Goal: Task Accomplishment & Management: Manage account settings

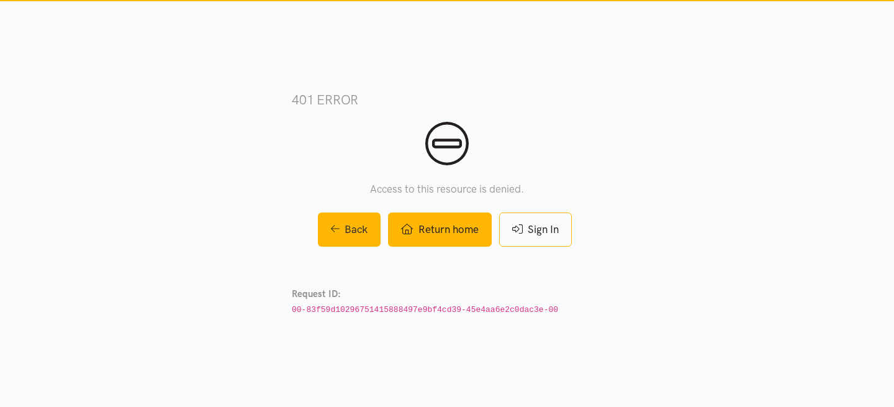
click at [460, 235] on link "Return home" at bounding box center [439, 229] width 103 height 34
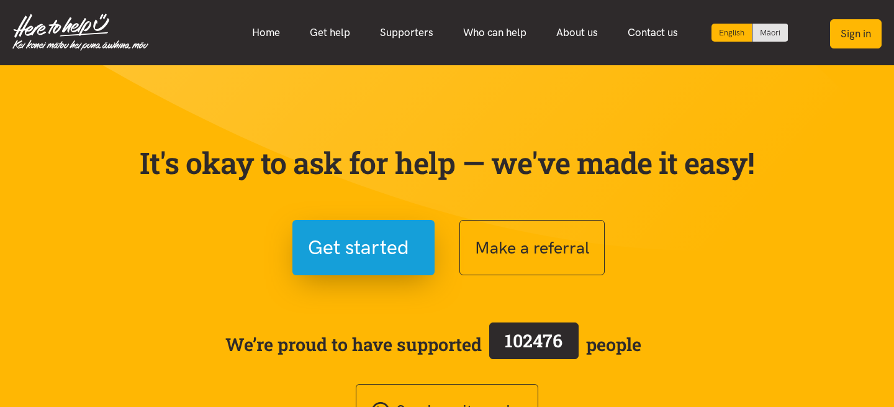
click at [848, 32] on button "Sign in" at bounding box center [856, 33] width 52 height 29
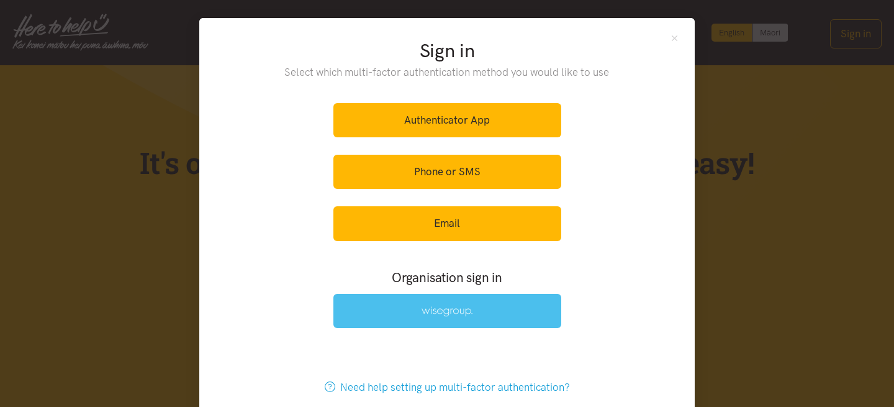
click at [455, 304] on link at bounding box center [447, 311] width 228 height 34
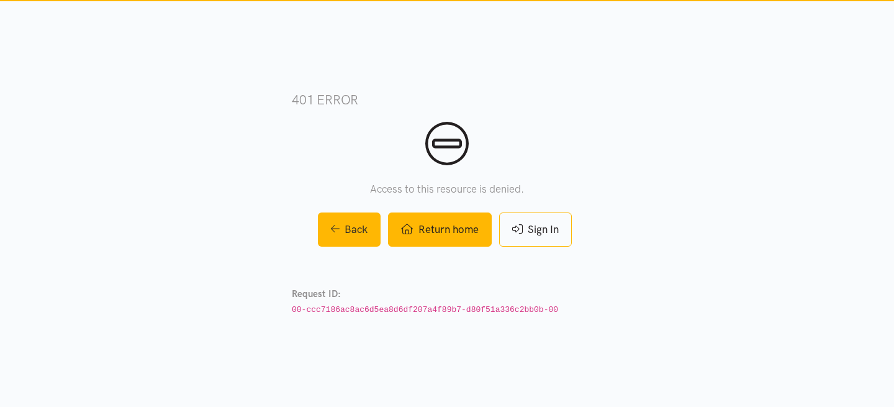
click at [470, 228] on link "Return home" at bounding box center [439, 229] width 103 height 34
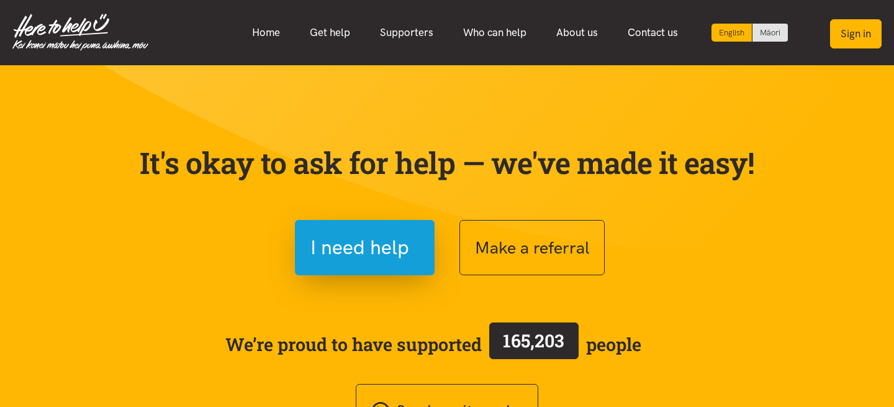
click at [859, 38] on button "Sign in" at bounding box center [856, 33] width 52 height 29
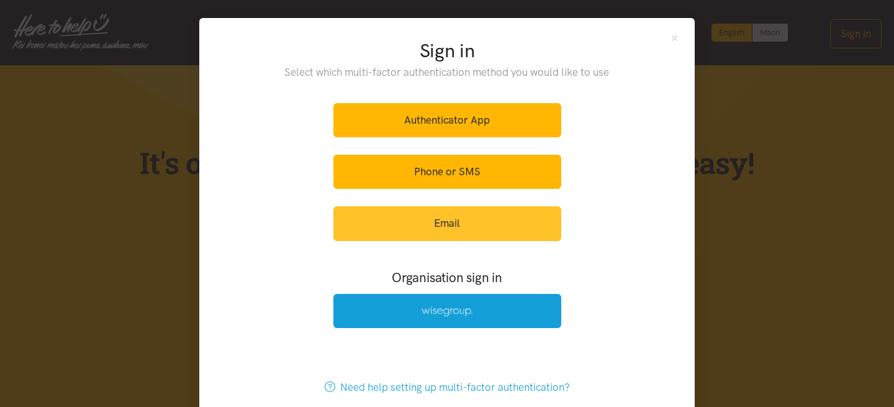
click at [463, 222] on link "Email" at bounding box center [447, 223] width 228 height 34
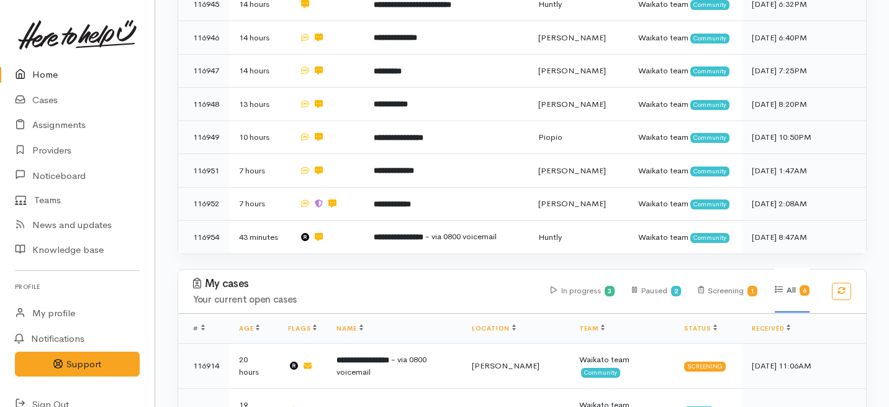
scroll to position [1047, 0]
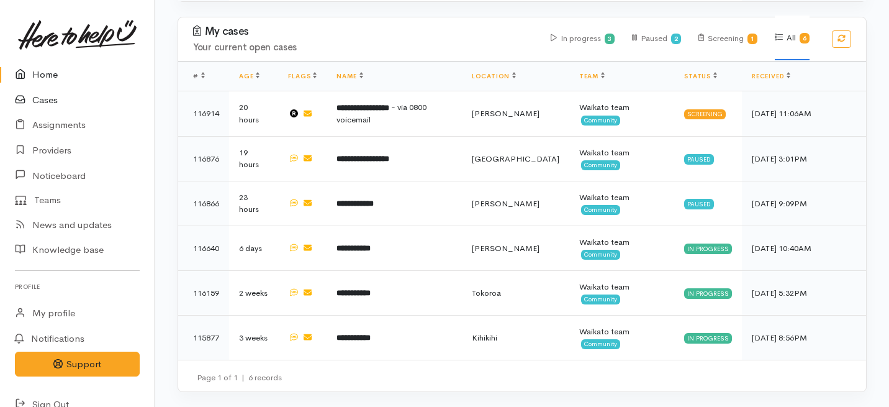
click at [42, 100] on link "Cases" at bounding box center [77, 100] width 155 height 25
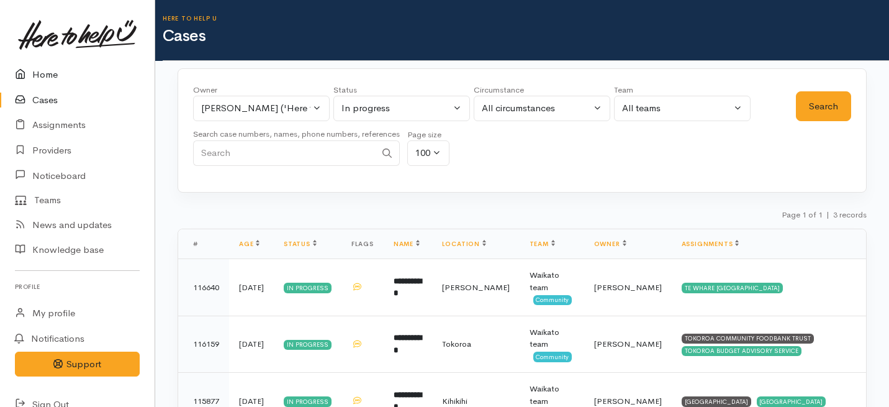
click at [48, 67] on link "Home" at bounding box center [77, 74] width 155 height 25
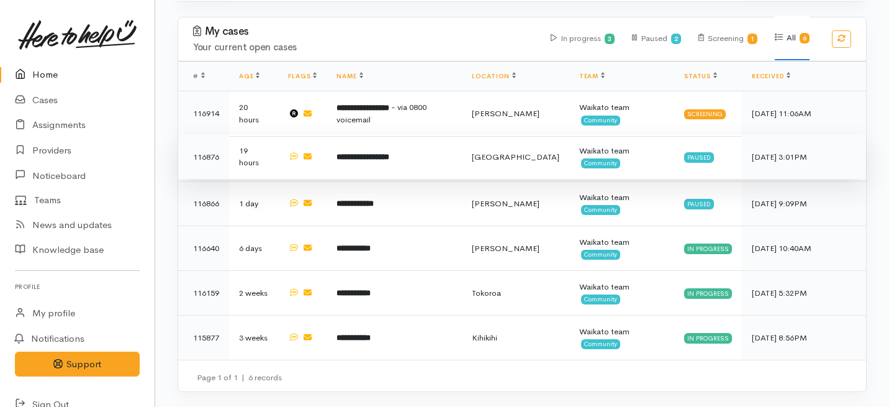
scroll to position [982, 0]
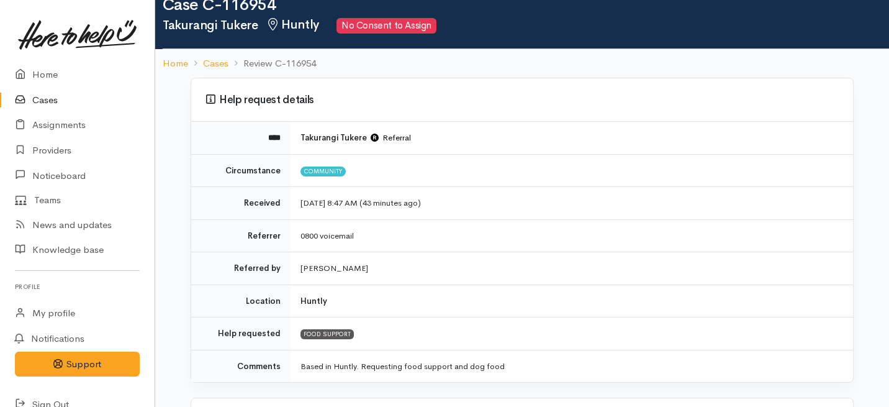
scroll to position [32, 0]
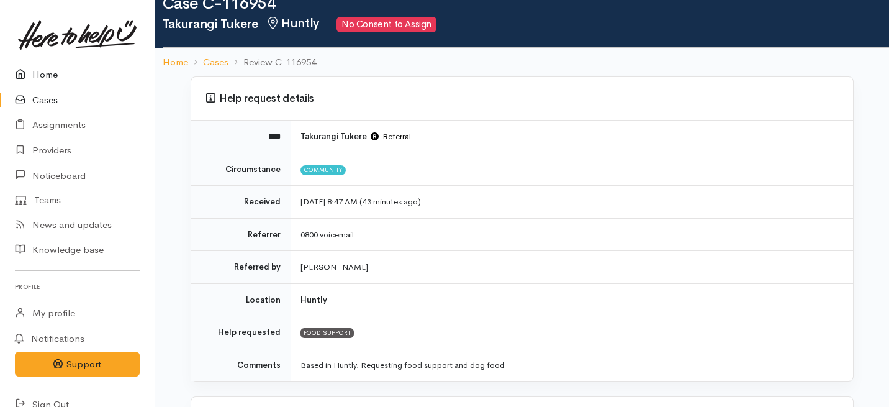
click at [54, 76] on link "Home" at bounding box center [77, 74] width 155 height 25
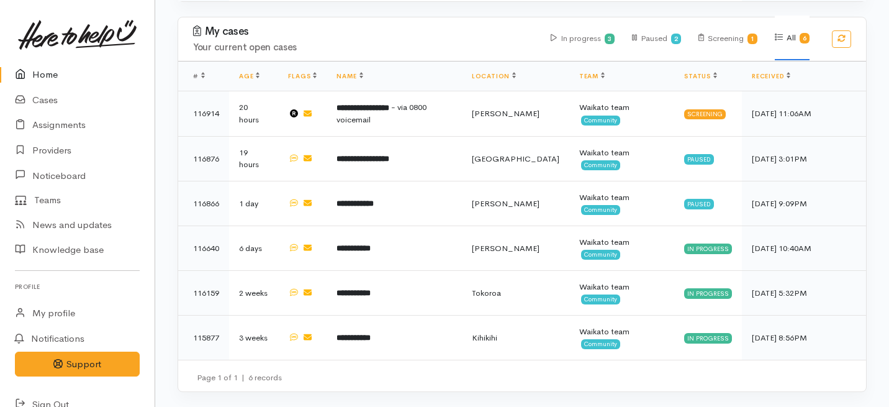
scroll to position [1047, 0]
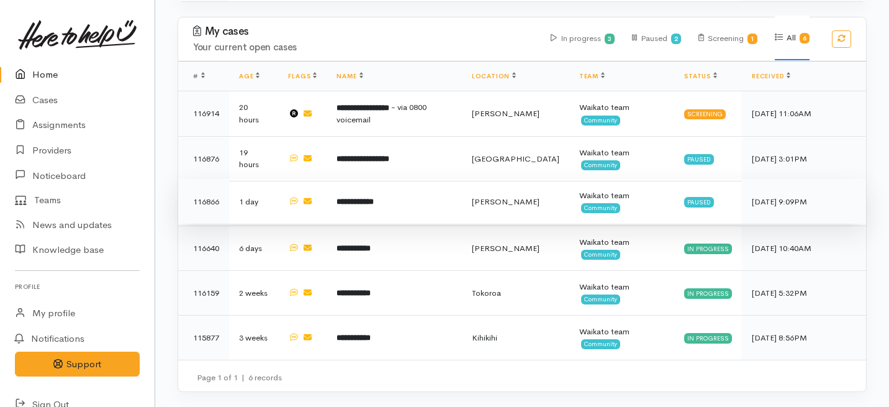
click at [412, 223] on td "**********" at bounding box center [394, 201] width 135 height 45
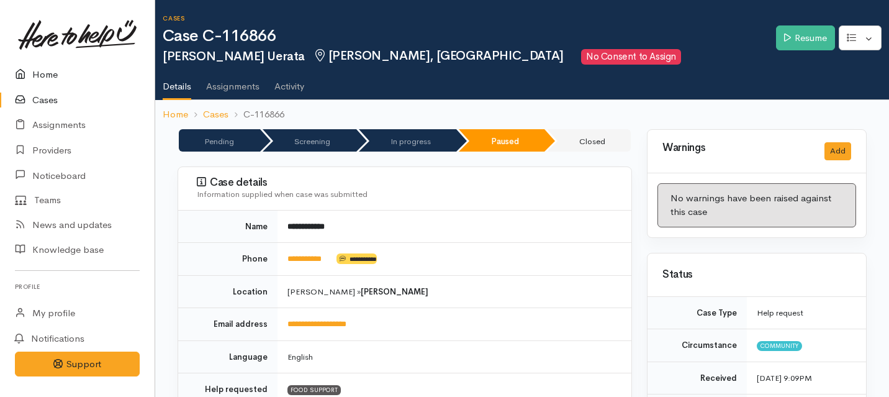
click at [50, 70] on link "Home" at bounding box center [77, 74] width 155 height 25
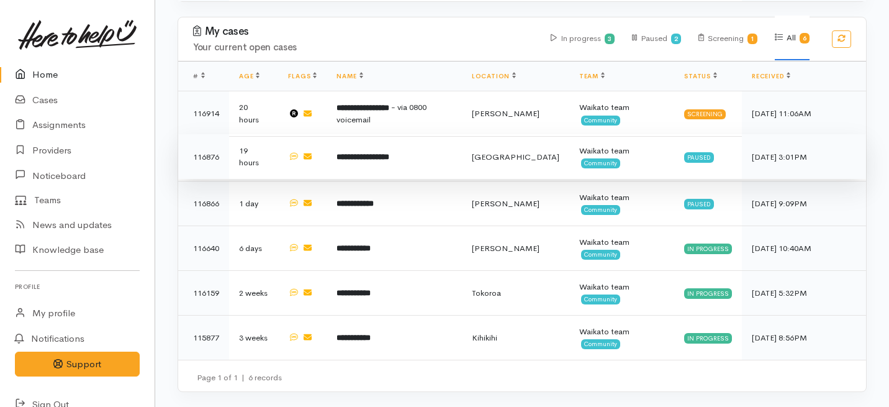
scroll to position [1043, 0]
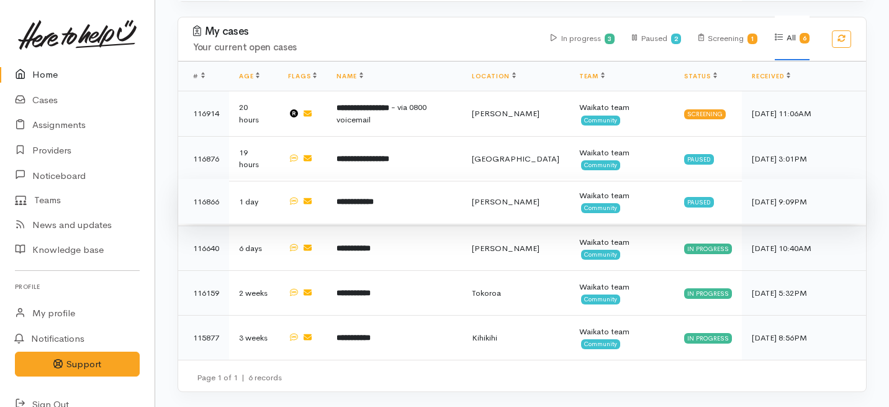
click at [461, 223] on td "**********" at bounding box center [394, 201] width 135 height 45
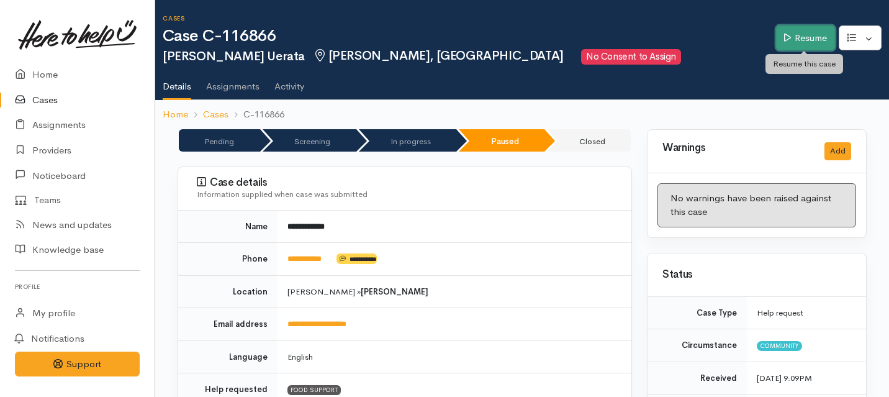
click at [804, 27] on link "Resume" at bounding box center [805, 37] width 59 height 25
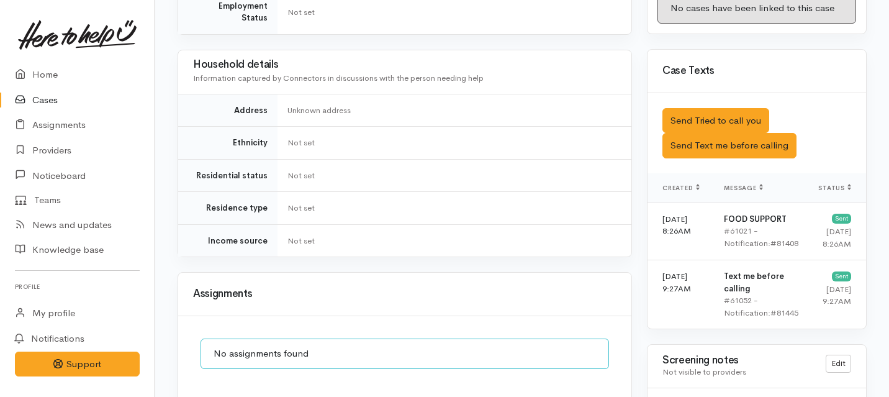
scroll to position [685, 0]
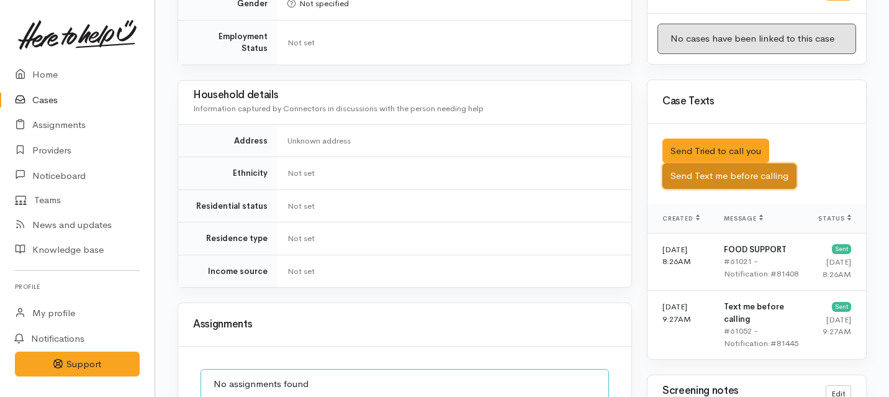
click at [679, 163] on button "Send Text me before calling" at bounding box center [729, 175] width 134 height 25
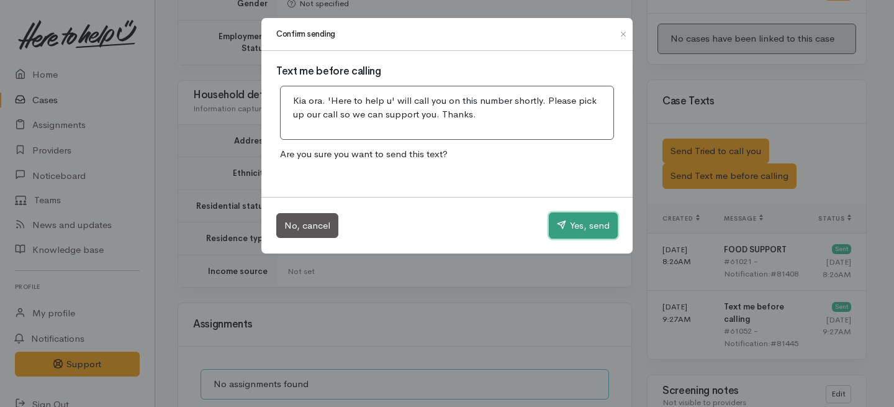
click at [579, 221] on button "Yes, send" at bounding box center [583, 225] width 69 height 26
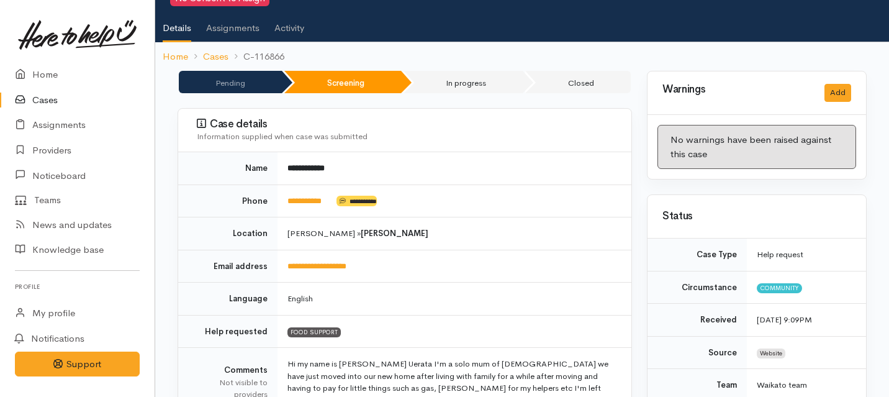
scroll to position [0, 0]
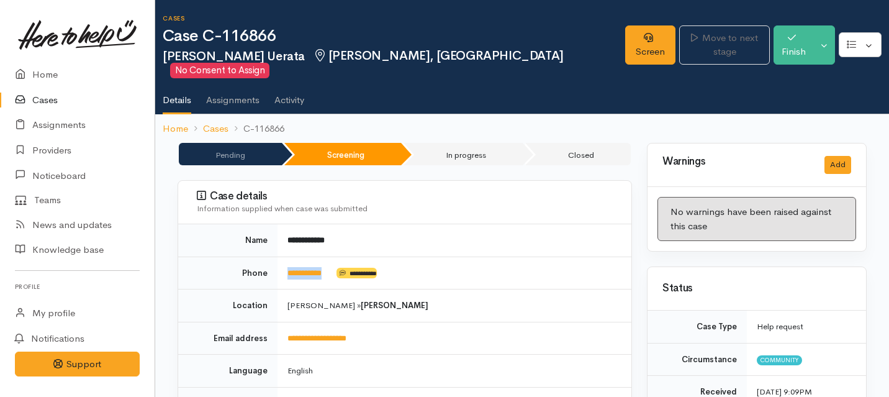
drag, startPoint x: 338, startPoint y: 256, endPoint x: 279, endPoint y: 259, distance: 59.1
click at [279, 259] on td "**********" at bounding box center [455, 272] width 354 height 33
copy td "**********"
click at [625, 36] on link "Screen" at bounding box center [650, 44] width 50 height 39
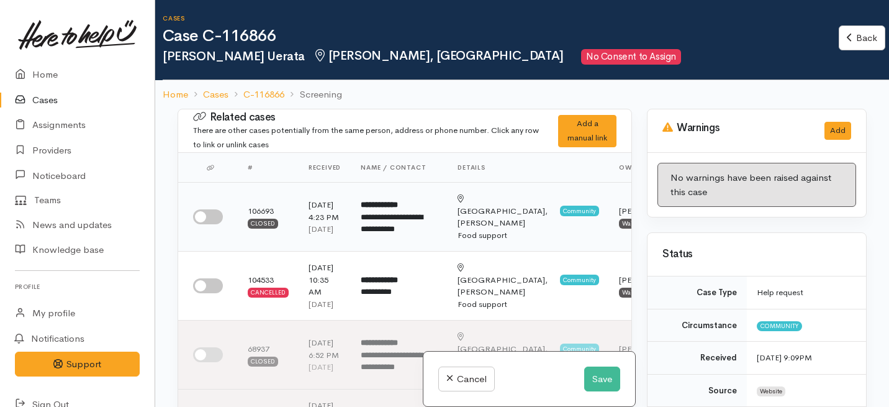
click at [205, 222] on input "checkbox" at bounding box center [208, 216] width 30 height 15
checkbox input "true"
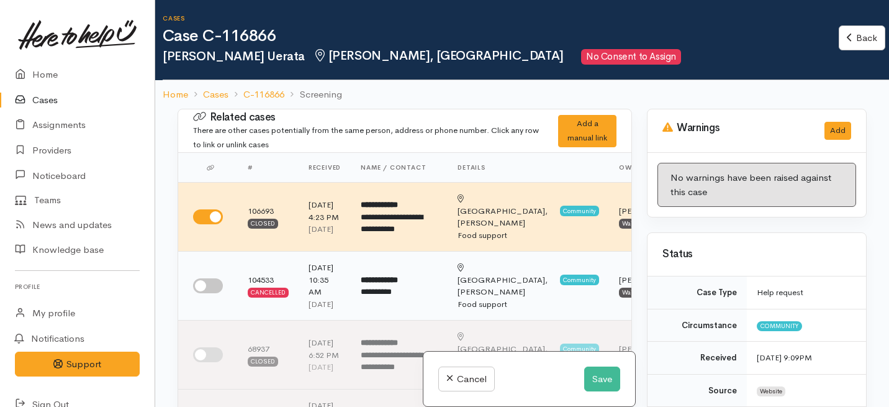
click at [202, 293] on input "checkbox" at bounding box center [208, 285] width 30 height 15
checkbox input "true"
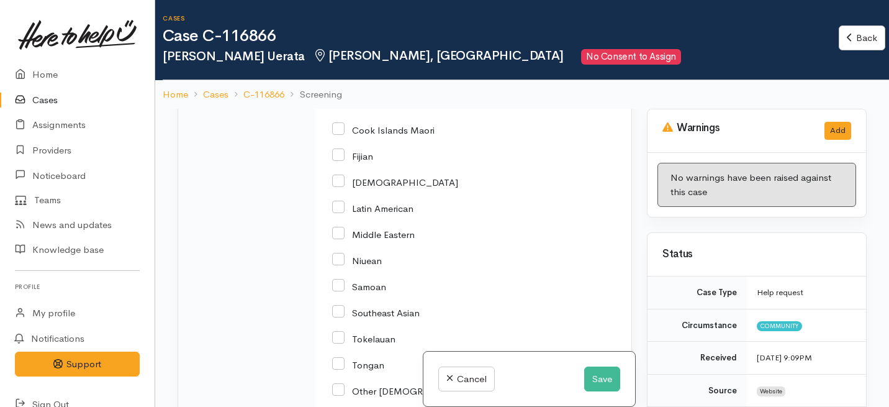
scroll to position [2995, 0]
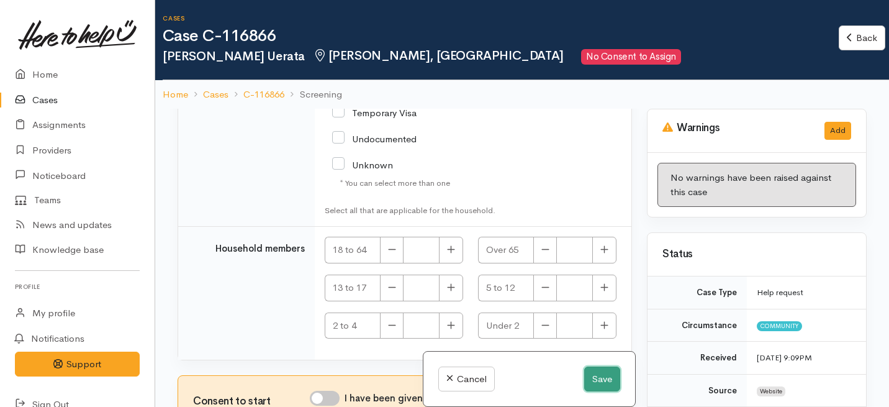
click at [593, 379] on button "Save" at bounding box center [602, 378] width 36 height 25
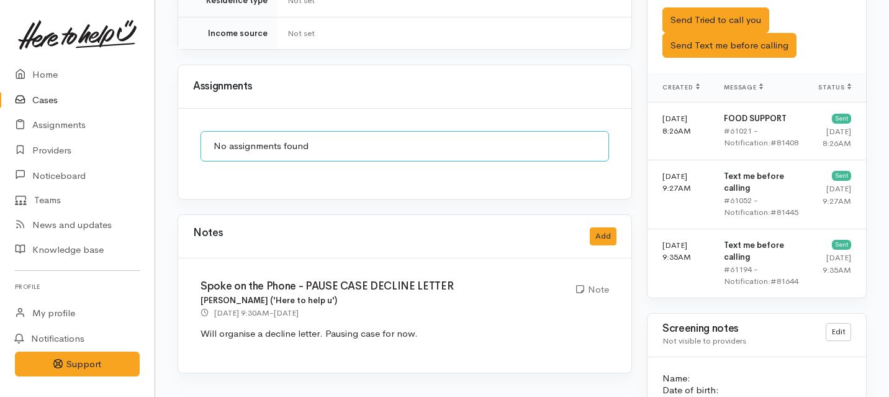
scroll to position [876, 0]
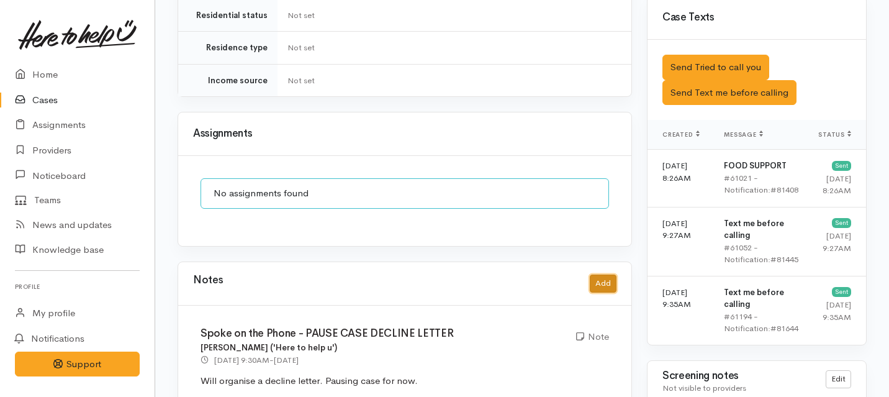
click at [607, 274] on button "Add" at bounding box center [603, 283] width 27 height 18
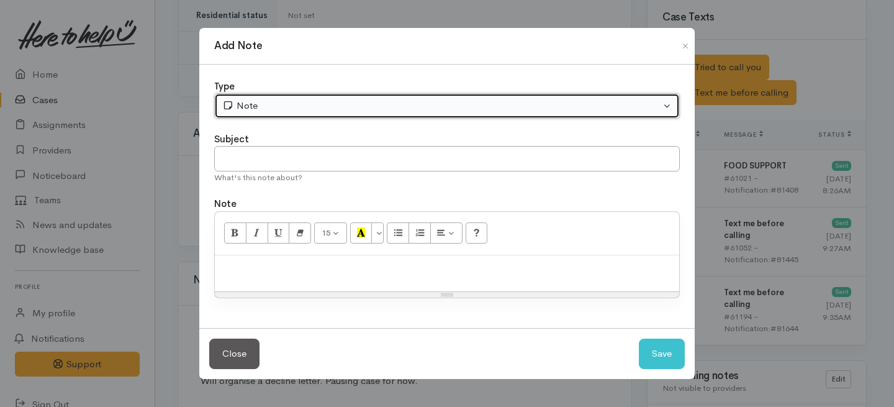
click at [354, 104] on div "Note" at bounding box center [441, 106] width 438 height 14
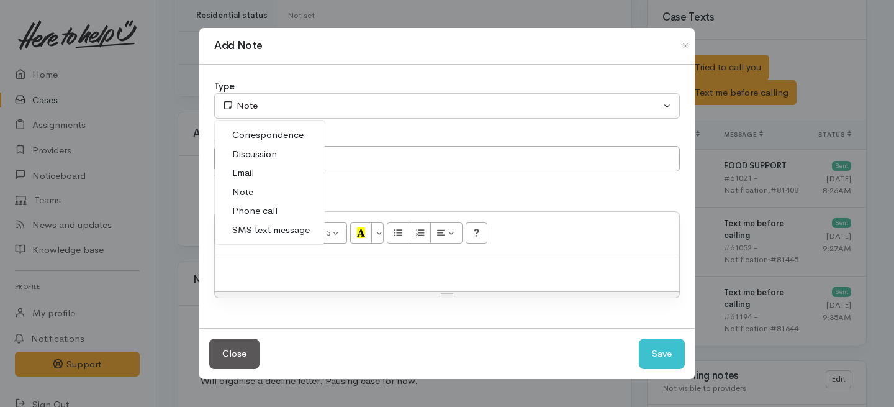
click at [272, 214] on span "Phone call" at bounding box center [254, 211] width 45 height 14
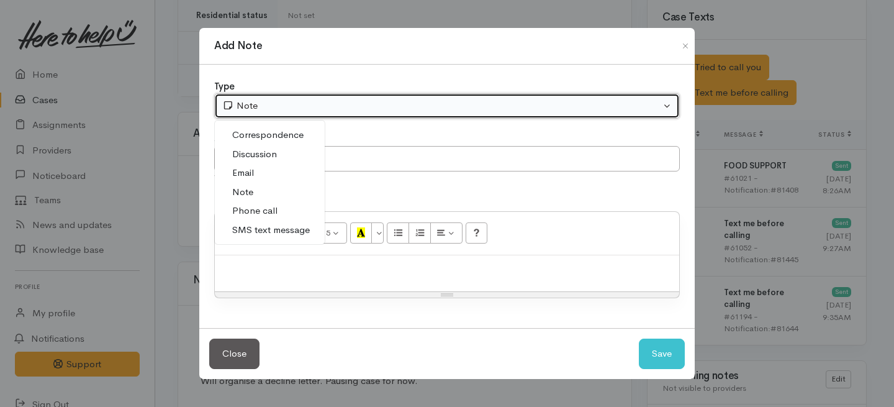
select select "3"
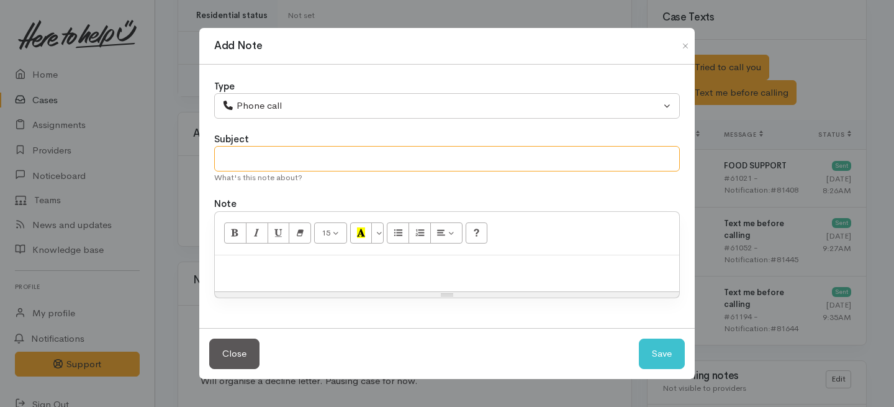
click at [280, 166] on input "text" at bounding box center [447, 158] width 466 height 25
type input "Follow up call."
click at [256, 289] on div at bounding box center [447, 273] width 464 height 37
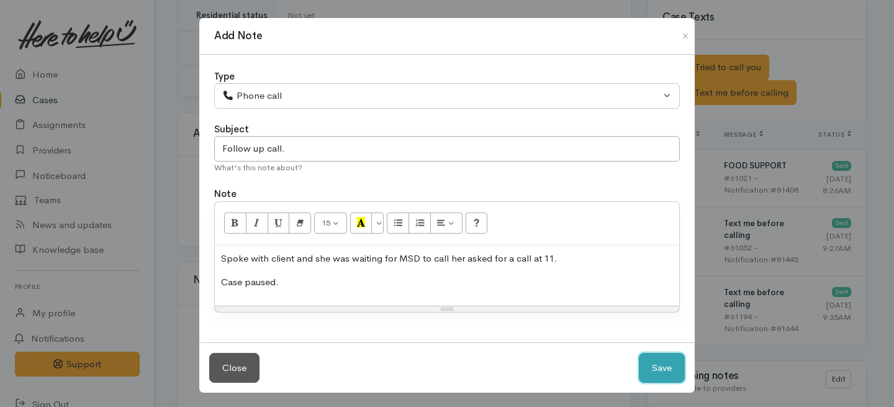
click at [649, 369] on button "Save" at bounding box center [662, 368] width 46 height 30
select select "1"
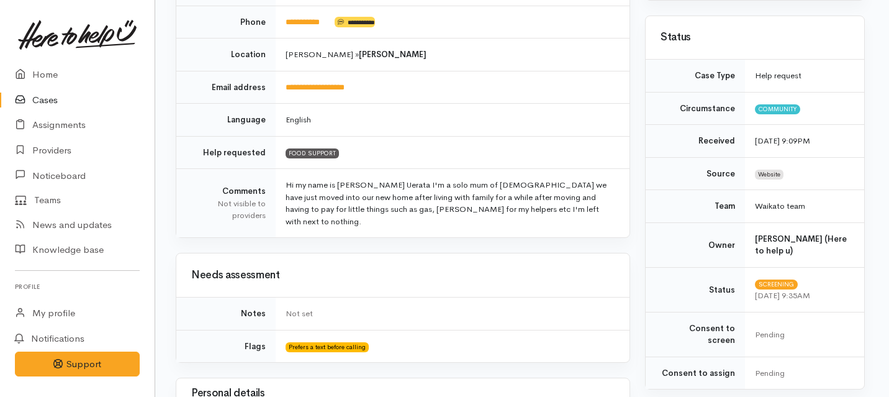
scroll to position [0, 2]
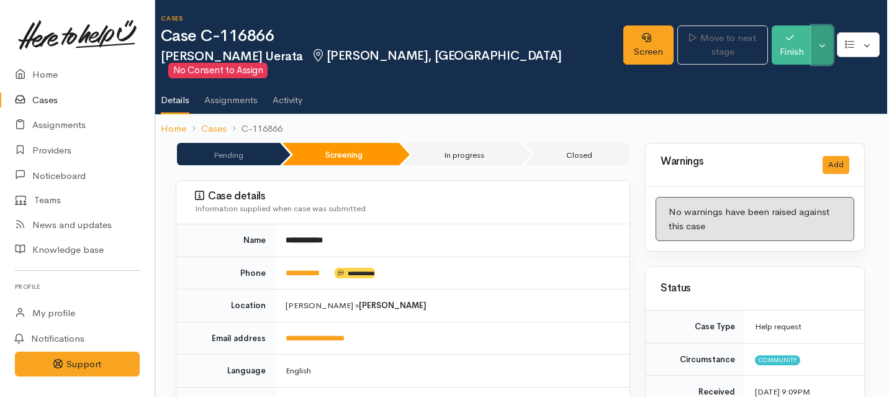
click at [824, 34] on button "Toggle Dropdown" at bounding box center [822, 44] width 22 height 39
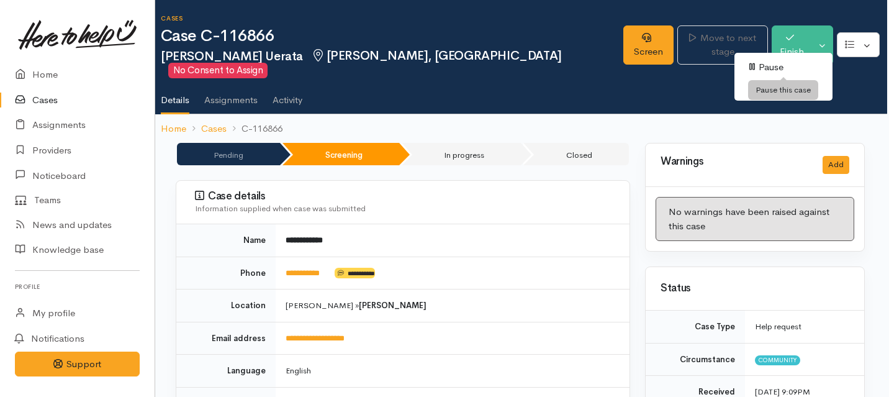
click at [792, 63] on link "Pause" at bounding box center [783, 67] width 98 height 19
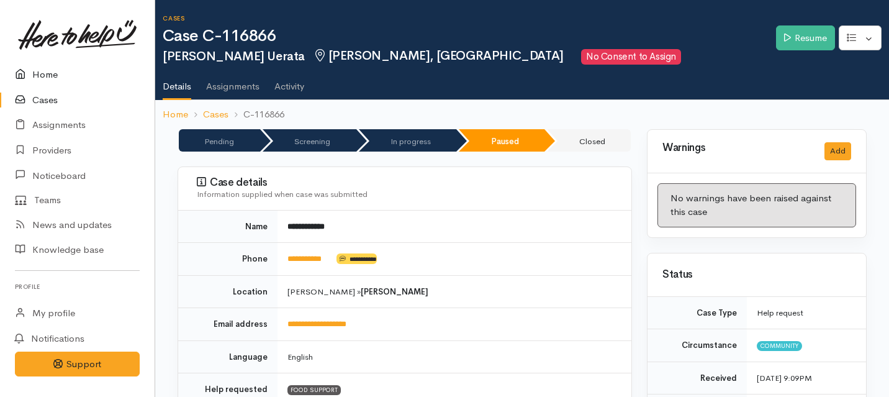
click at [52, 72] on link "Home" at bounding box center [77, 74] width 155 height 25
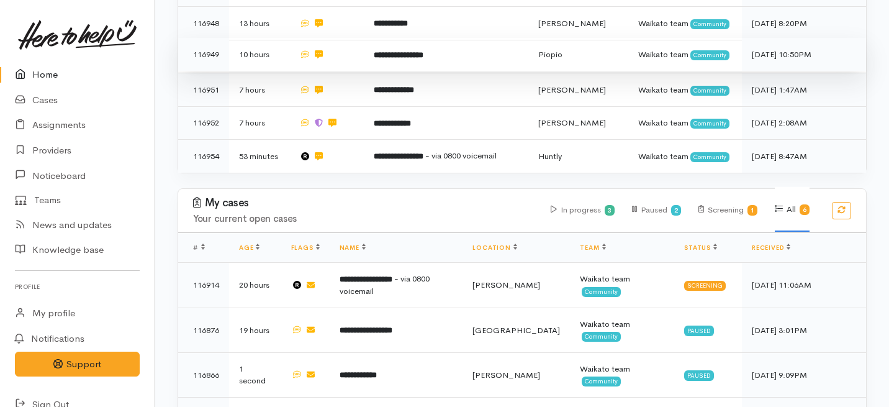
scroll to position [706, 0]
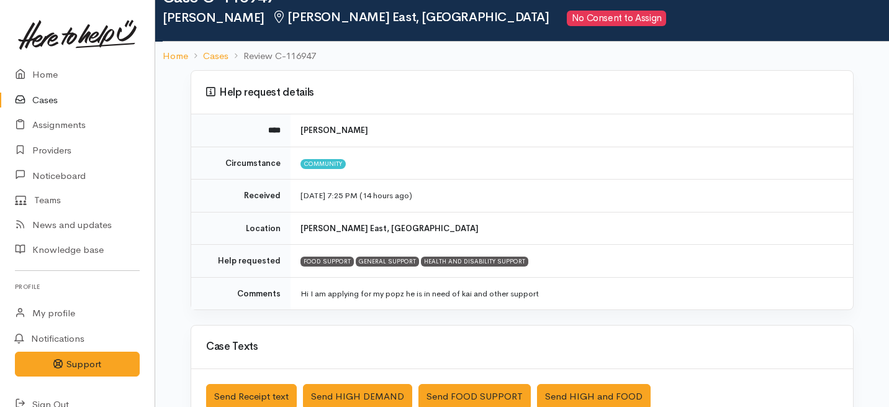
scroll to position [40, 0]
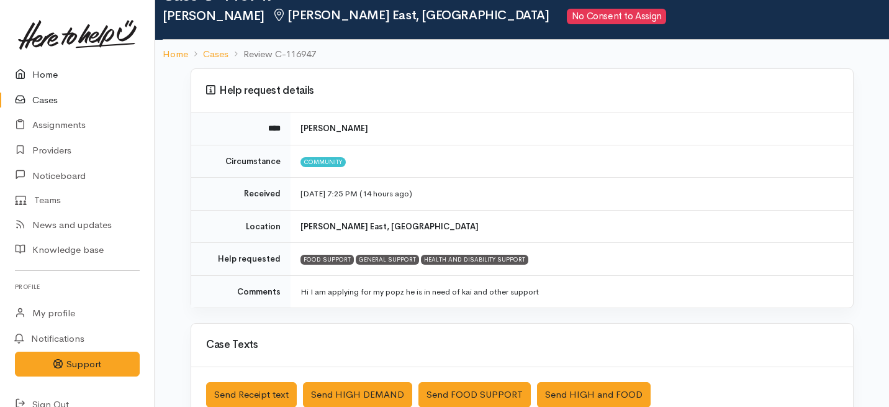
click at [42, 74] on link "Home" at bounding box center [77, 74] width 155 height 25
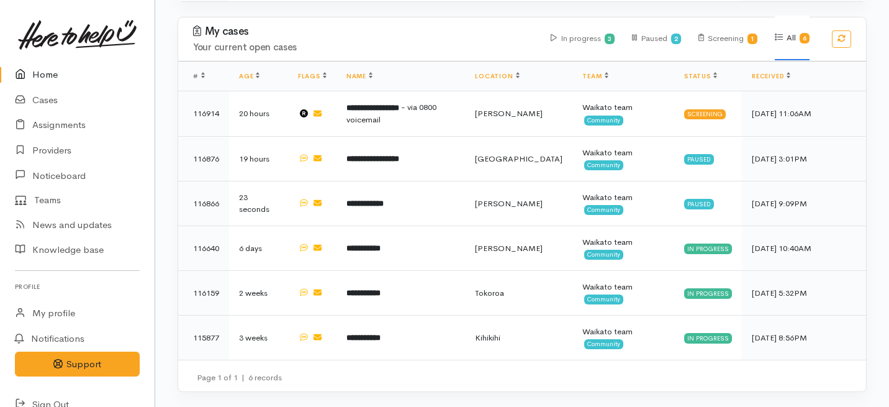
scroll to position [1031, 0]
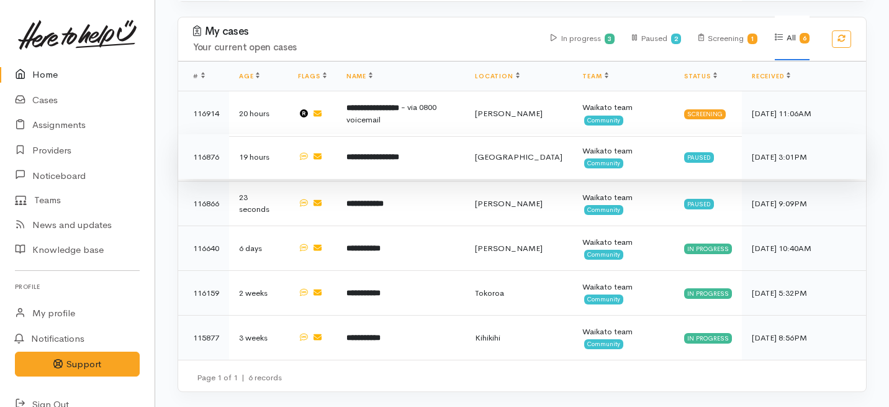
click at [379, 149] on td "**********" at bounding box center [400, 156] width 129 height 45
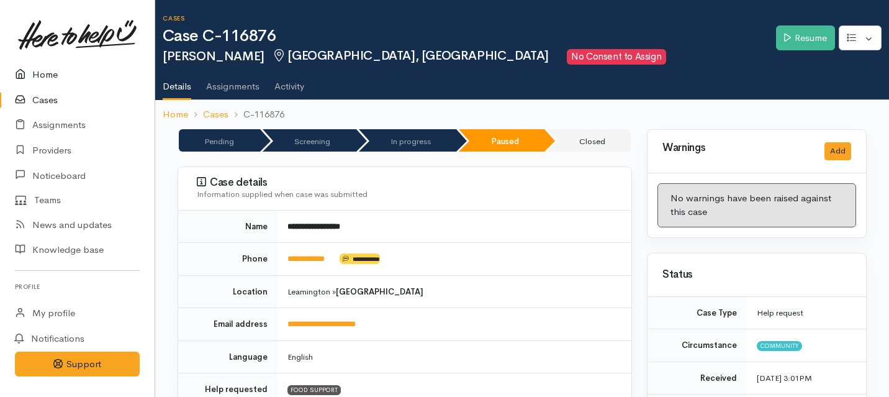
click at [47, 70] on link "Home" at bounding box center [77, 74] width 155 height 25
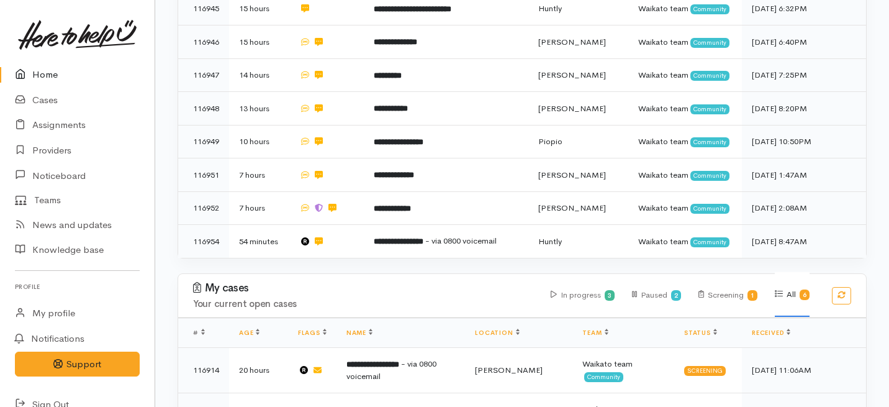
scroll to position [1031, 0]
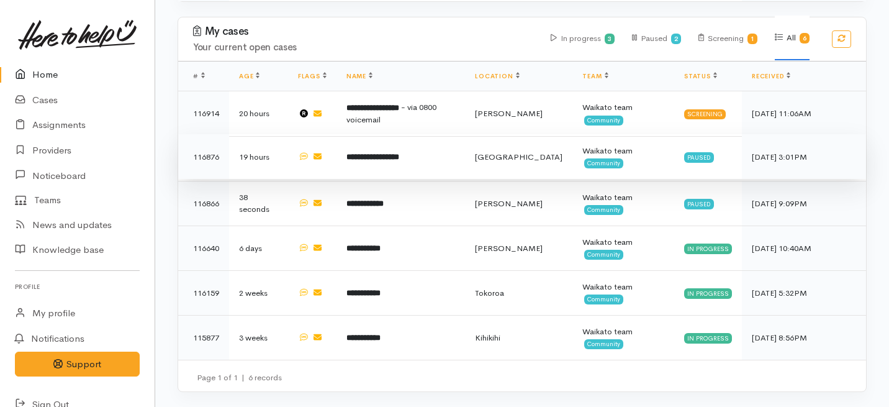
click at [395, 161] on b "**********" at bounding box center [372, 157] width 53 height 8
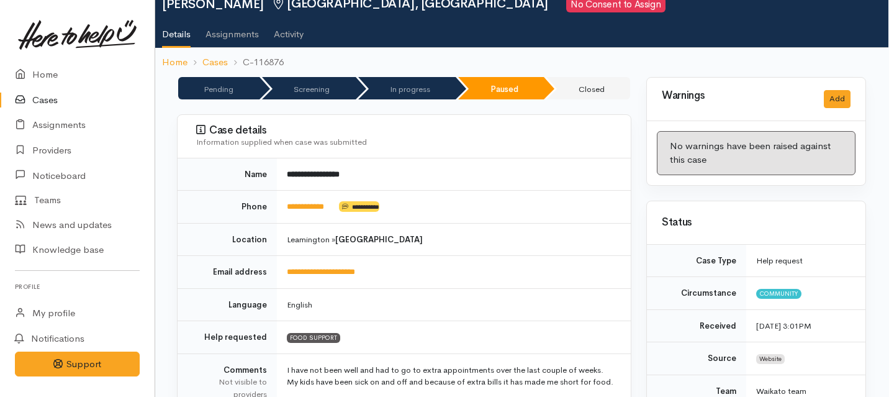
scroll to position [0, 1]
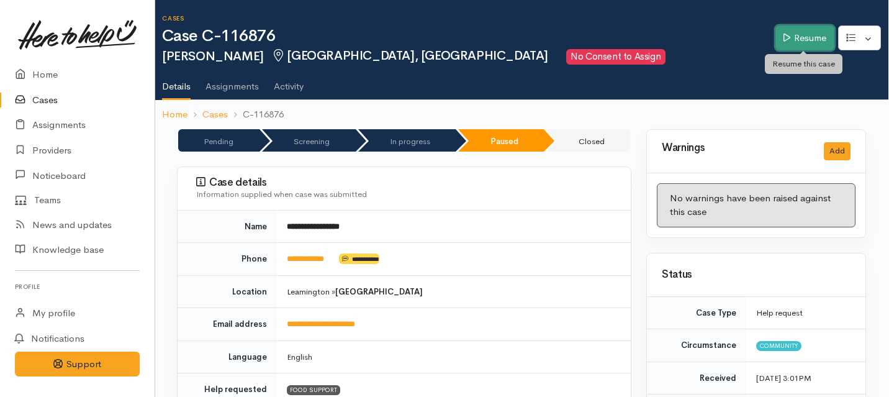
click at [805, 37] on link "Resume" at bounding box center [804, 37] width 59 height 25
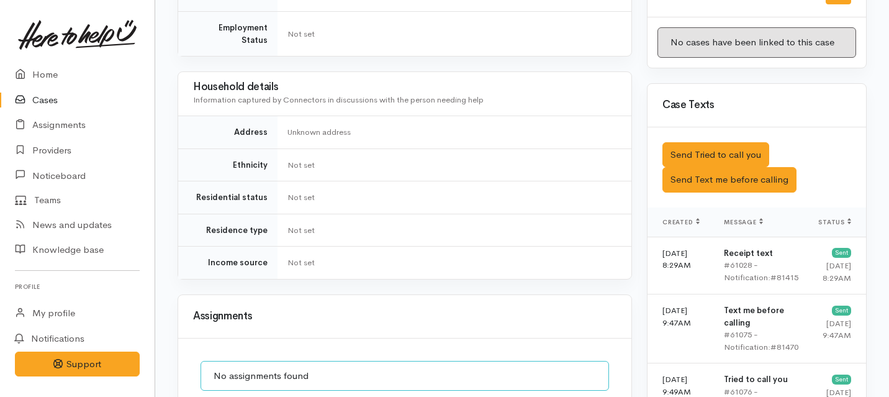
scroll to position [624, 0]
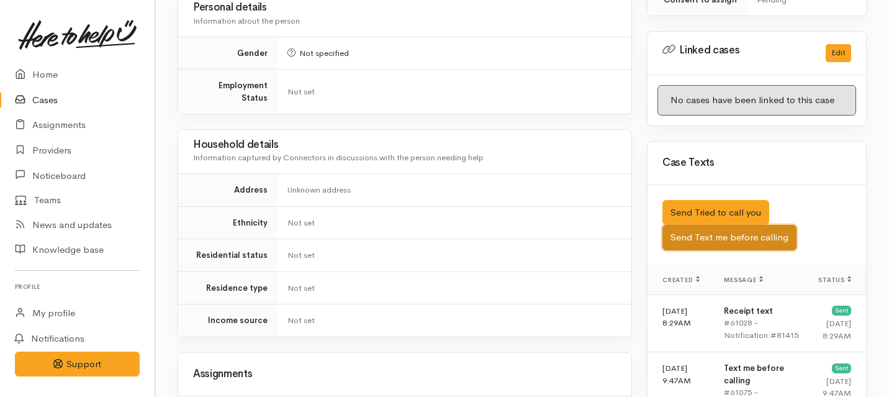
click at [679, 225] on button "Send Text me before calling" at bounding box center [729, 237] width 134 height 25
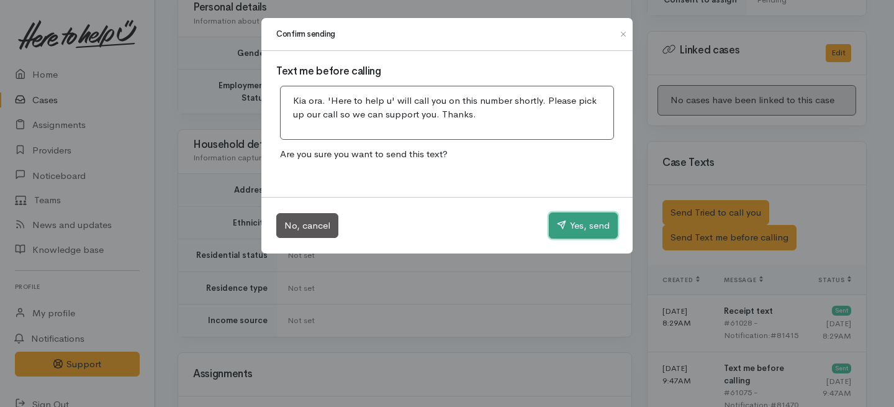
click at [597, 222] on button "Yes, send" at bounding box center [583, 225] width 69 height 26
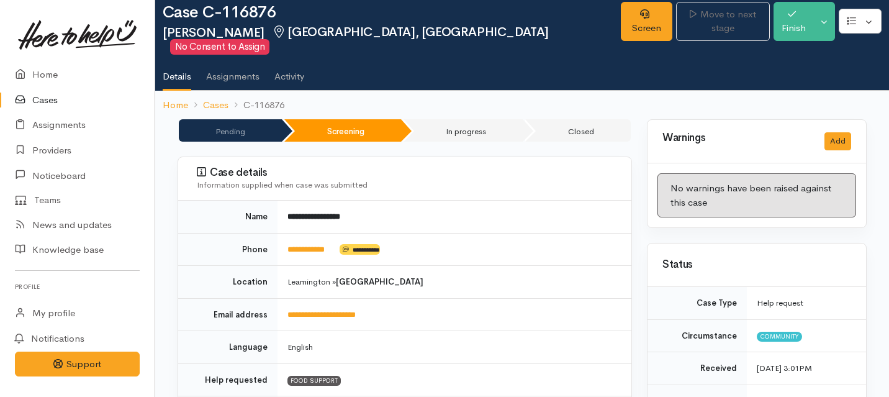
scroll to position [9, 0]
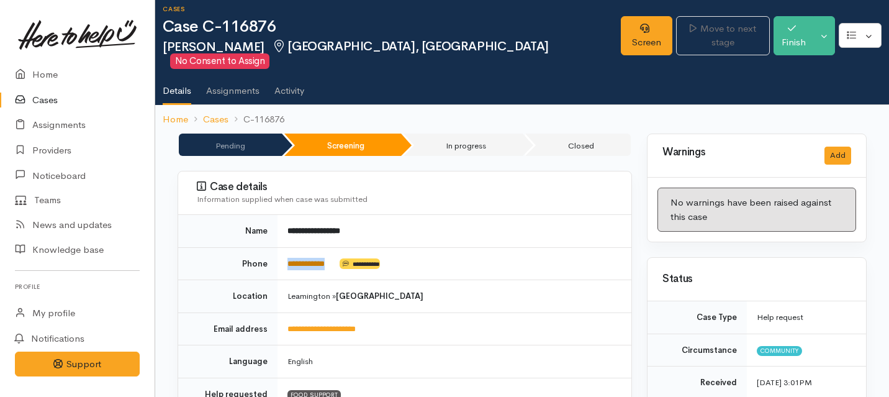
drag, startPoint x: 285, startPoint y: 246, endPoint x: 336, endPoint y: 249, distance: 51.0
click at [336, 249] on td "**********" at bounding box center [455, 263] width 354 height 33
copy link "**********"
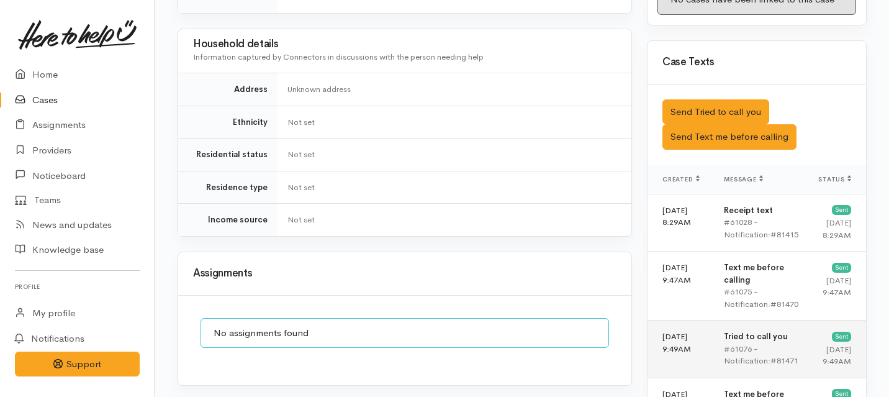
scroll to position [666, 0]
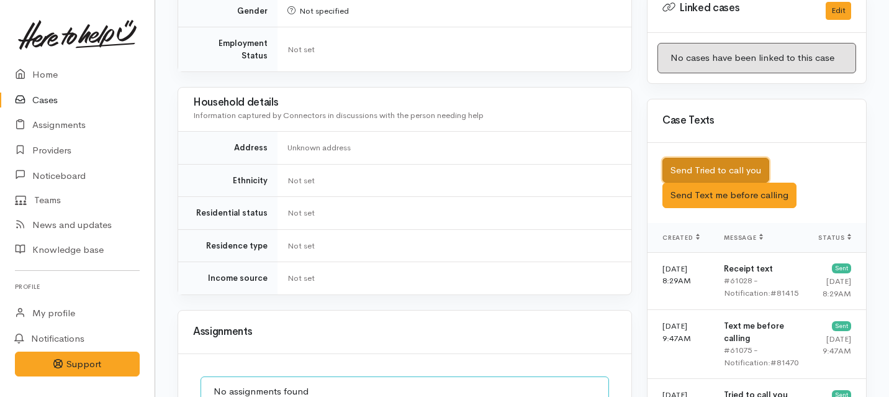
click at [690, 158] on button "Send Tried to call you" at bounding box center [715, 170] width 107 height 25
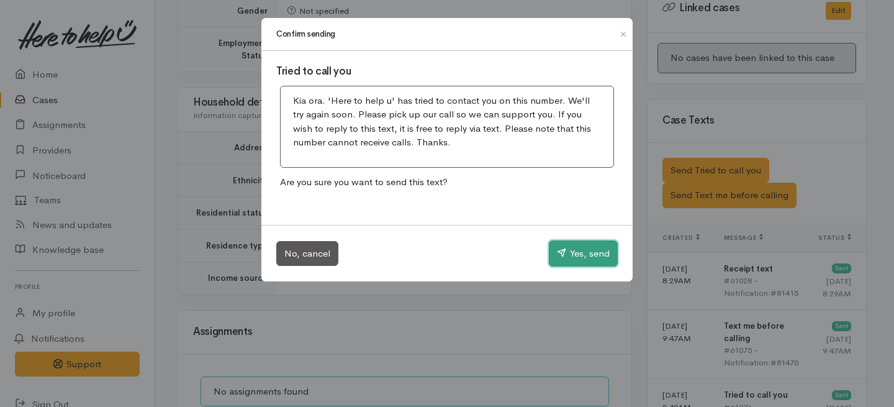
click at [595, 246] on button "Yes, send" at bounding box center [583, 253] width 69 height 26
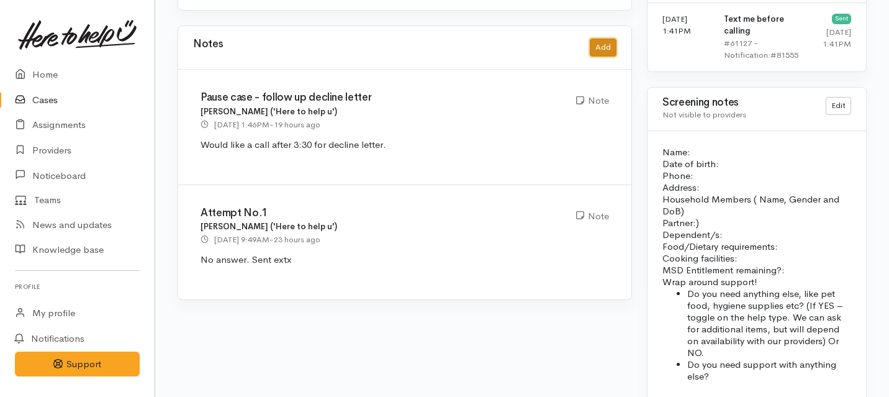
click at [597, 38] on button "Add" at bounding box center [603, 47] width 27 height 18
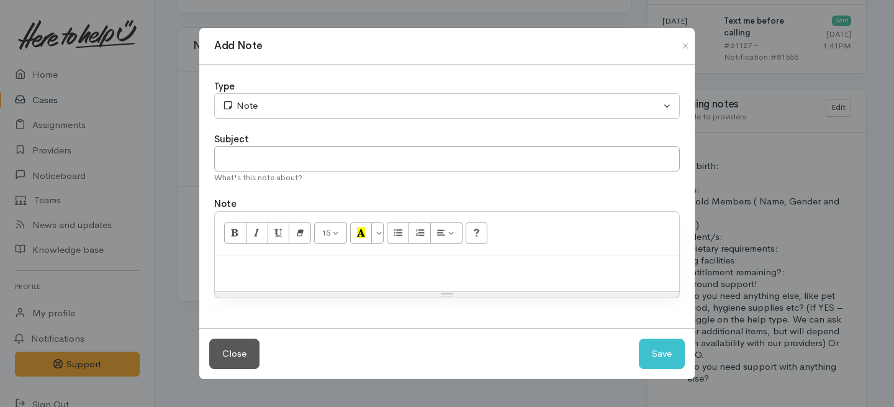
click at [390, 92] on div "Type" at bounding box center [447, 86] width 466 height 14
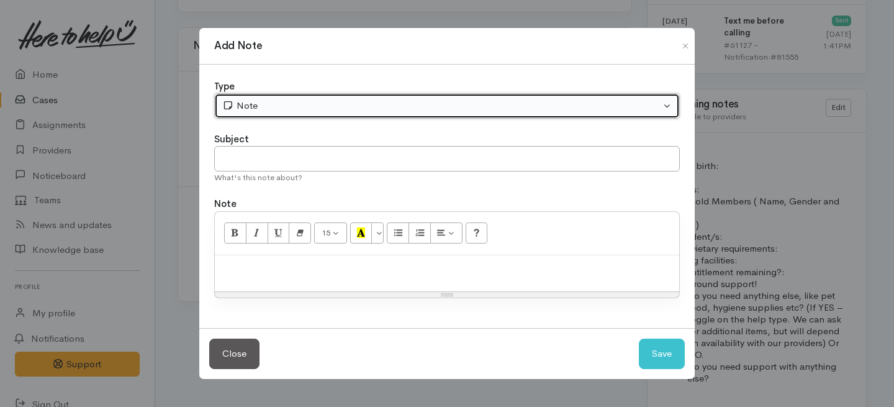
click at [377, 108] on div "Note" at bounding box center [441, 106] width 438 height 14
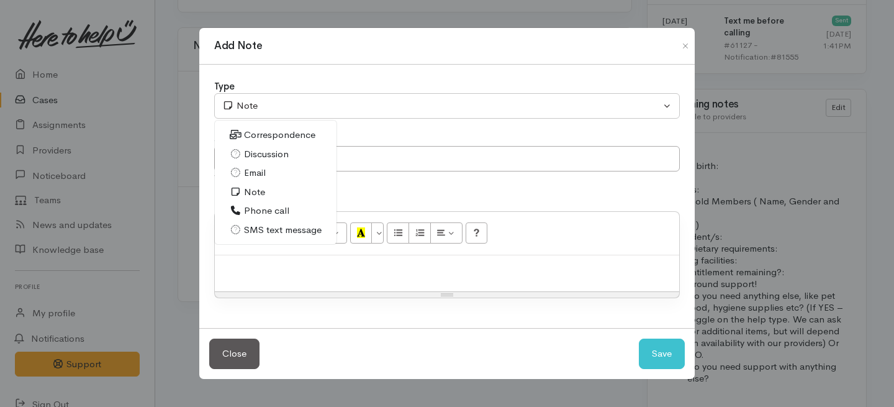
click at [255, 215] on span "Phone call" at bounding box center [266, 211] width 45 height 14
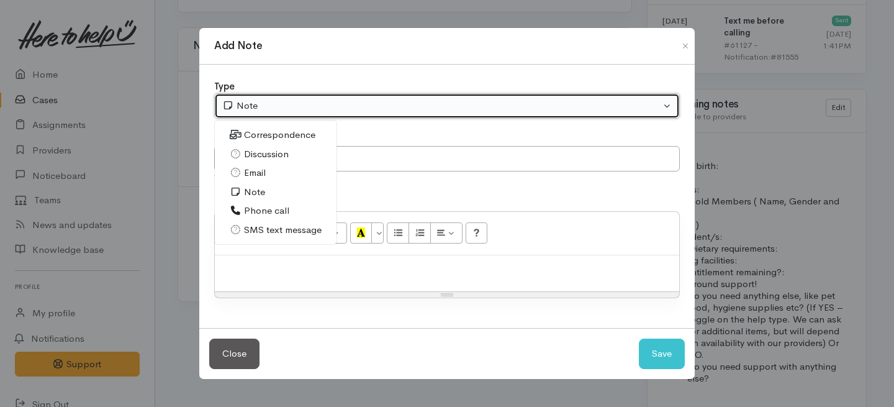
select select "3"
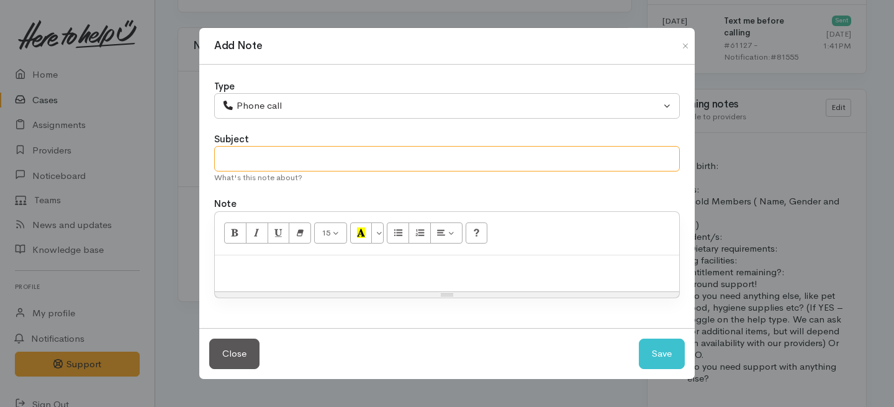
click at [271, 165] on input "text" at bounding box center [447, 158] width 466 height 25
type input "Attempt to follow up."
click at [276, 278] on div at bounding box center [447, 273] width 464 height 37
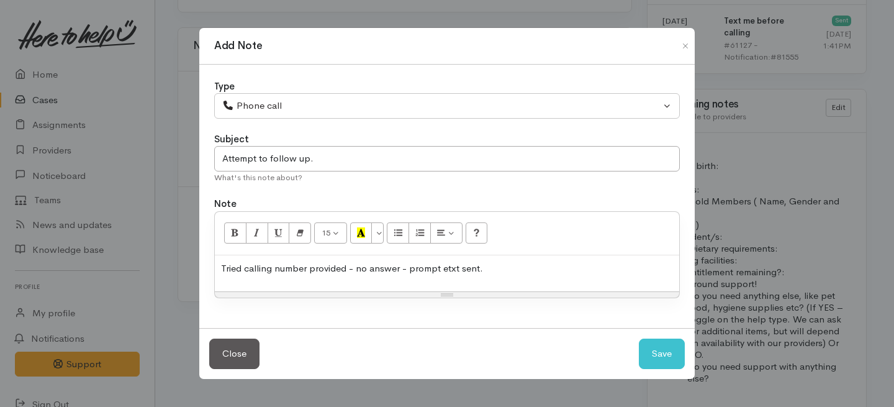
click at [687, 347] on div "Close Save" at bounding box center [446, 353] width 495 height 51
click at [649, 357] on button "Save" at bounding box center [662, 353] width 46 height 30
select select "1"
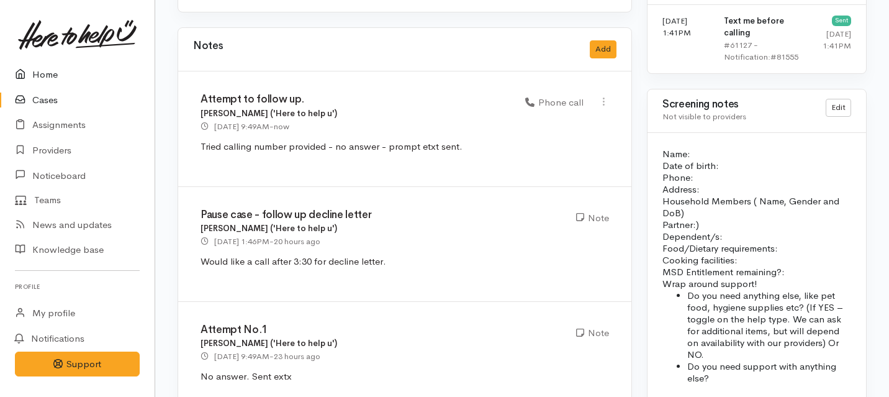
click at [52, 74] on link "Home" at bounding box center [77, 74] width 155 height 25
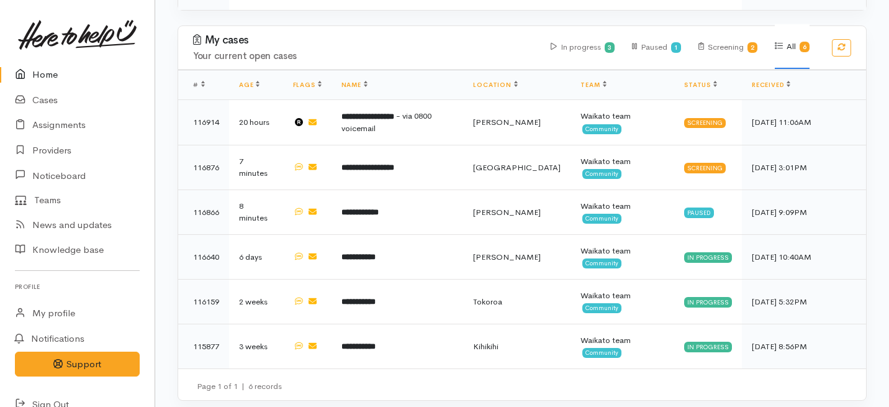
scroll to position [958, 0]
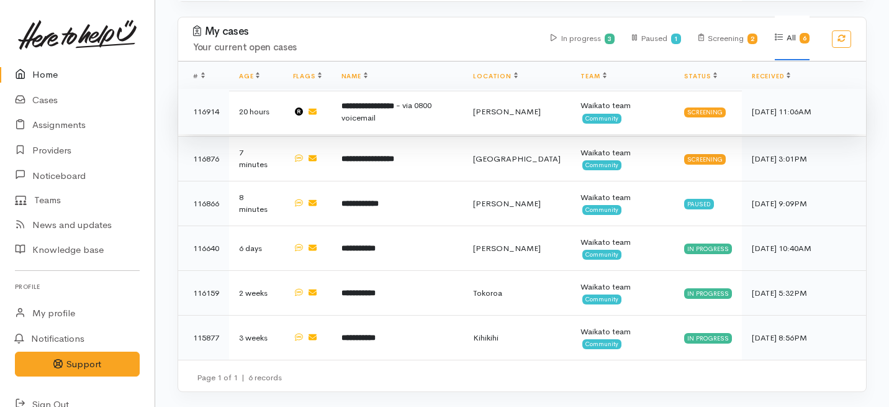
click at [371, 134] on td "**********" at bounding box center [398, 111] width 132 height 45
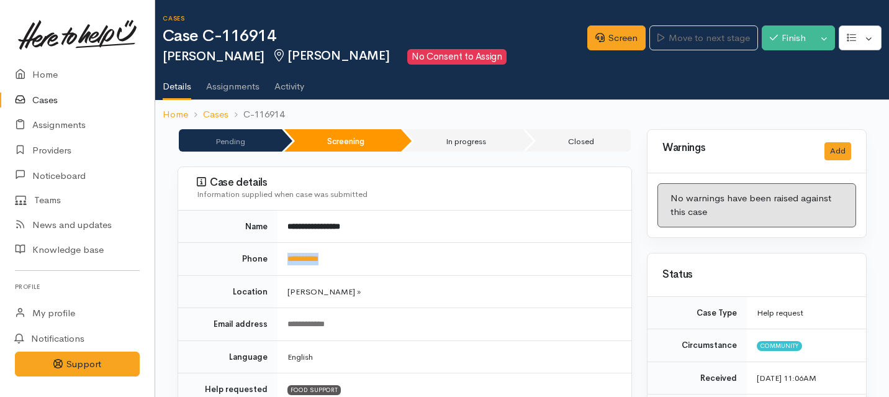
drag, startPoint x: 348, startPoint y: 264, endPoint x: 281, endPoint y: 263, distance: 67.7
click at [281, 263] on td "**********" at bounding box center [455, 259] width 354 height 33
copy link "**********"
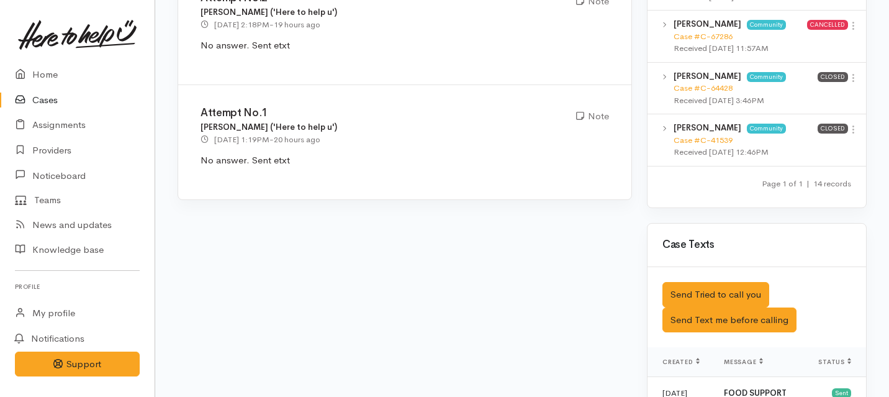
scroll to position [1328, 0]
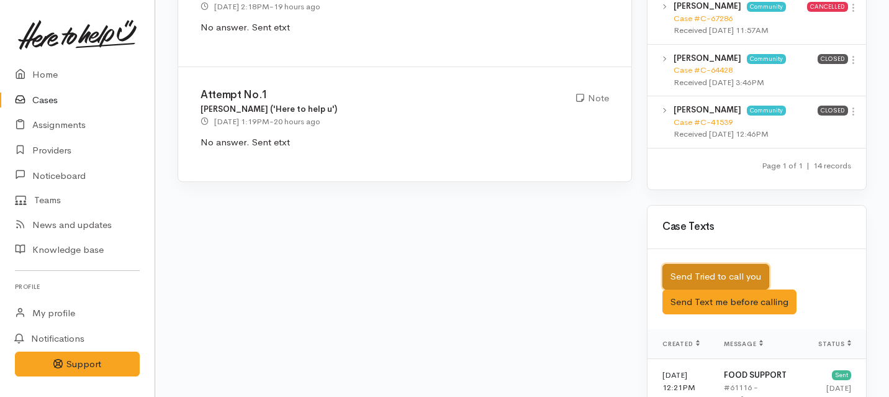
click at [703, 264] on button "Send Tried to call you" at bounding box center [715, 276] width 107 height 25
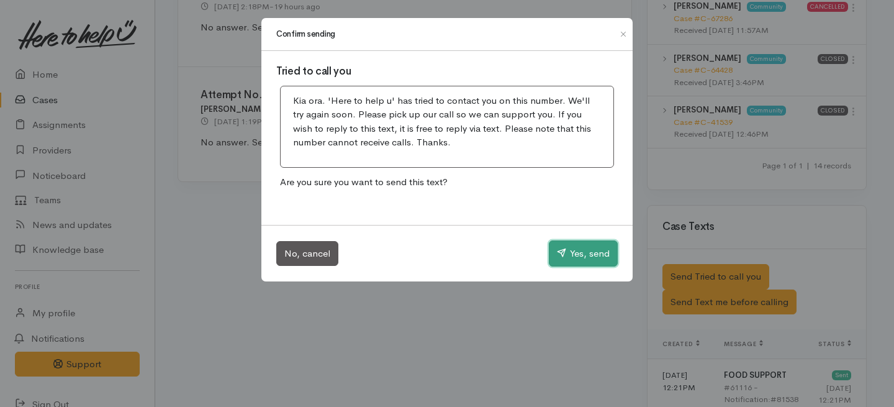
click at [589, 246] on button "Yes, send" at bounding box center [583, 253] width 69 height 26
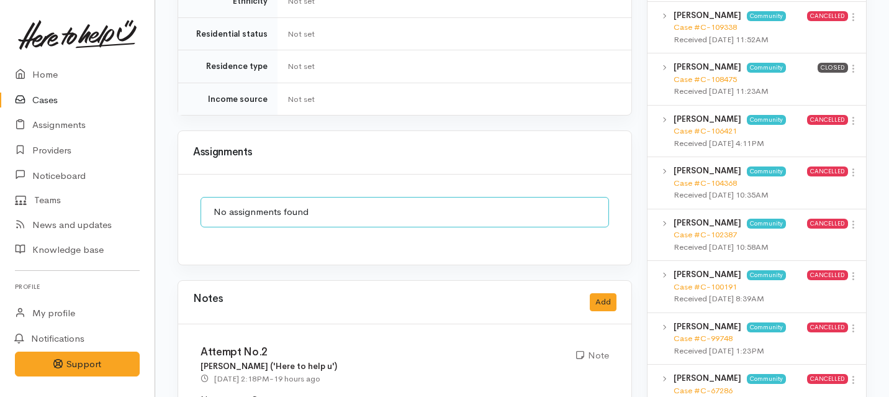
scroll to position [923, 0]
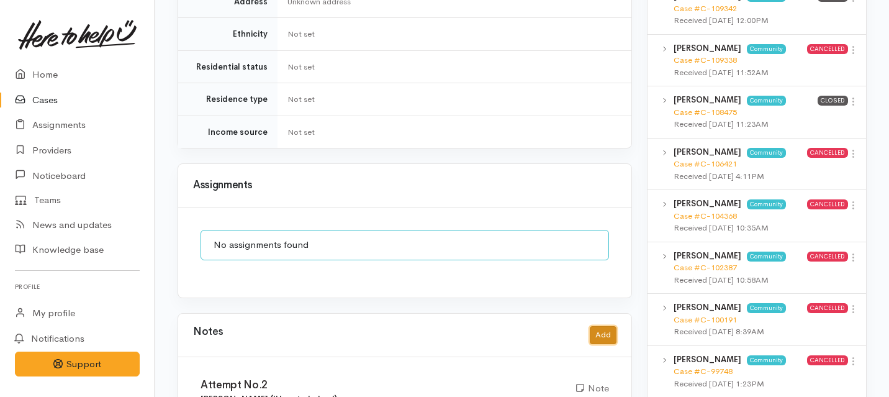
click at [597, 330] on button "Add" at bounding box center [603, 335] width 27 height 18
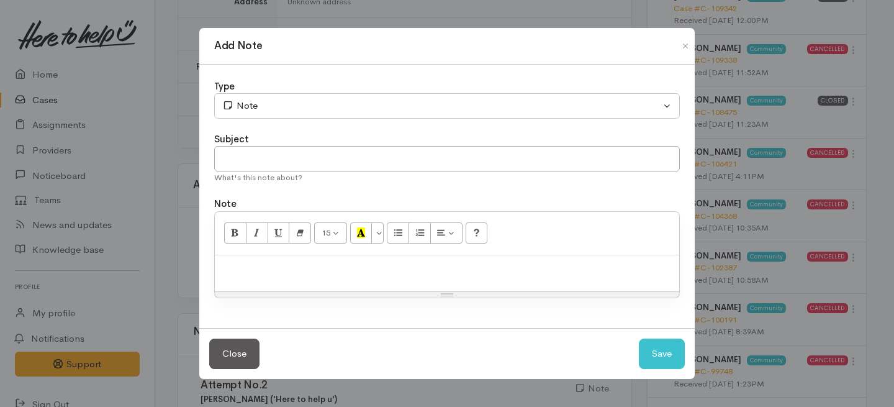
click at [292, 126] on div "Type Correspondence Discussion Email Note Phone call SMS text message Note Subj…" at bounding box center [446, 197] width 495 height 264
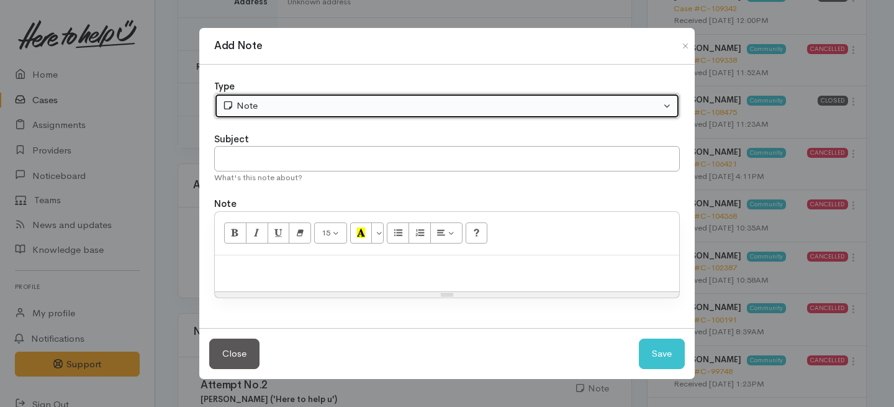
click at [290, 109] on div "Note" at bounding box center [441, 106] width 438 height 14
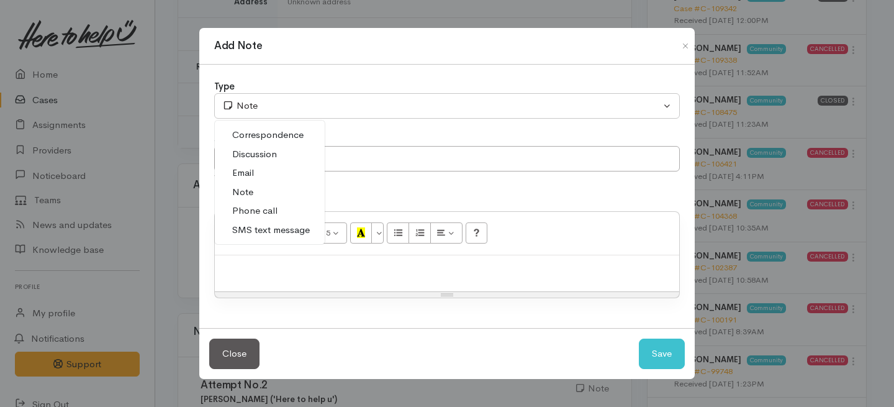
click at [256, 216] on span "Phone call" at bounding box center [254, 211] width 45 height 14
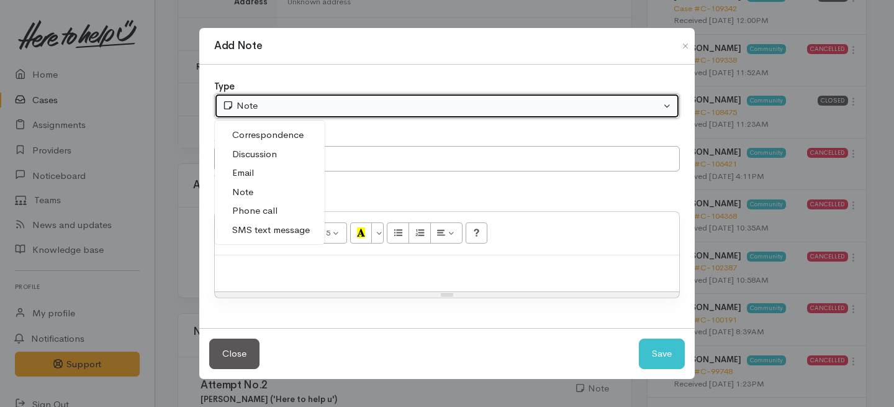
select select "3"
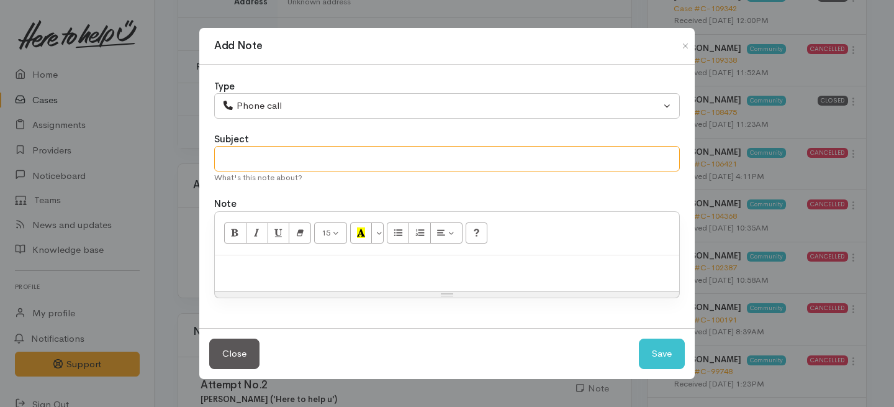
click at [259, 155] on input "text" at bounding box center [447, 158] width 466 height 25
type input "3rd Attempt to contact"
click at [250, 291] on div at bounding box center [447, 273] width 464 height 37
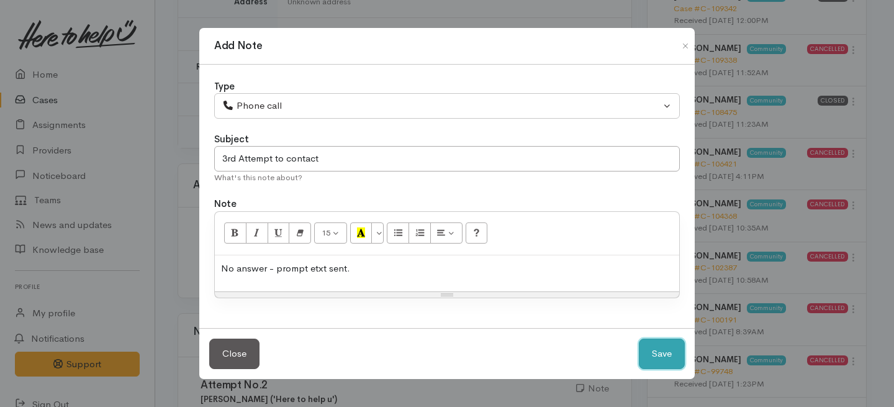
click at [653, 364] on button "Save" at bounding box center [662, 353] width 46 height 30
select select "1"
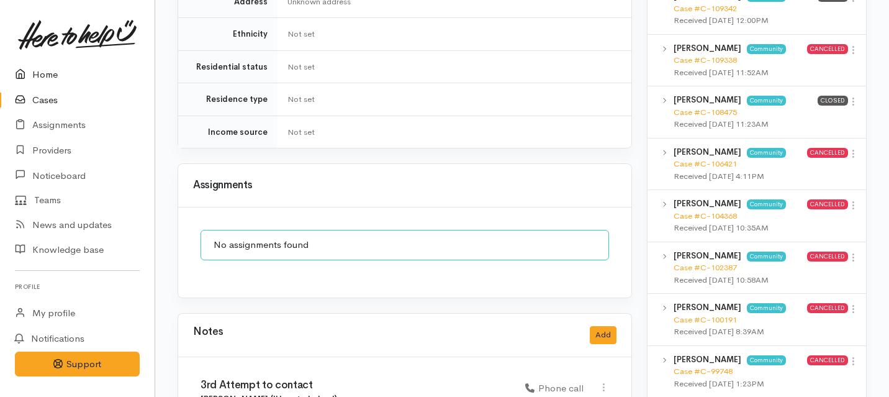
click at [42, 74] on link "Home" at bounding box center [77, 74] width 155 height 25
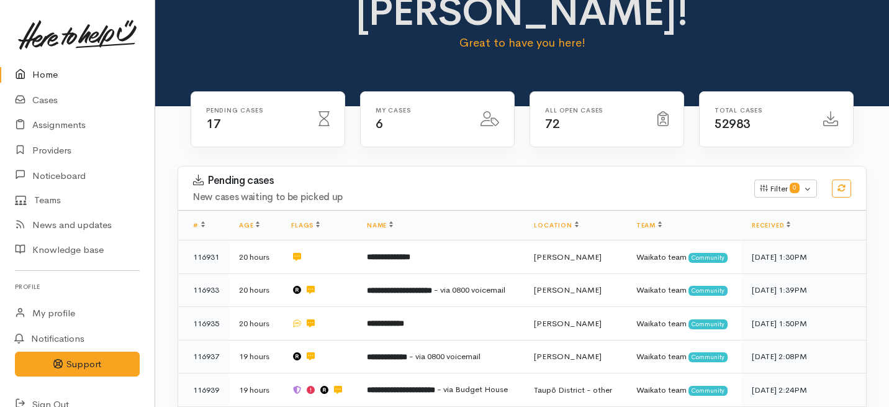
scroll to position [77, 0]
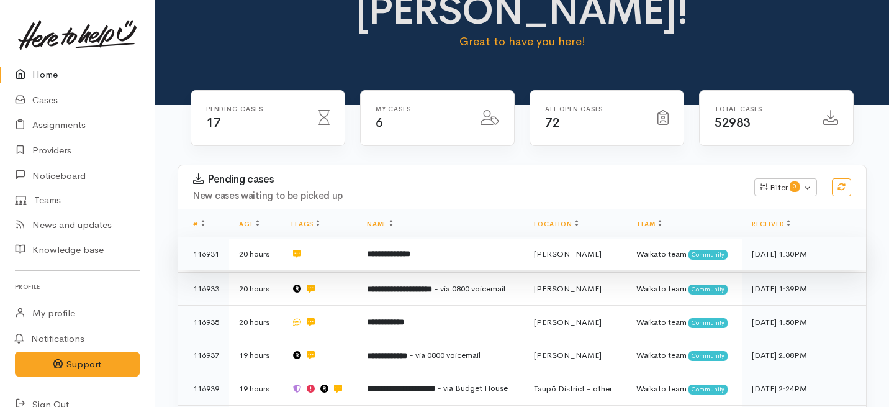
click at [393, 237] on td "**********" at bounding box center [440, 254] width 167 height 34
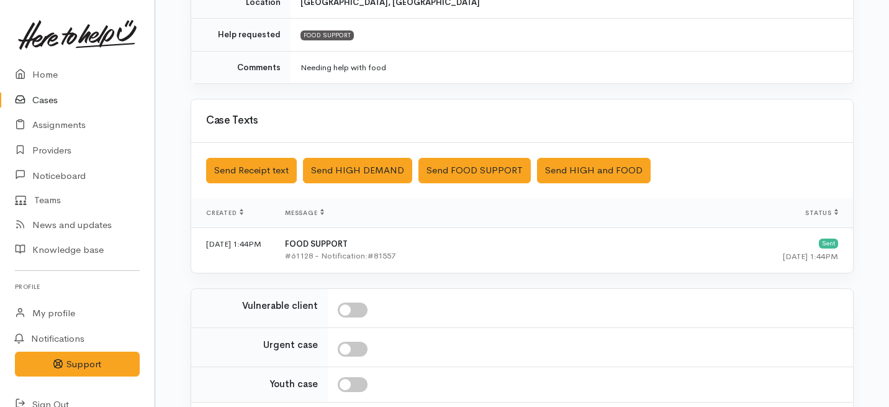
scroll to position [373, 0]
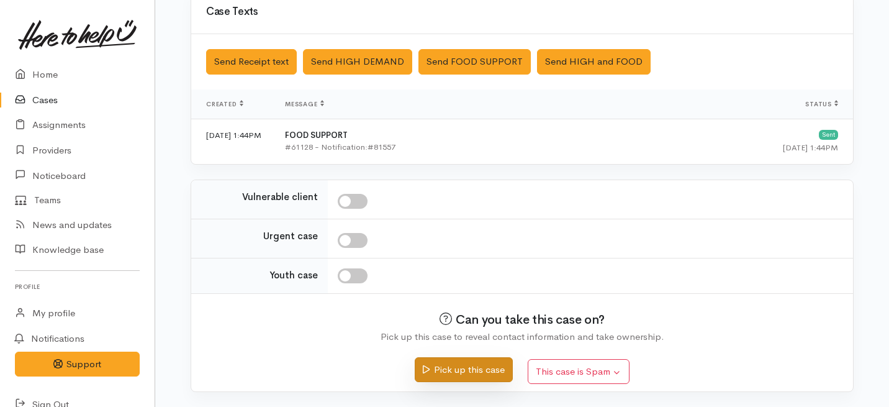
click at [428, 367] on button "Pick up this case" at bounding box center [463, 369] width 97 height 25
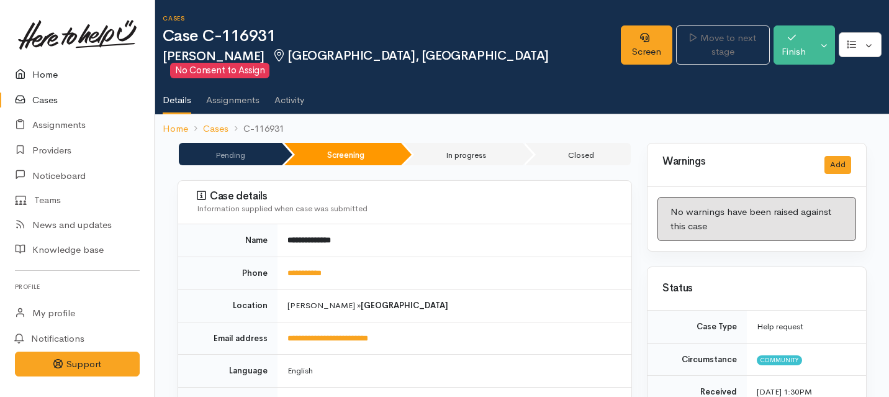
click at [40, 75] on link "Home" at bounding box center [77, 74] width 155 height 25
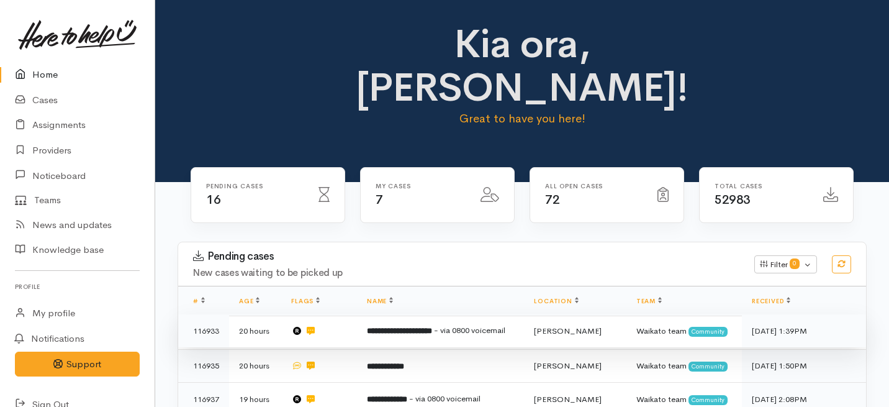
click at [359, 314] on td "**********" at bounding box center [440, 331] width 167 height 34
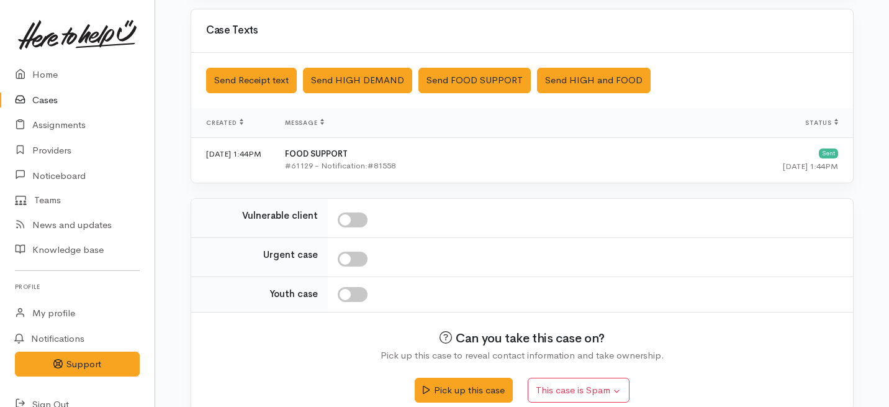
scroll to position [438, 0]
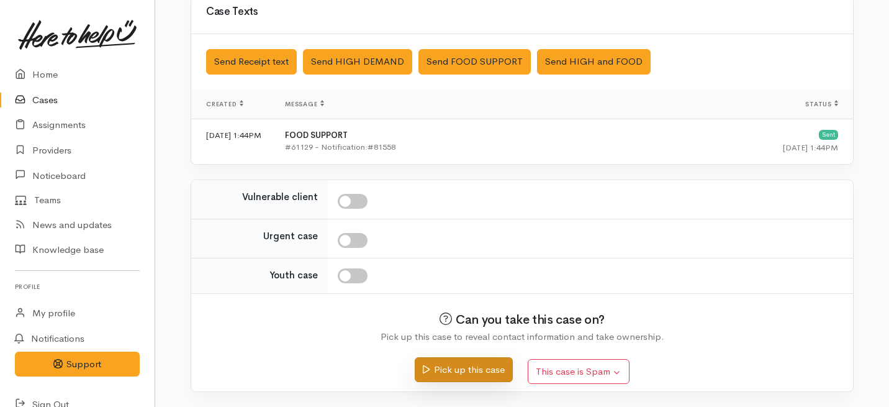
click at [436, 379] on button "Pick up this case" at bounding box center [463, 369] width 97 height 25
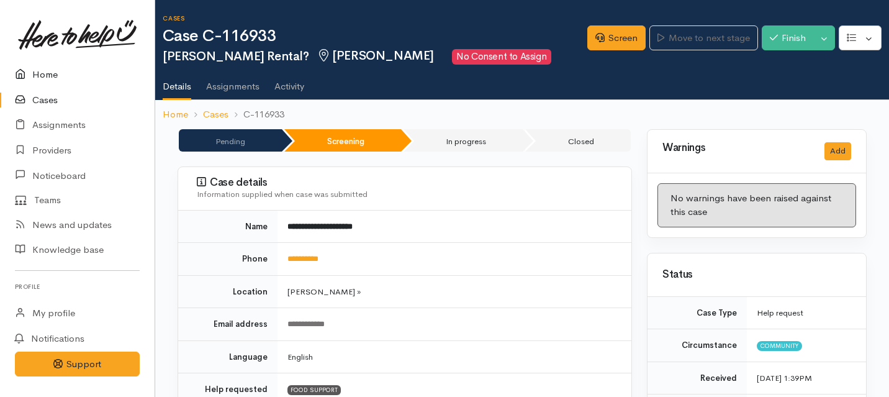
click at [47, 71] on link "Home" at bounding box center [77, 74] width 155 height 25
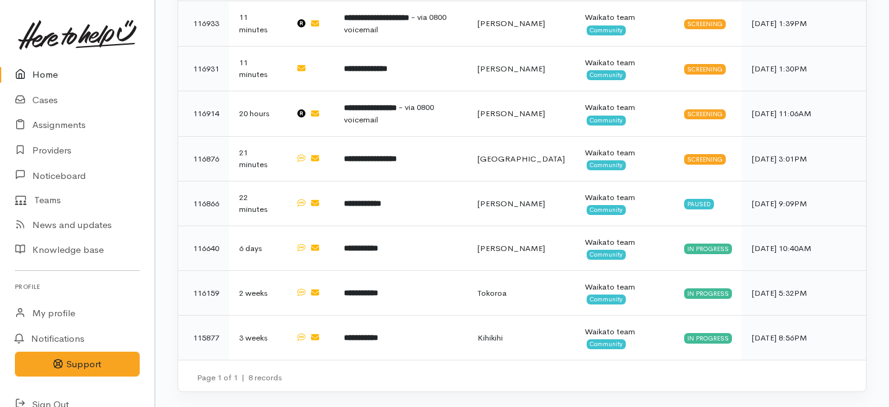
scroll to position [968, 0]
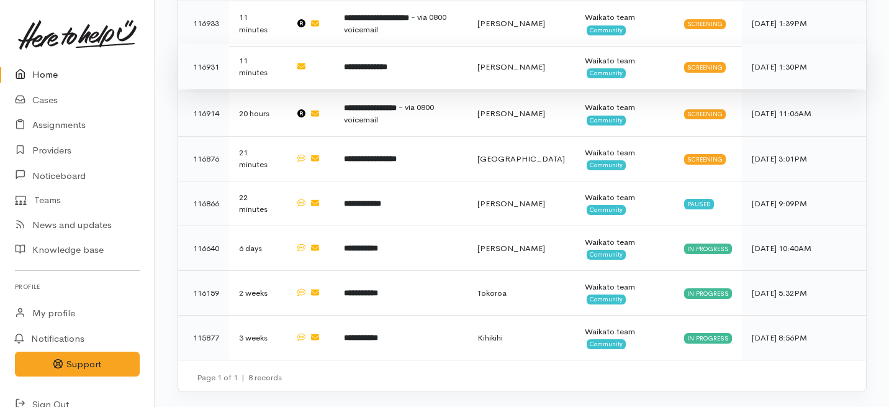
click at [387, 71] on b "**********" at bounding box center [365, 67] width 43 height 8
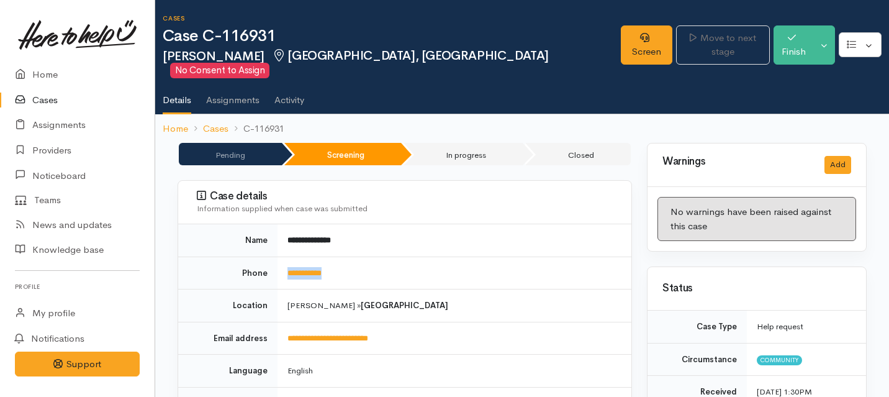
drag, startPoint x: 377, startPoint y: 261, endPoint x: 273, endPoint y: 259, distance: 103.7
click at [273, 259] on tr "**********" at bounding box center [404, 272] width 453 height 33
copy tr "**********"
click at [621, 32] on link "Screen" at bounding box center [647, 44] width 52 height 39
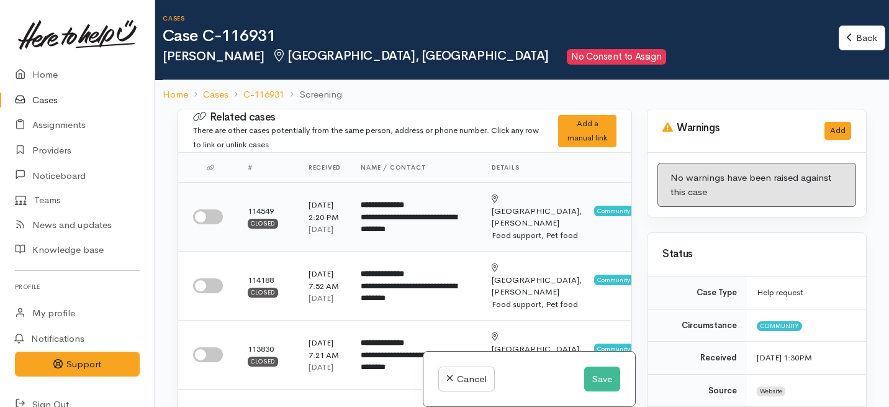
click at [207, 223] on input "checkbox" at bounding box center [208, 216] width 30 height 15
checkbox input "true"
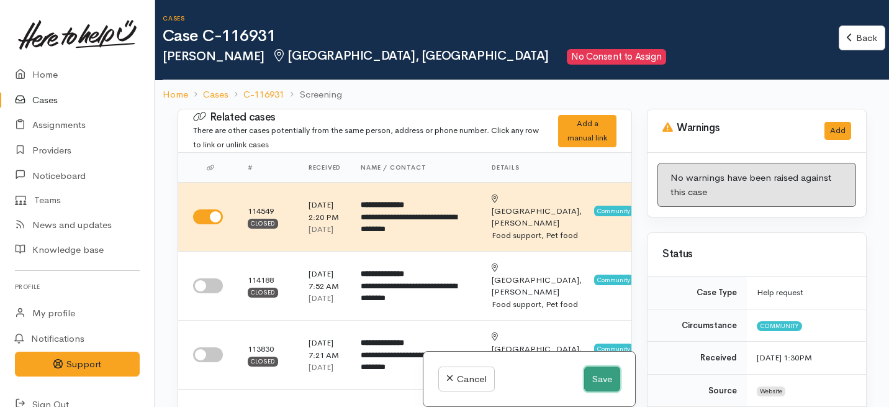
click at [602, 376] on button "Save" at bounding box center [602, 378] width 36 height 25
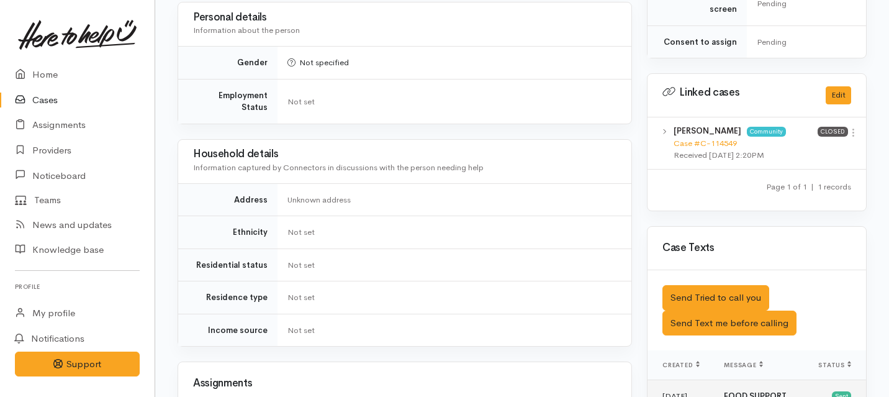
scroll to position [556, 0]
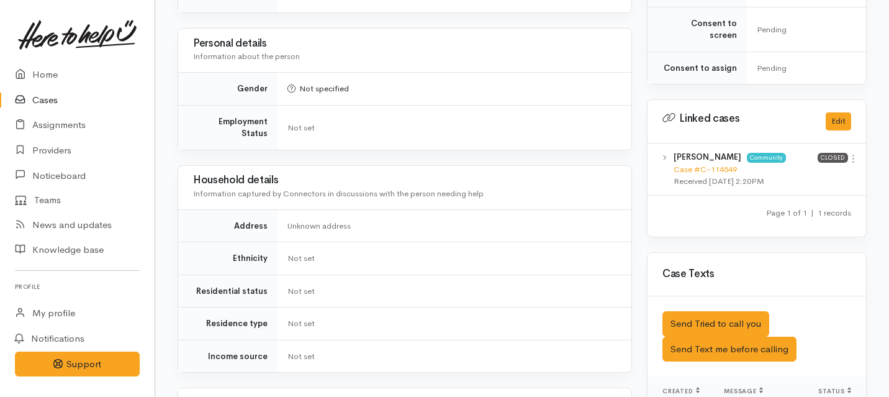
click at [859, 143] on div "[PERSON_NAME] Community Case #C-114549 Received [DATE] 2:20PM Closed View case …" at bounding box center [757, 169] width 219 height 52
click at [855, 153] on icon at bounding box center [853, 158] width 11 height 11
click at [786, 173] on link "View case" at bounding box center [809, 182] width 98 height 19
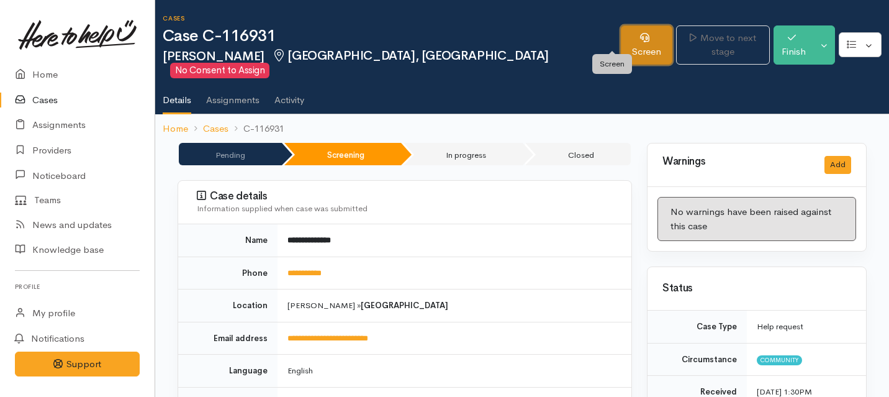
click at [621, 38] on link "Screen" at bounding box center [647, 44] width 52 height 39
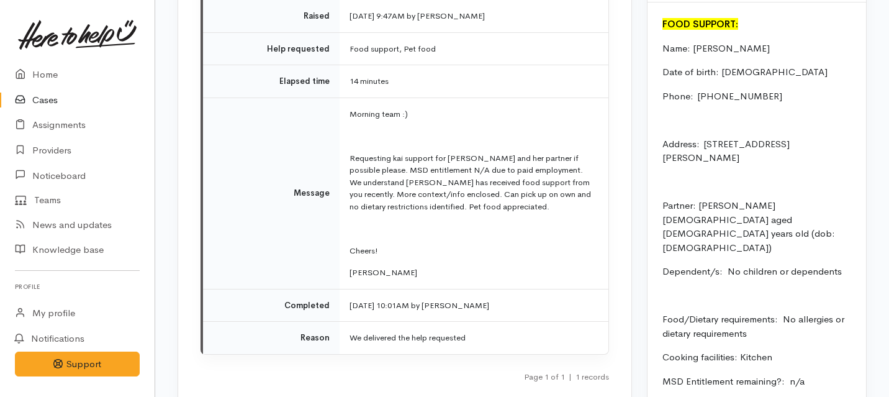
scroll to position [1642, 0]
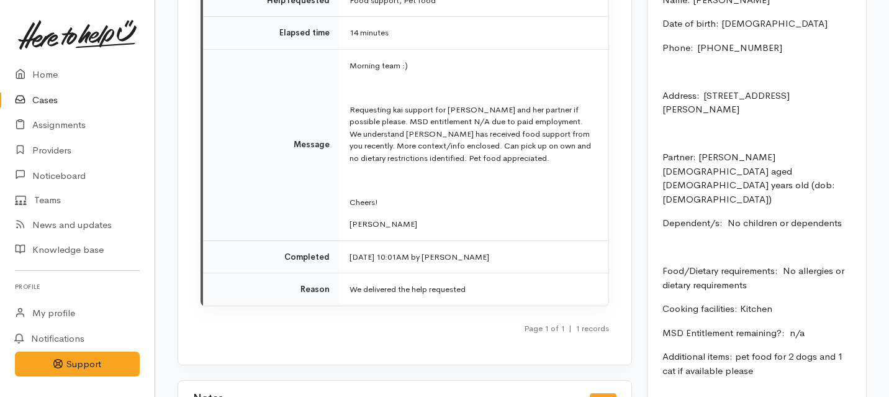
click at [759, 350] on p "Additional items: pet food for 2 dogs and 1 cat if available please" at bounding box center [756, 364] width 189 height 28
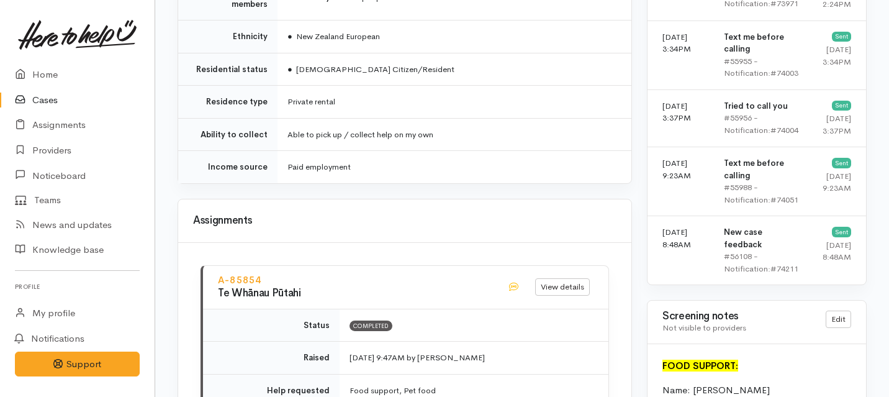
scroll to position [1246, 0]
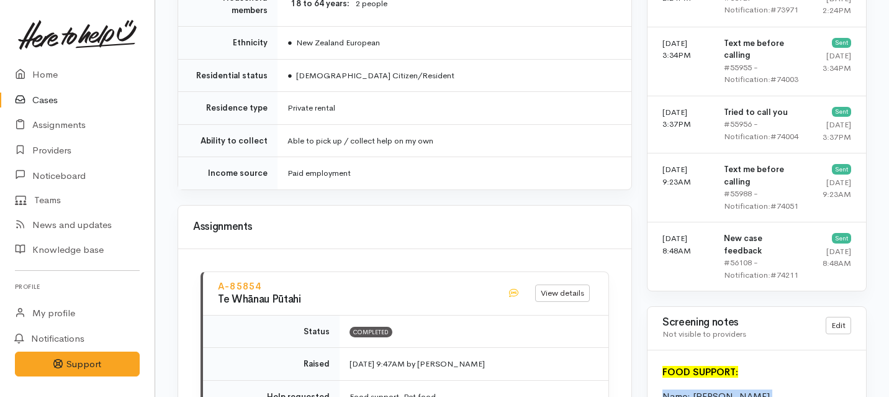
drag, startPoint x: 759, startPoint y: 322, endPoint x: 654, endPoint y: 363, distance: 113.4
copy div "Name: [PERSON_NAME] Date of birth: [DEMOGRAPHIC_DATA] Phone:  02041775918 Addre…"
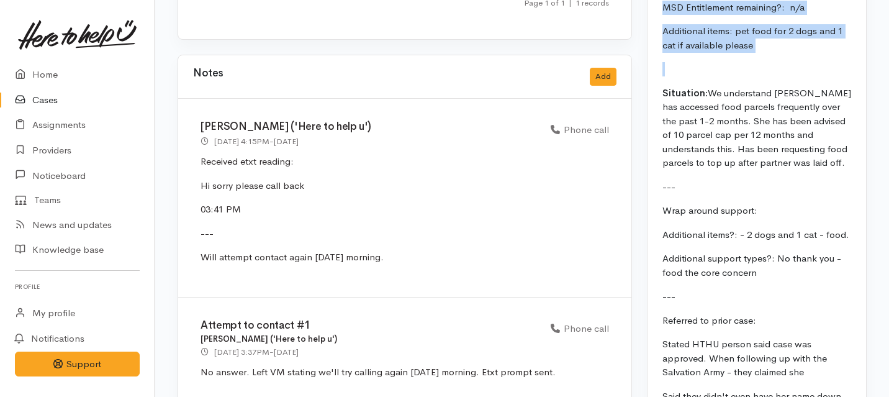
scroll to position [1967, 0]
click at [47, 78] on link "Home" at bounding box center [77, 74] width 155 height 25
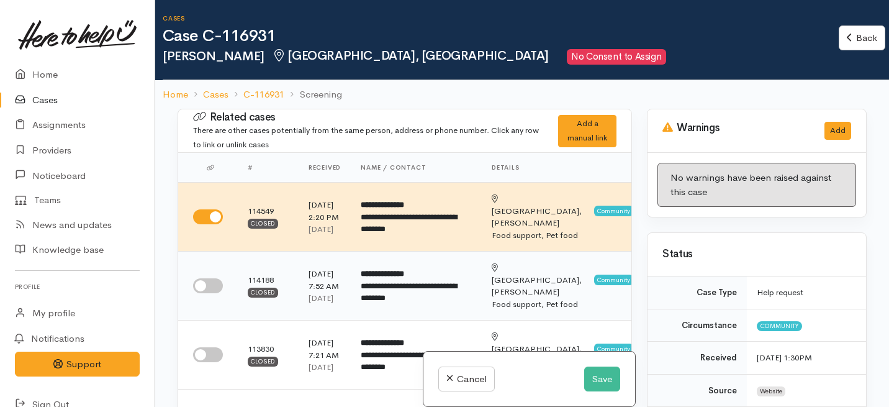
click at [215, 293] on input "checkbox" at bounding box center [208, 285] width 30 height 15
checkbox input "true"
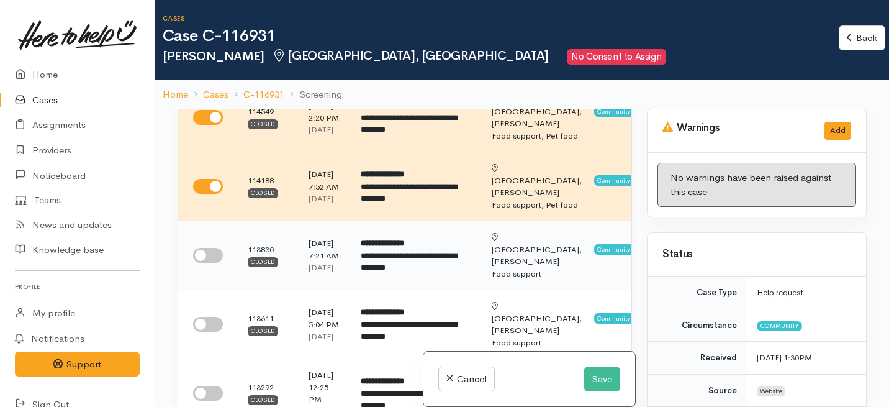
click at [212, 263] on input "checkbox" at bounding box center [208, 255] width 30 height 15
checkbox input "true"
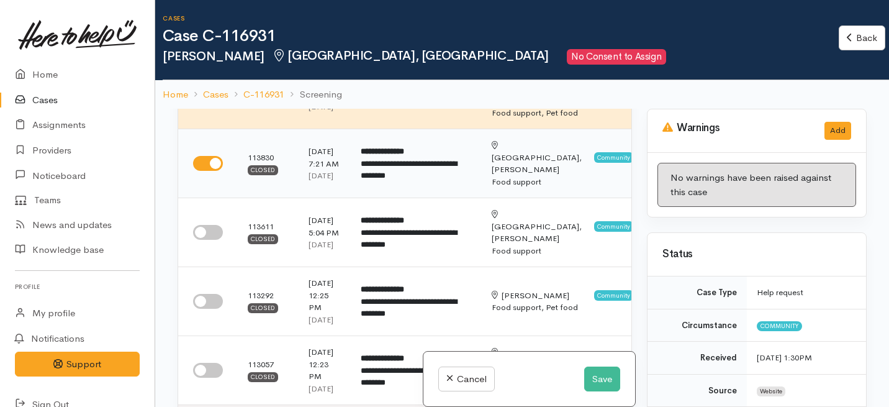
scroll to position [214, 0]
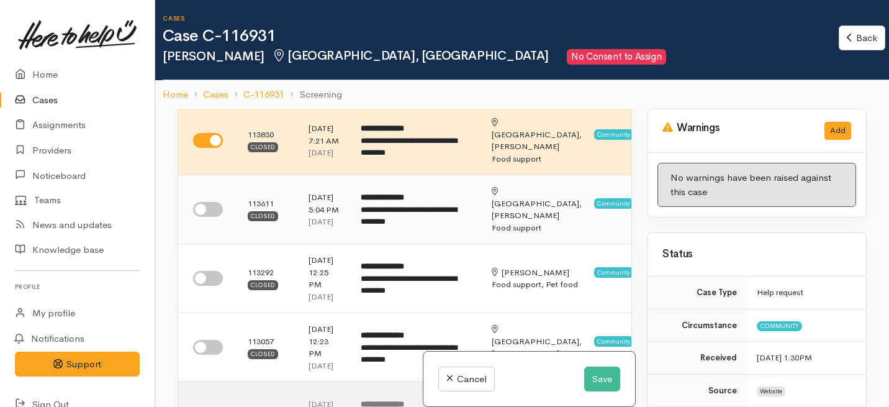
click at [209, 217] on input "checkbox" at bounding box center [208, 209] width 30 height 15
checkbox input "true"
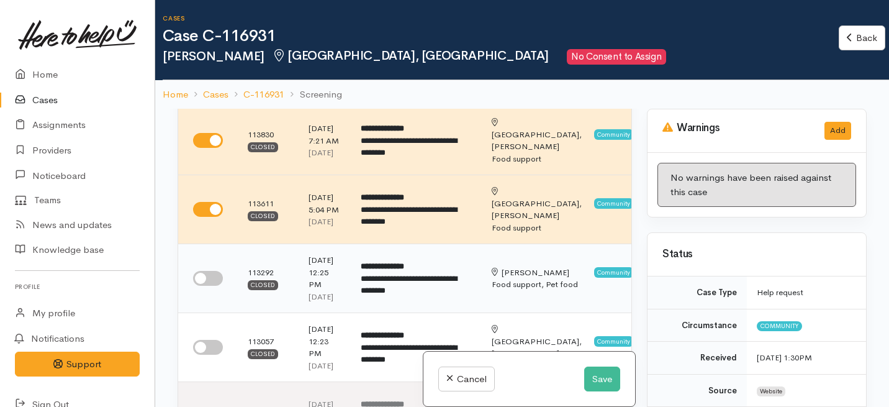
click at [209, 286] on input "checkbox" at bounding box center [208, 278] width 30 height 15
checkbox input "true"
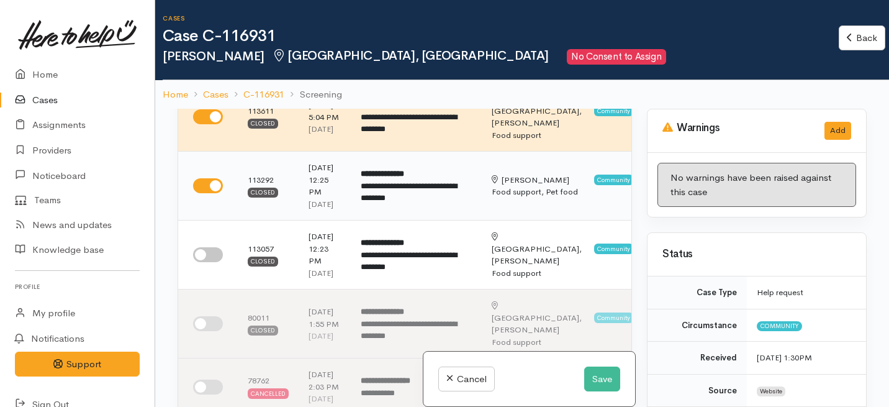
scroll to position [325, 0]
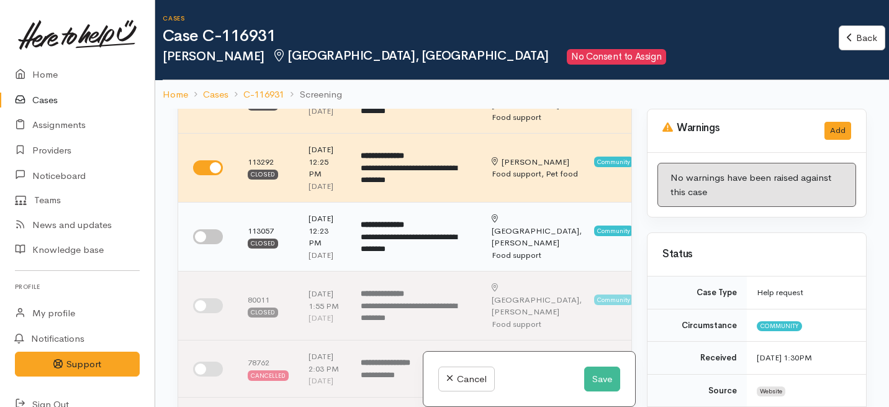
click at [206, 271] on td at bounding box center [208, 236] width 60 height 69
click at [207, 244] on input "checkbox" at bounding box center [208, 236] width 30 height 15
checkbox input "true"
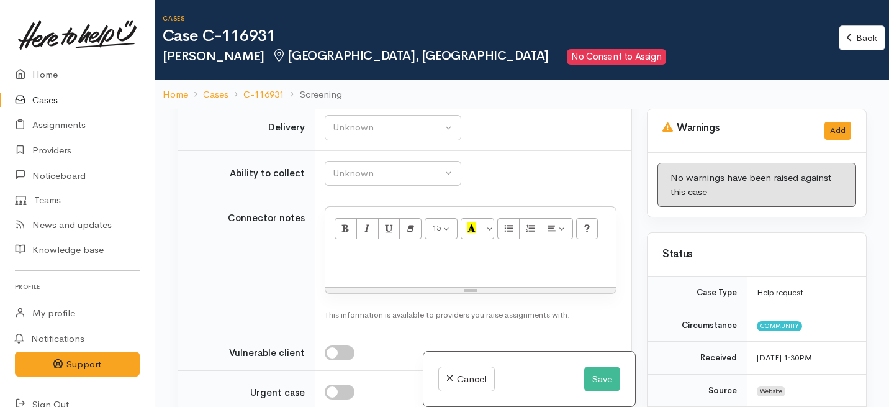
scroll to position [1648, 0]
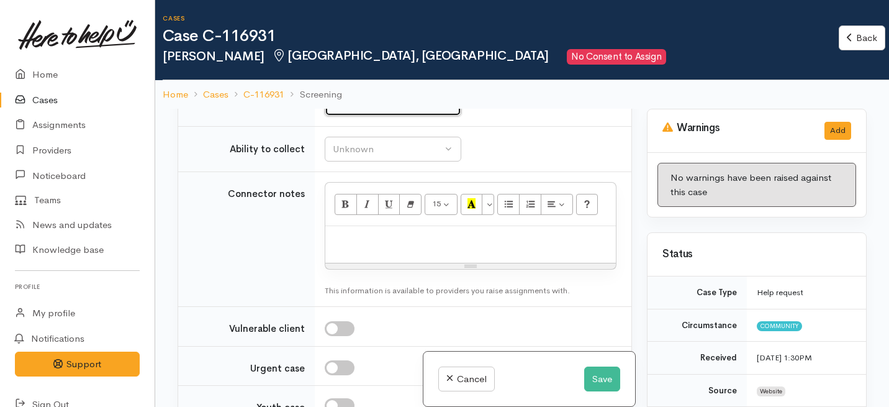
click at [397, 111] on div "Unknown" at bounding box center [387, 103] width 109 height 14
click at [362, 229] on link "No" at bounding box center [392, 219] width 135 height 19
select select "1"
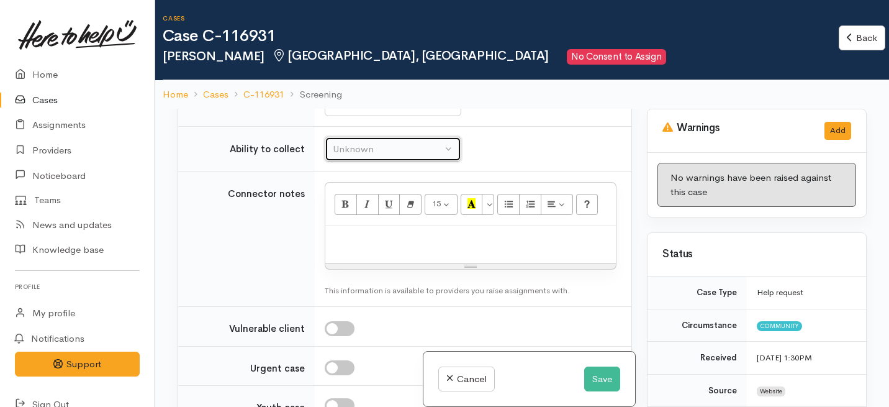
click at [371, 156] on div "Unknown" at bounding box center [387, 149] width 109 height 14
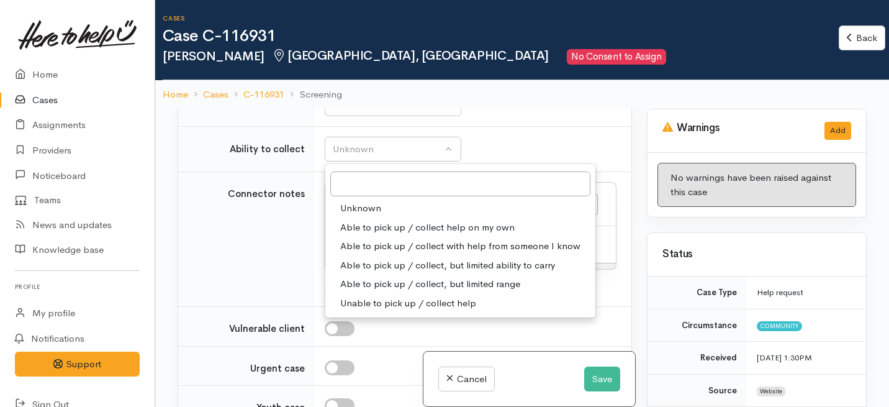
click at [356, 235] on span "Able to pick up / collect help on my own" at bounding box center [427, 227] width 174 height 14
select select "2"
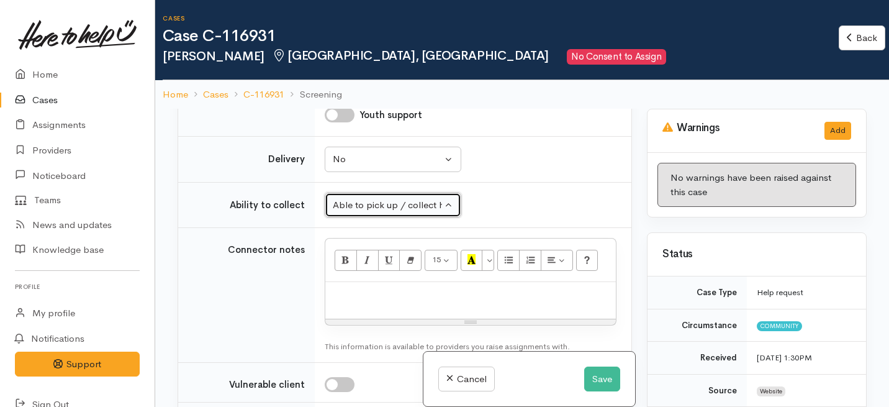
scroll to position [1551, 0]
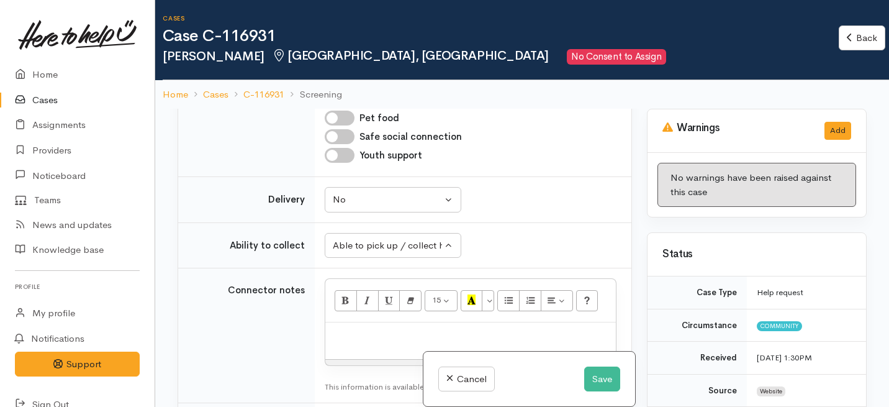
click at [340, 125] on input "Pet food" at bounding box center [340, 118] width 30 height 15
checkbox input "true"
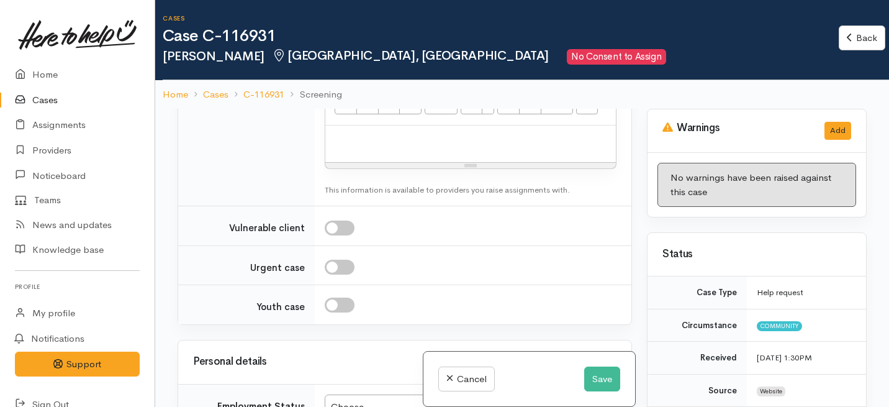
scroll to position [1751, 0]
click at [353, 143] on p at bounding box center [471, 136] width 278 height 14
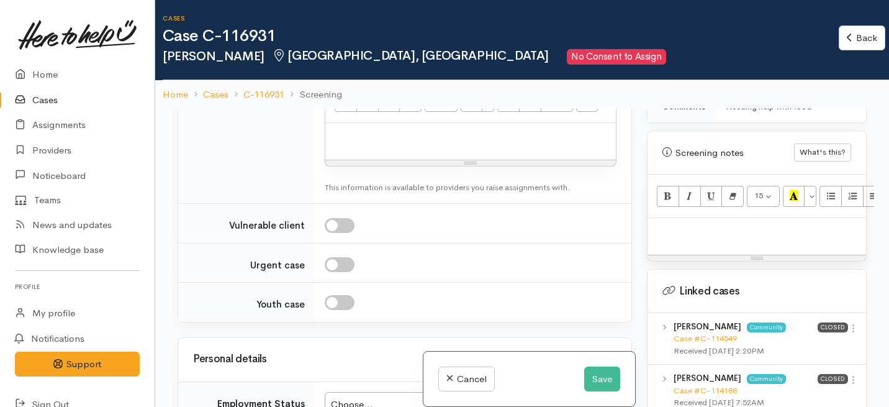
scroll to position [762, 0]
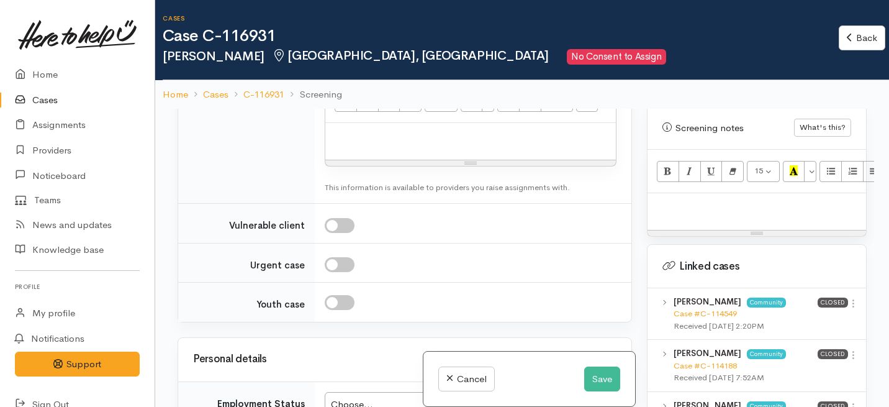
click at [669, 199] on p at bounding box center [757, 206] width 206 height 14
paste div
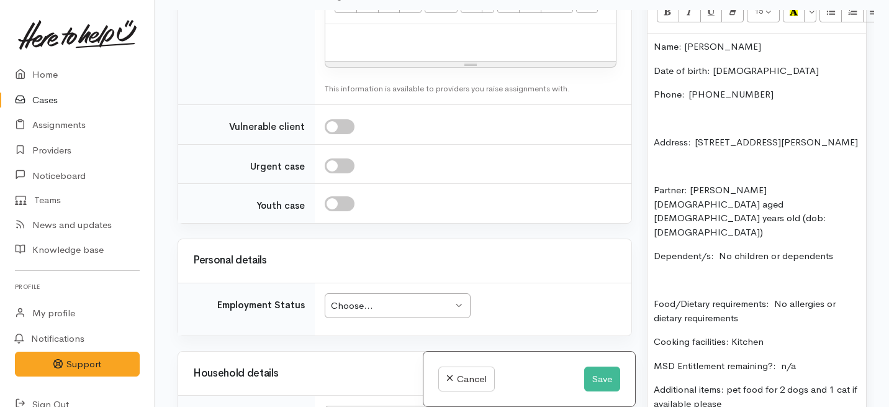
click at [381, 45] on p at bounding box center [471, 37] width 278 height 14
paste div
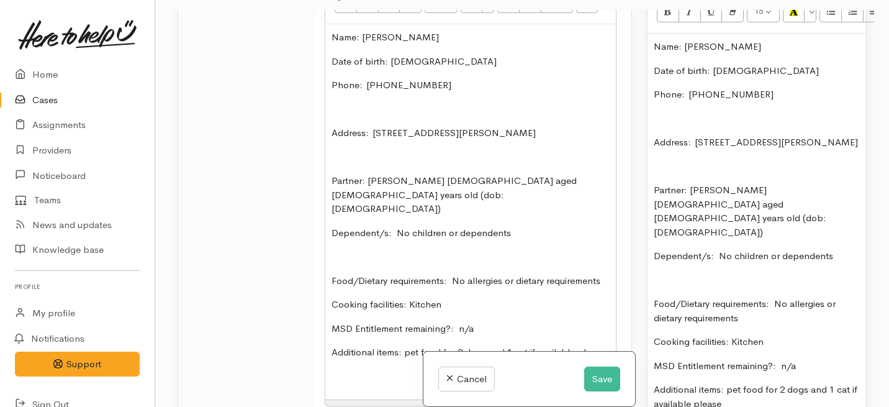
scroll to position [1821, 0]
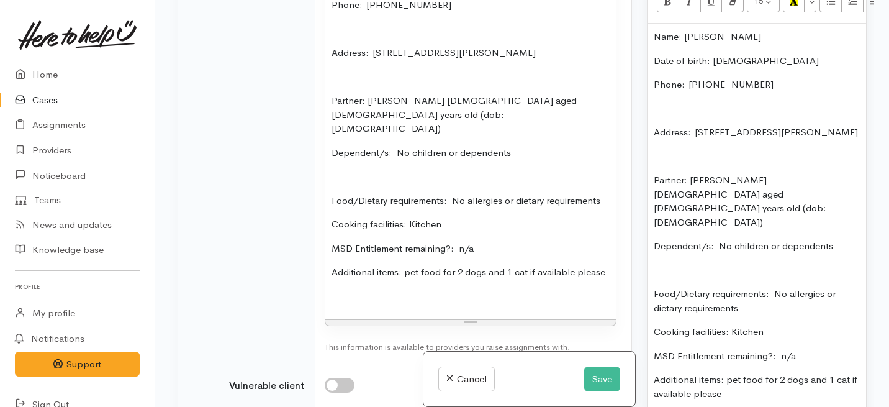
click at [329, 171] on div "Name: Miriam Wallace Date of birth: 20/07/1990 Phone:  02041775918 Address:  9 …" at bounding box center [470, 131] width 291 height 375
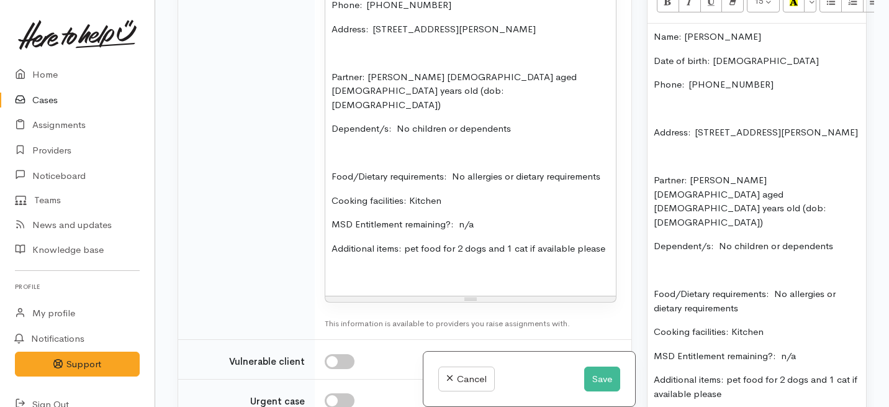
click at [332, 112] on p "Partner: Julian Richmond male aged 36 years old (dob: 15/01/1989)" at bounding box center [471, 91] width 278 height 42
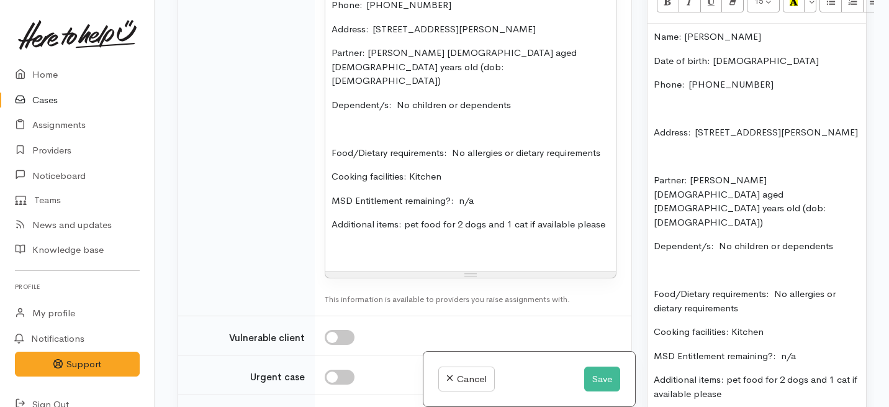
click at [334, 160] on p "Food/Dietary requirements: No allergies or dietary requirements" at bounding box center [471, 153] width 278 height 14
drag, startPoint x: 526, startPoint y: 218, endPoint x: 307, endPoint y: 204, distance: 219.6
click at [307, 204] on tr "Connector notes <p>Name: Miriam Wallace</p><p>Date of birth: 20/07/1990</p><p>P…" at bounding box center [404, 103] width 453 height 426
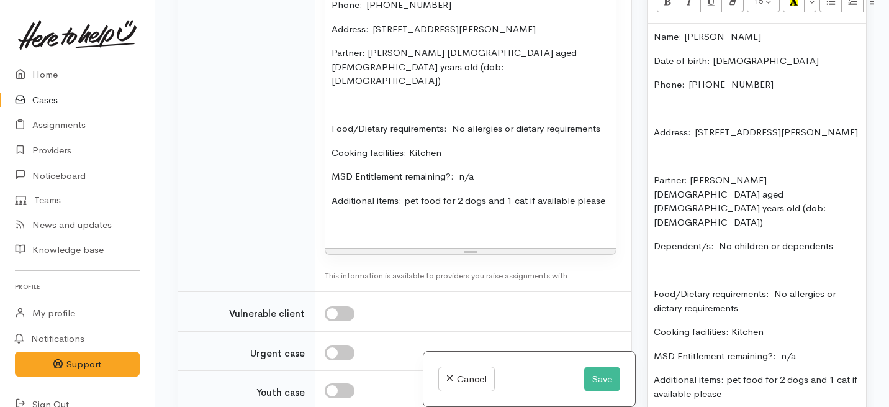
click at [328, 171] on div "Name: Miriam Wallace Date of birth: 20/07/1990 Phone:  02041775918 Address:  9 …" at bounding box center [470, 96] width 291 height 304
click at [332, 136] on p "Food/Dietary requirements: No allergies or dietary requirements" at bounding box center [471, 129] width 278 height 14
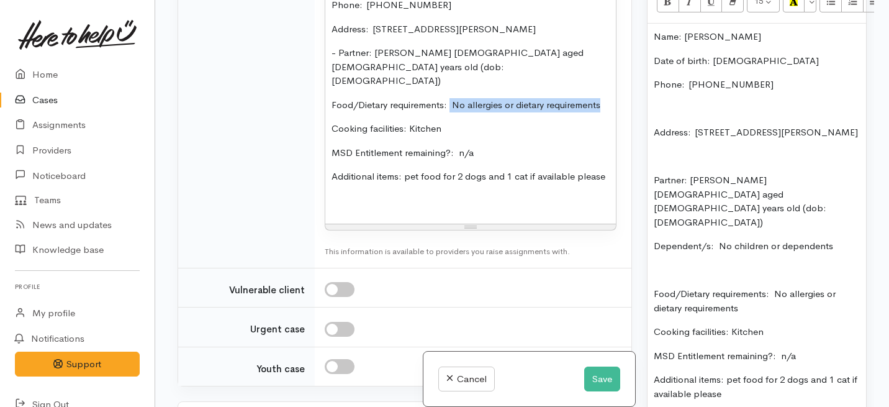
drag, startPoint x: 605, startPoint y: 209, endPoint x: 451, endPoint y: 208, distance: 154.6
click at [451, 208] on div "Name: Miriam Wallace Date of birth: 20/07/1990 Phone:  02041775918 Address:  9 …" at bounding box center [470, 83] width 291 height 279
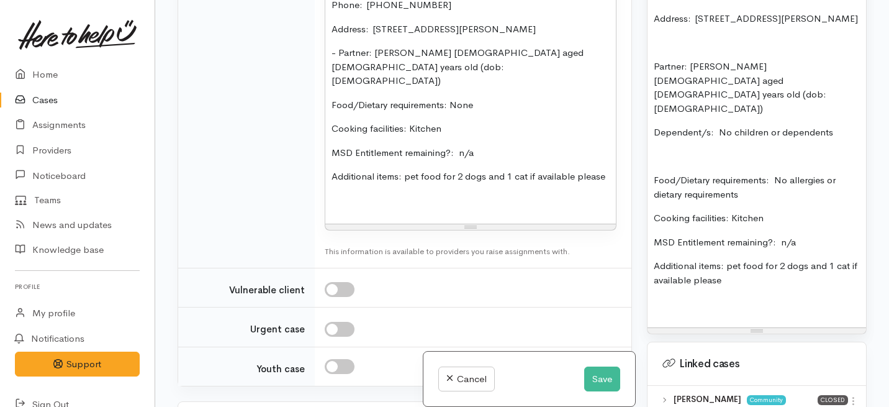
scroll to position [937, 0]
click at [746, 268] on div "Name: Miriam Wallace Date of birth: 20/07/1990 Phone:  02041775918 Address:  9 …" at bounding box center [757, 117] width 219 height 417
click at [760, 296] on p "NO WRAP AROUND SUOPPORT NEEDED" at bounding box center [757, 303] width 206 height 14
click at [824, 296] on p "NO WRAP AROUND SUPPORT NEEDED" at bounding box center [757, 303] width 206 height 14
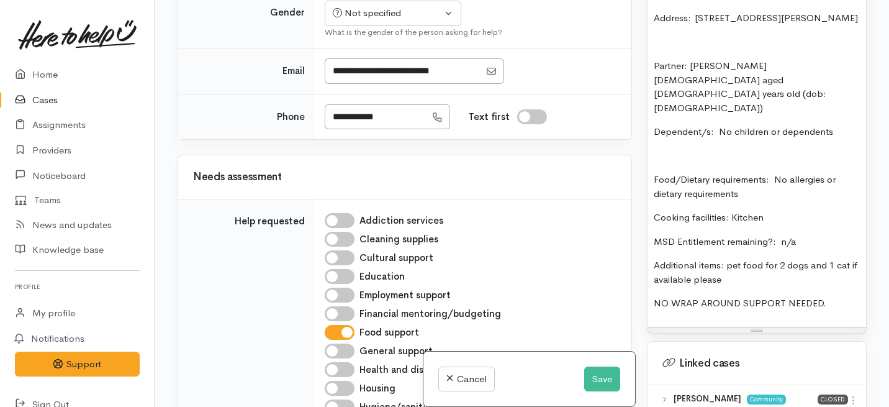
scroll to position [970, 0]
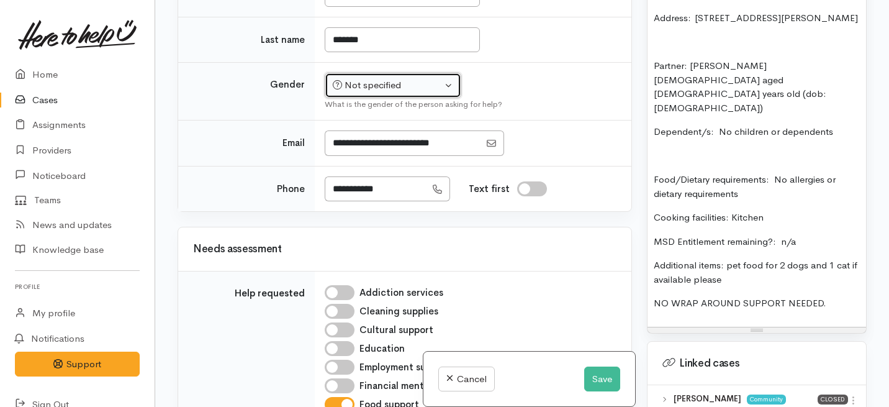
click at [373, 93] on div "Not specified" at bounding box center [387, 85] width 109 height 14
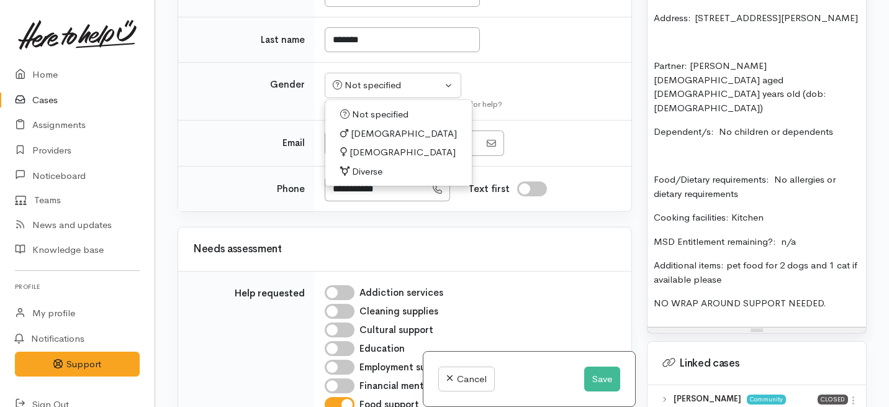
click at [353, 160] on span "Female" at bounding box center [403, 152] width 106 height 14
select select "Female"
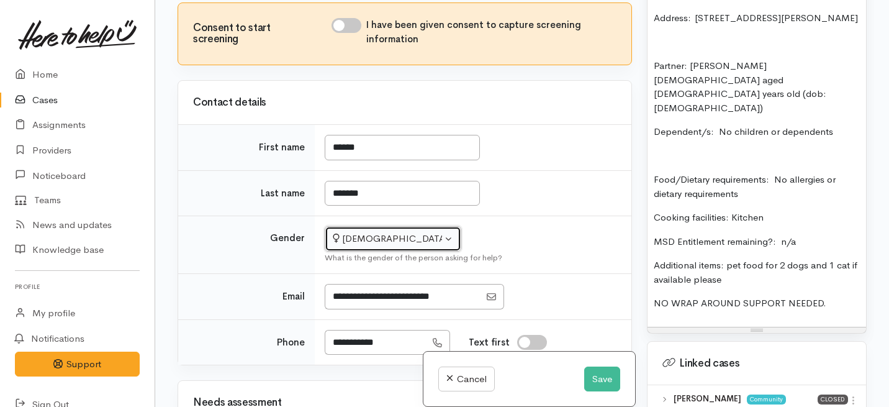
scroll to position [795, 0]
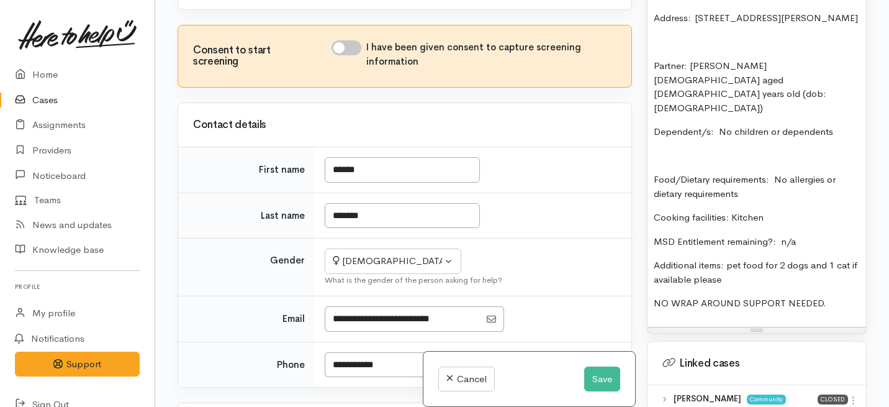
click at [349, 55] on input "I have been given consent to capture screening information" at bounding box center [347, 47] width 30 height 15
checkbox input "true"
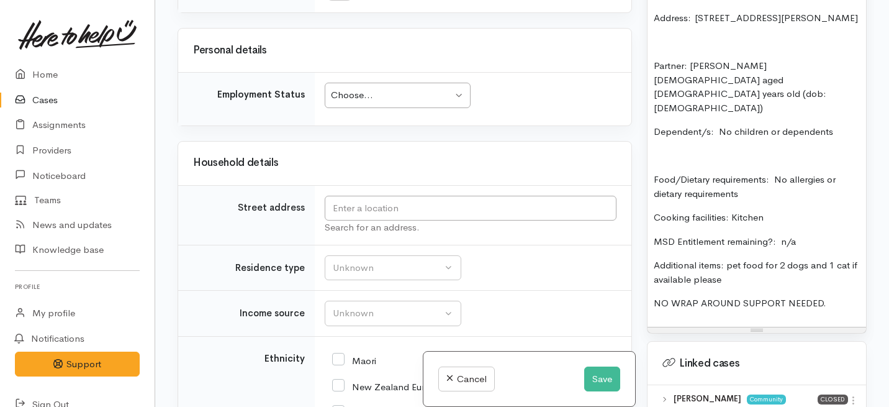
scroll to position [2215, 0]
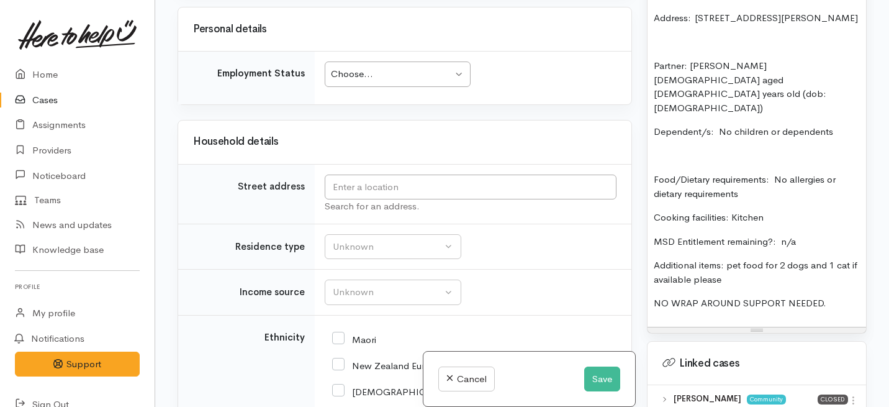
click at [372, 87] on div "Choose... Choose..." at bounding box center [398, 73] width 146 height 25
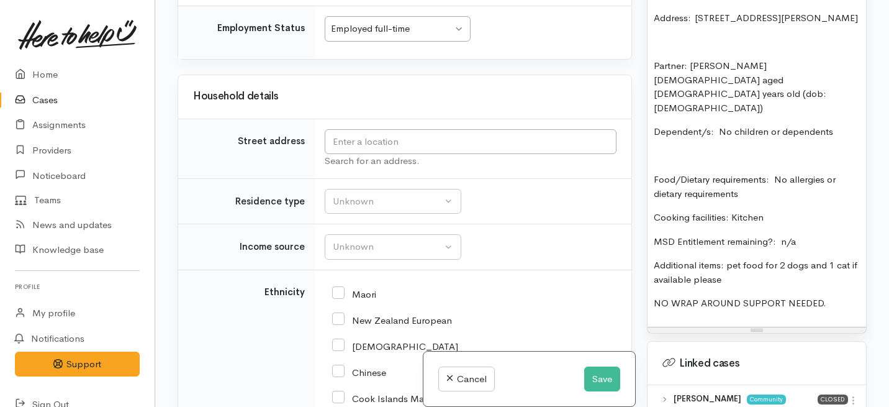
scroll to position [2283, 0]
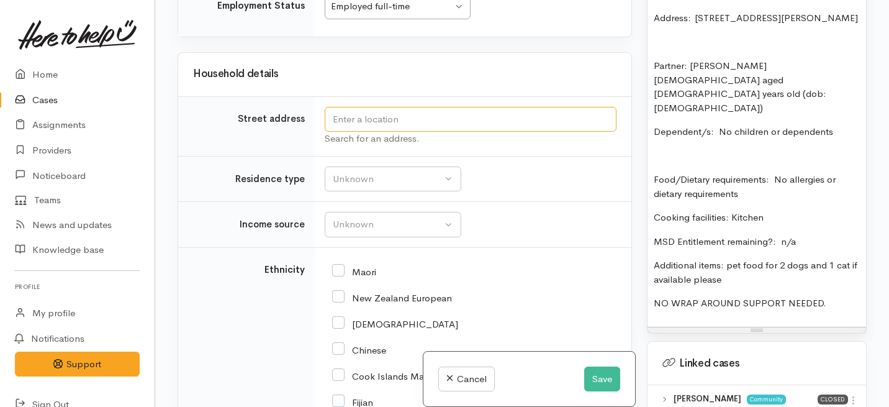
click at [358, 132] on input "text" at bounding box center [471, 119] width 292 height 25
click at [542, 202] on td "Unknown Emergency accommodation Homeless Other Own home Private rental Public /…" at bounding box center [473, 179] width 317 height 46
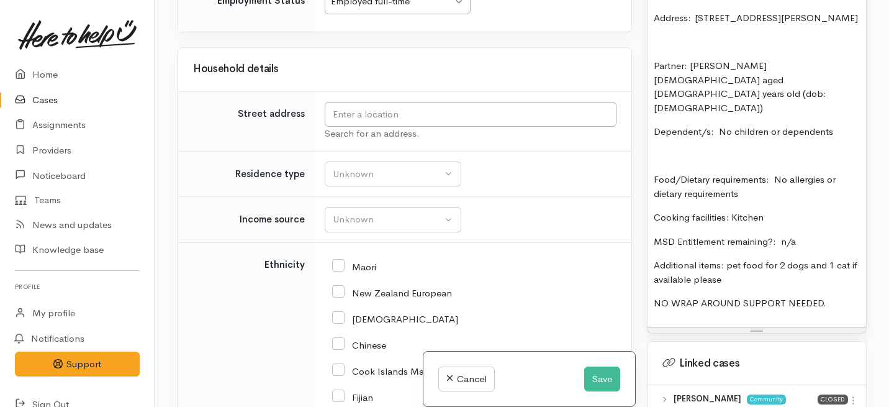
scroll to position [2290, 0]
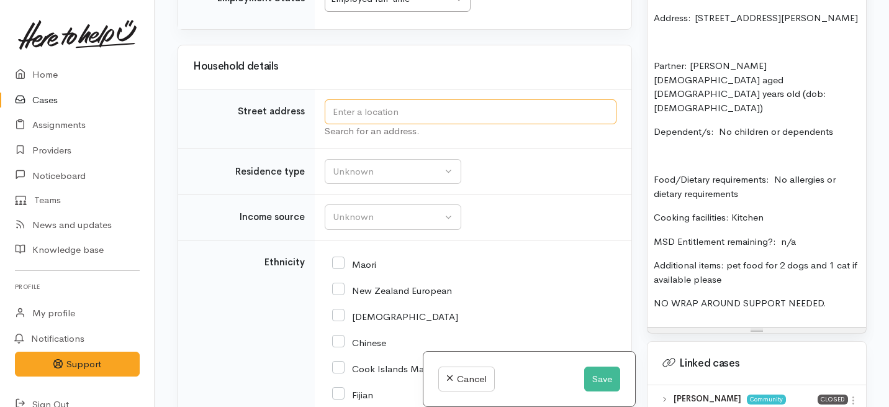
click at [395, 125] on input "text" at bounding box center [471, 111] width 292 height 25
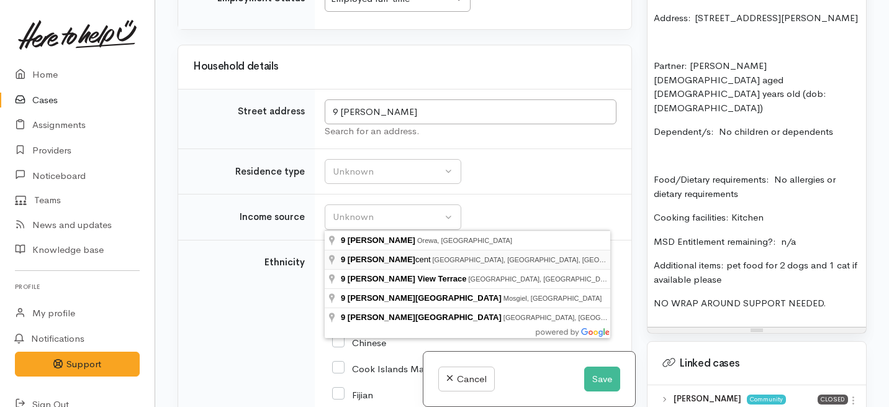
type input "9 Ross Crescent, Fairfield, Hamilton, New Zealand"
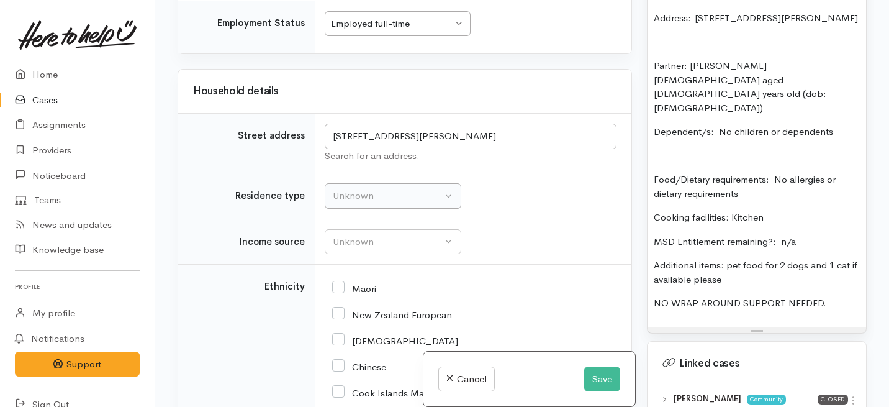
scroll to position [2315, 0]
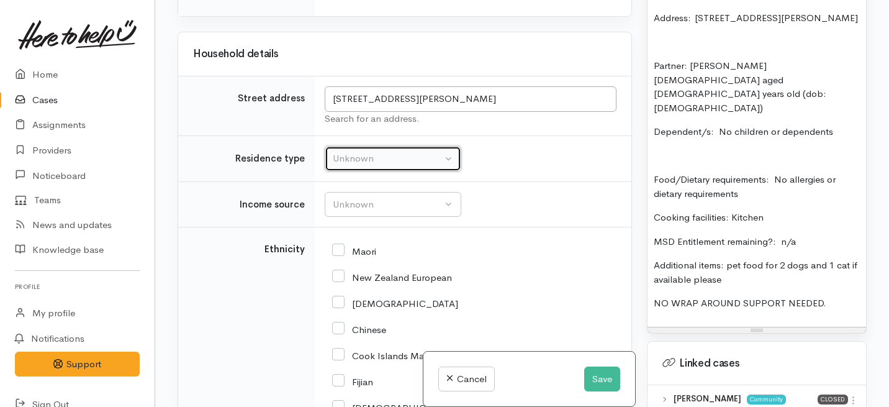
click at [410, 166] on div "Unknown" at bounding box center [387, 158] width 109 height 14
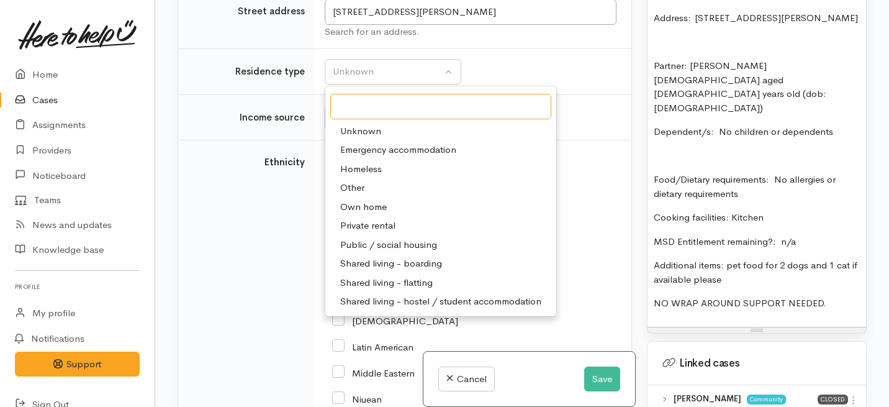
scroll to position [2459, 0]
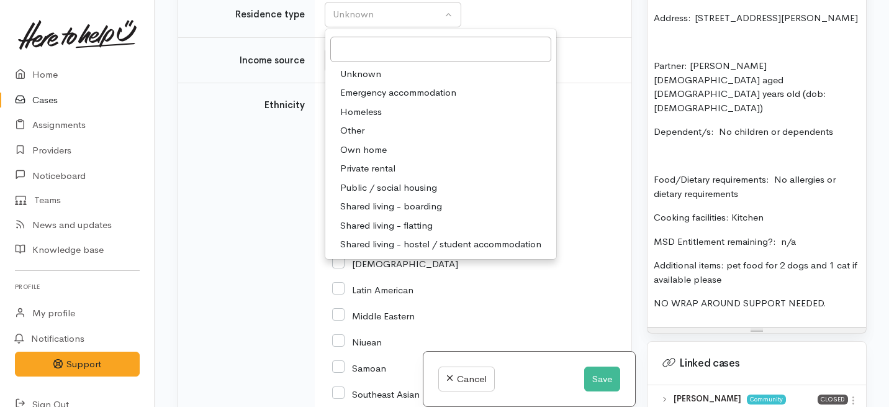
click at [360, 176] on span "Private rental" at bounding box center [367, 168] width 55 height 14
select select "2"
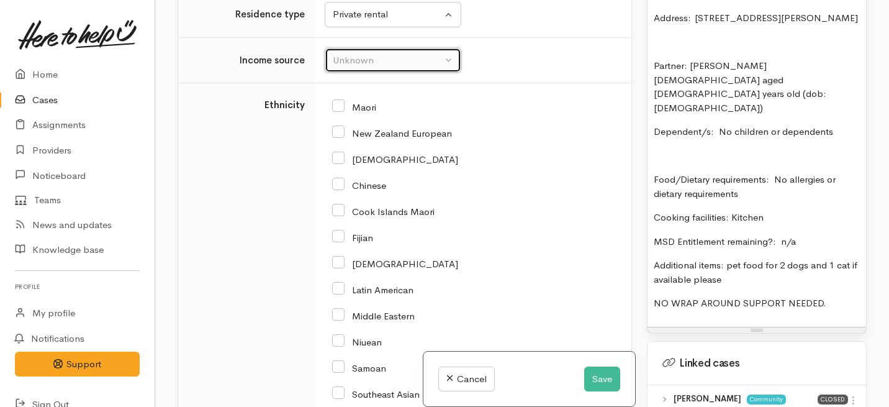
click at [375, 68] on div "Unknown" at bounding box center [387, 60] width 109 height 14
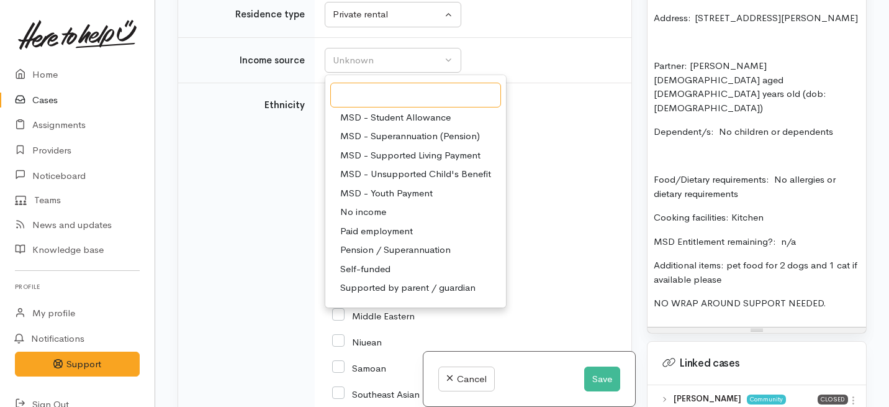
scroll to position [186, 0]
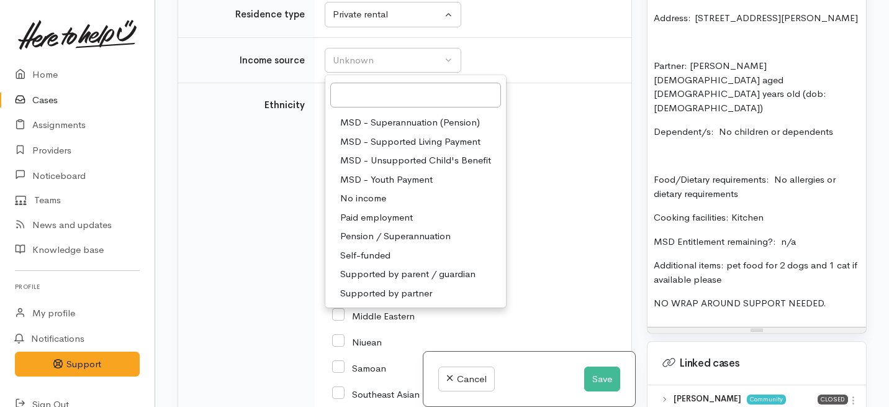
click at [358, 225] on span "Paid employment" at bounding box center [376, 217] width 73 height 14
select select "1"
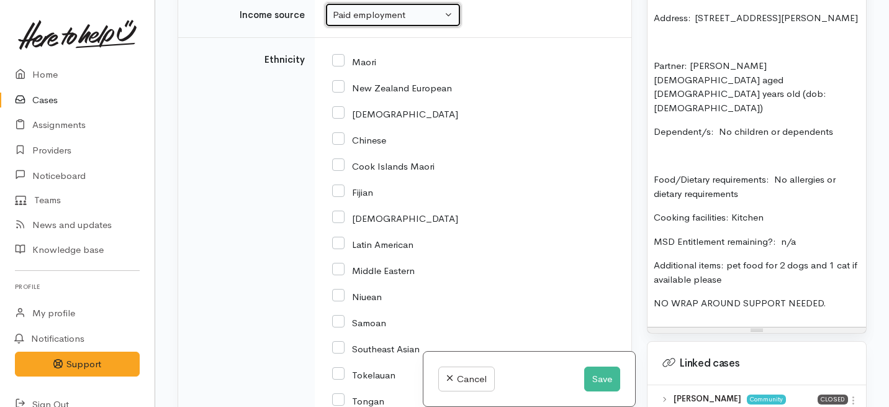
scroll to position [2516, 0]
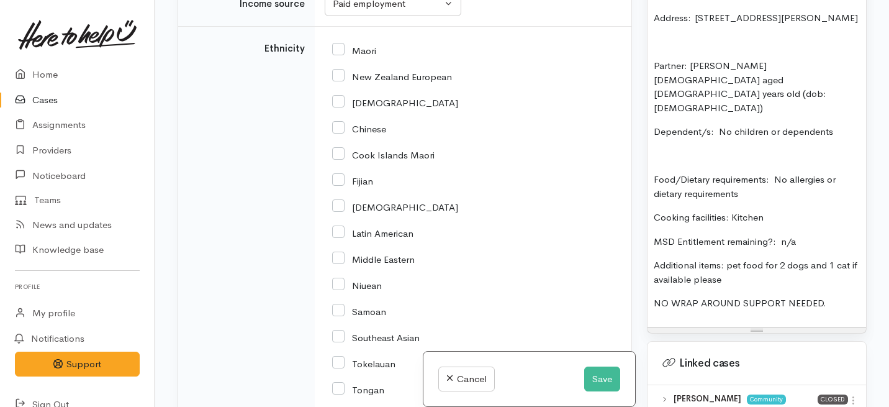
click at [338, 55] on input "Maori" at bounding box center [354, 49] width 44 height 11
checkbox input "true"
click at [338, 81] on input "New Zealand European" at bounding box center [392, 75] width 120 height 11
checkbox input "true"
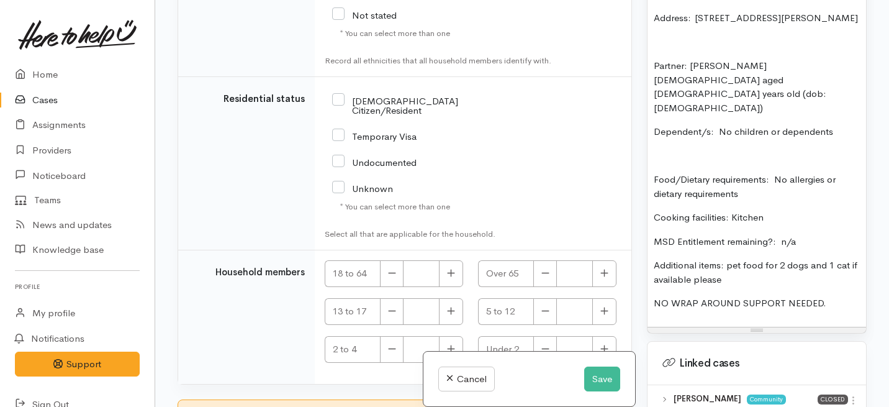
scroll to position [3037, 0]
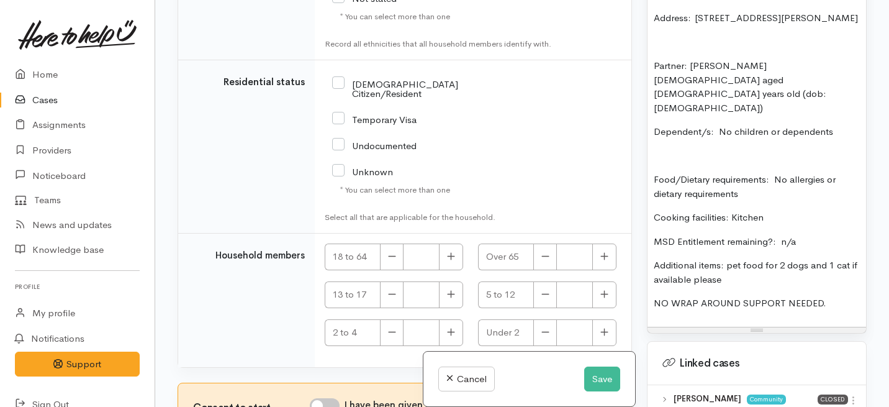
click at [337, 98] on input "NZ Citizen/Resident" at bounding box center [417, 88] width 170 height 20
checkbox input "true"
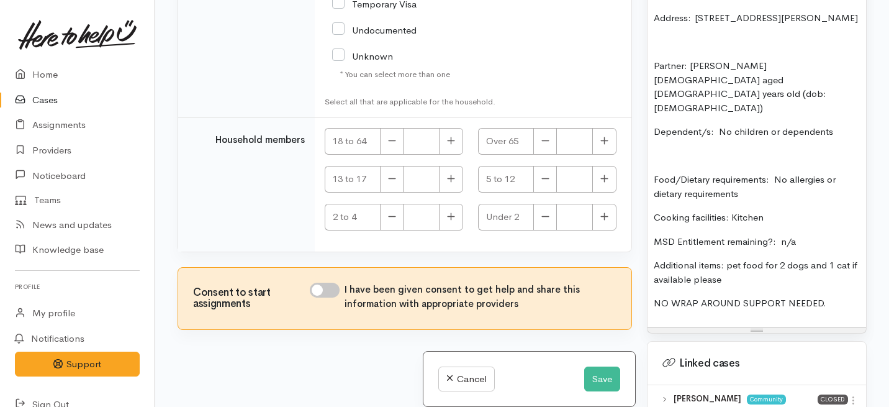
scroll to position [3198, 0]
click at [449, 145] on icon "button" at bounding box center [450, 140] width 7 height 7
type input "2"
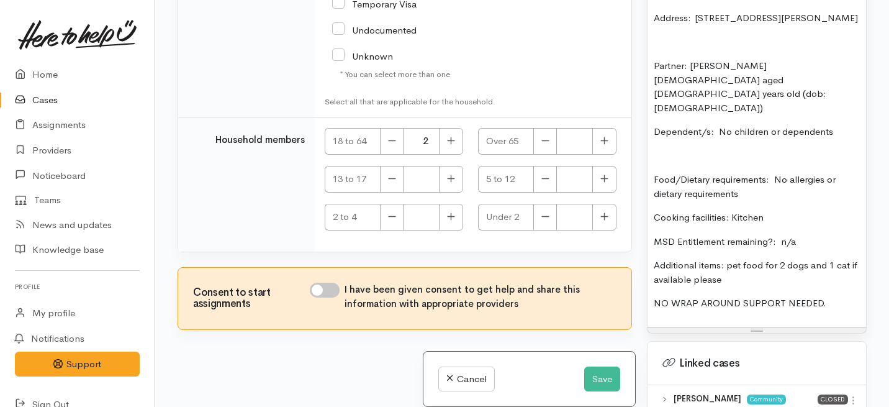
click at [325, 292] on input "I have been given consent to get help and share this information with appropria…" at bounding box center [325, 289] width 30 height 15
checkbox input "true"
click at [602, 381] on button "Save" at bounding box center [602, 378] width 36 height 25
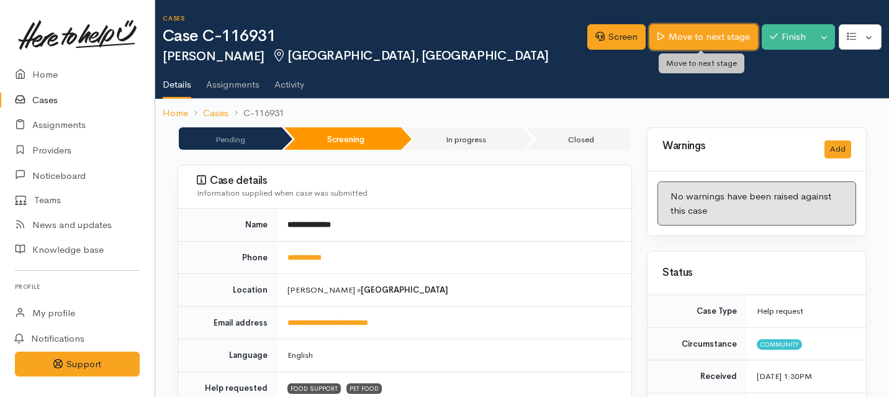
click at [693, 36] on link "Move to next stage" at bounding box center [703, 36] width 108 height 25
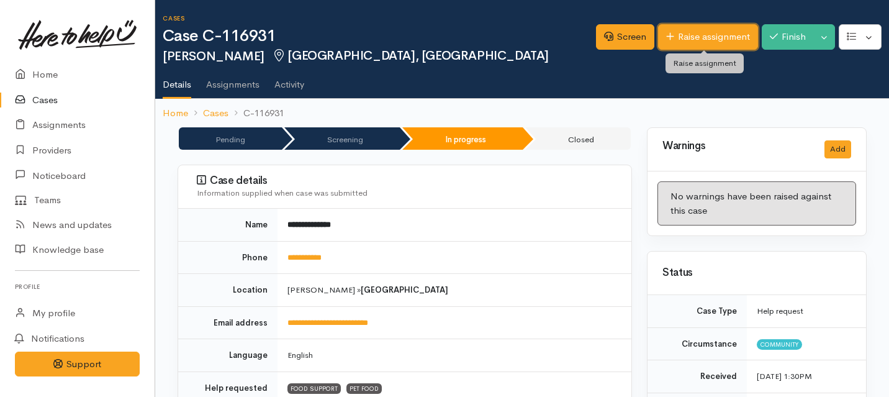
click at [674, 34] on link "Raise assignment" at bounding box center [708, 36] width 100 height 25
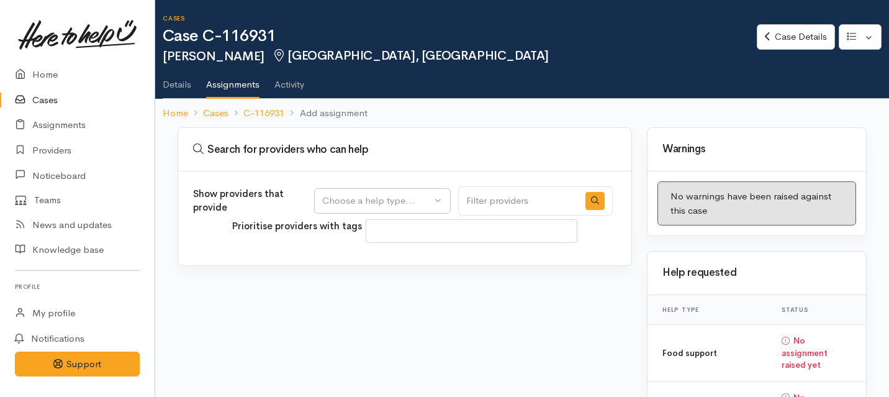
select select
click at [422, 196] on div "Choose a help type..." at bounding box center [376, 201] width 109 height 14
click at [367, 260] on span "Food support" at bounding box center [359, 260] width 58 height 14
select select "3"
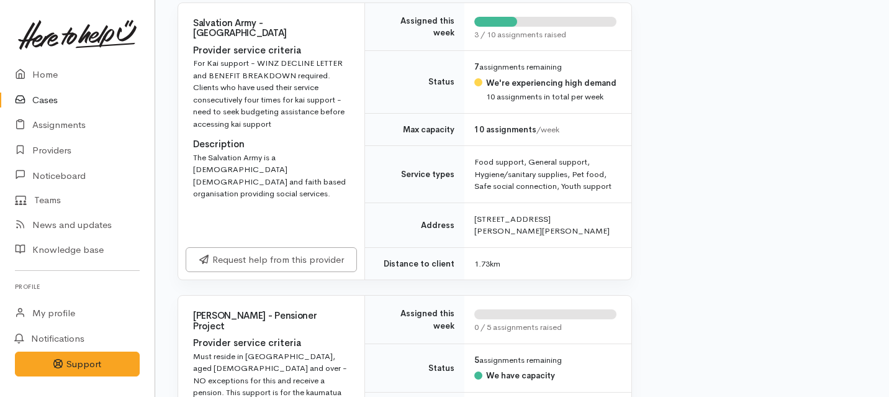
scroll to position [806, 0]
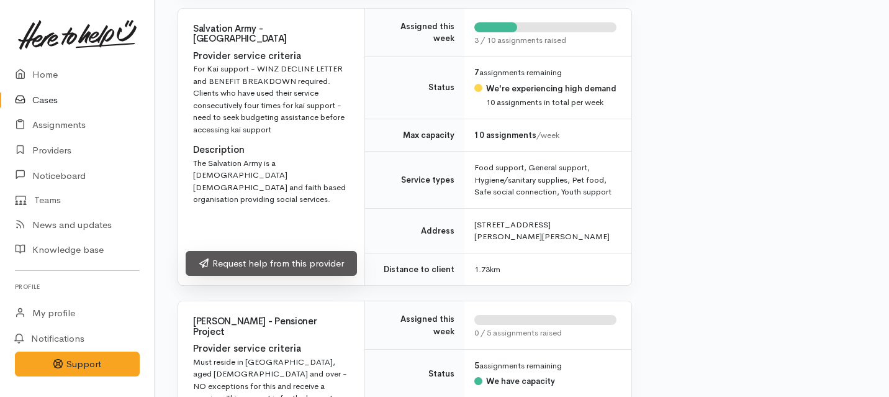
click at [303, 276] on link "Request help from this provider" at bounding box center [271, 263] width 171 height 25
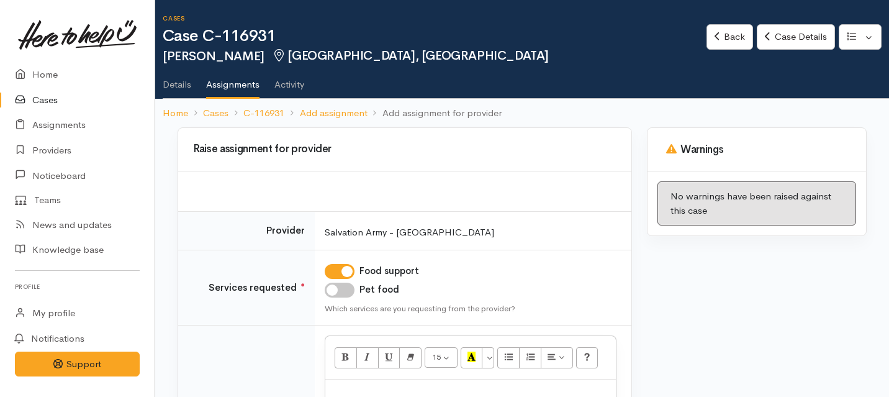
click at [335, 289] on input "Pet food" at bounding box center [340, 289] width 30 height 15
checkbox input "true"
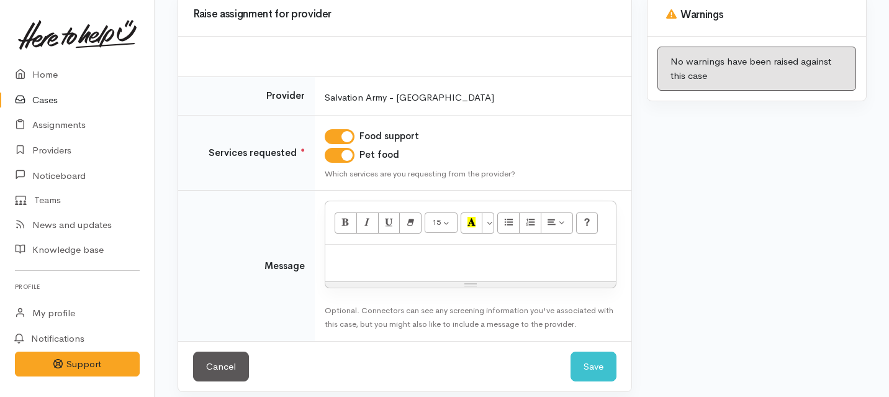
scroll to position [139, 0]
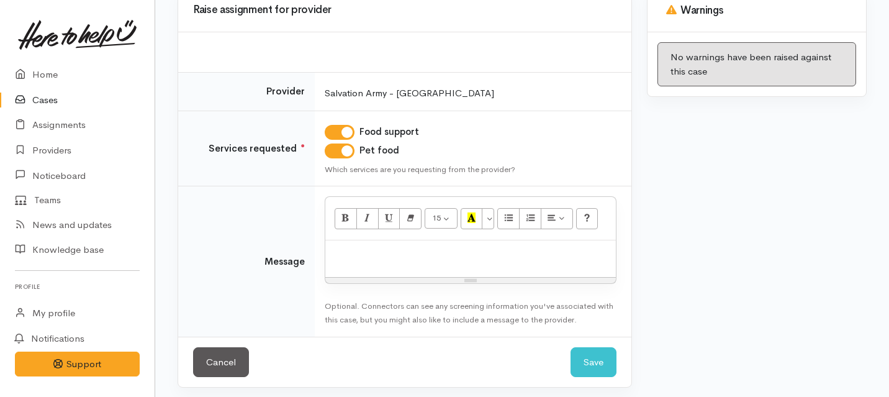
click at [369, 267] on div at bounding box center [470, 258] width 291 height 37
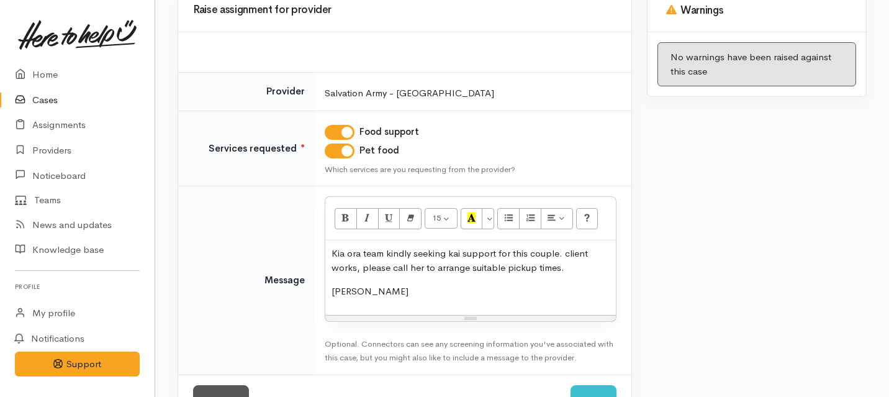
scroll to position [182, 0]
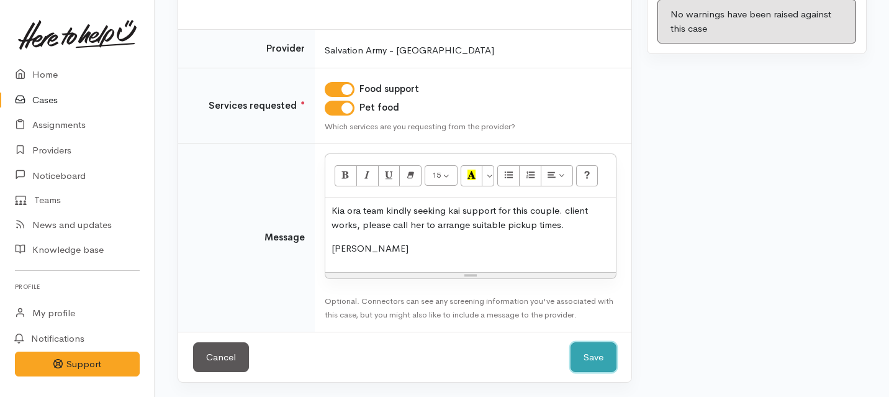
click at [595, 353] on button "Save" at bounding box center [594, 357] width 46 height 30
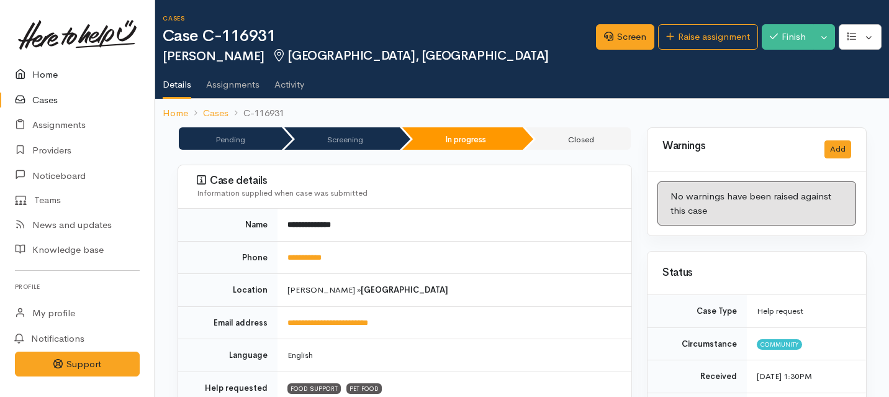
click at [38, 71] on link "Home" at bounding box center [77, 74] width 155 height 25
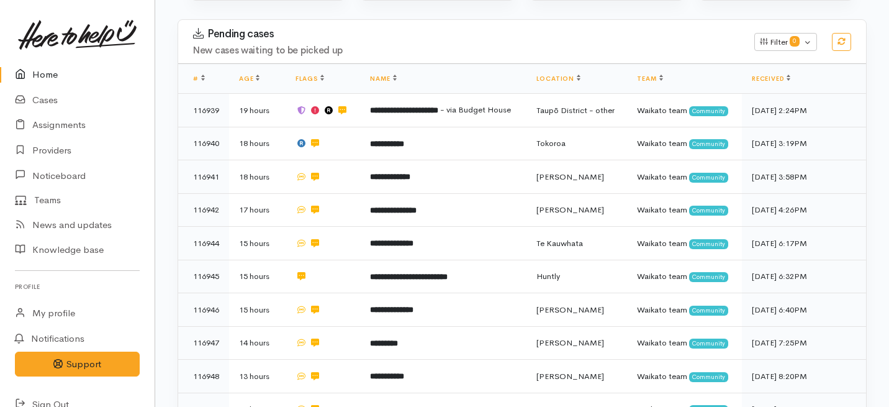
scroll to position [224, 0]
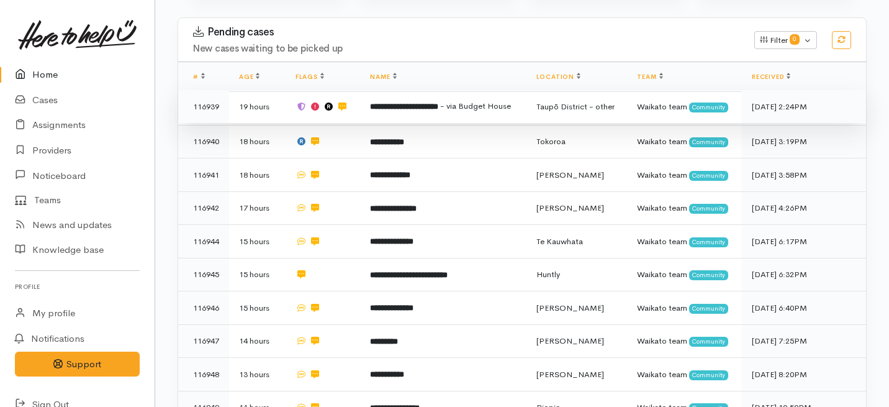
click at [363, 90] on td "**********" at bounding box center [443, 107] width 166 height 34
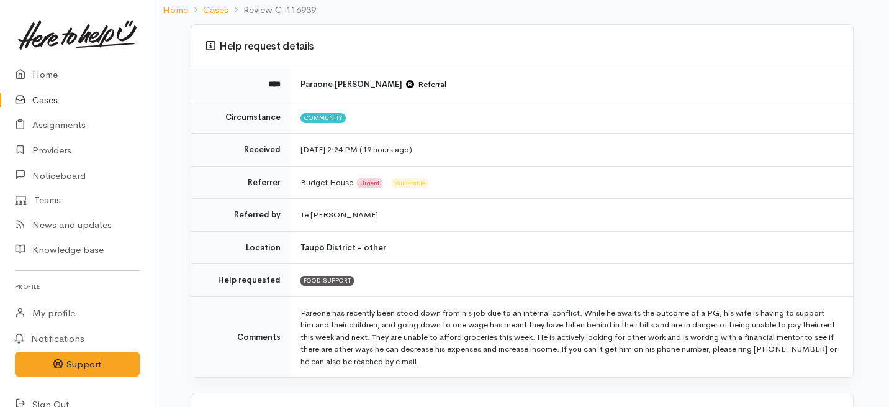
scroll to position [135, 0]
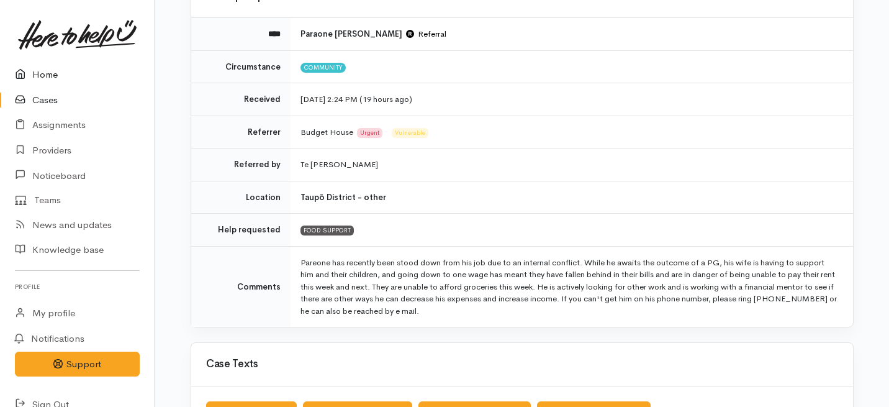
click at [37, 73] on link "Home" at bounding box center [77, 74] width 155 height 25
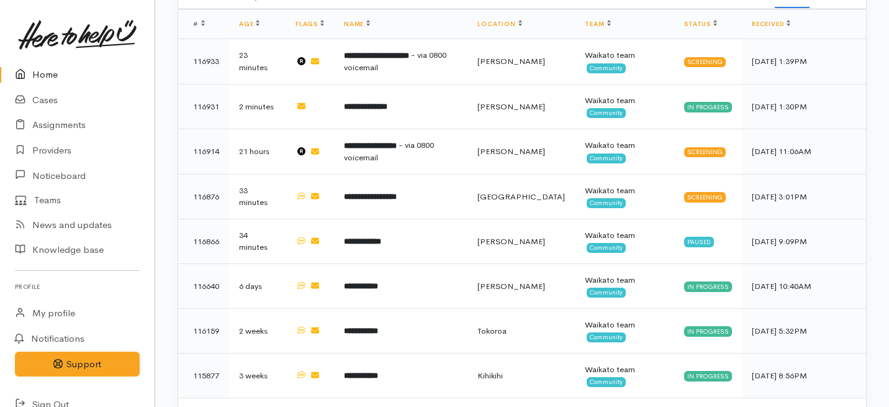
scroll to position [814, 0]
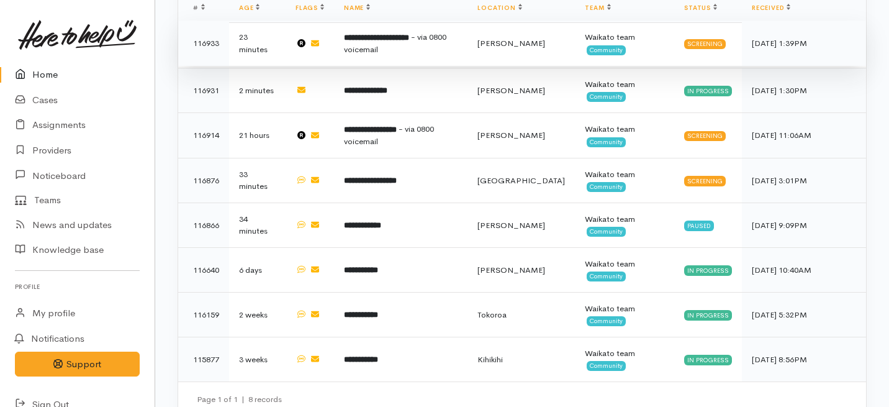
click at [403, 66] on td "**********" at bounding box center [400, 42] width 133 height 45
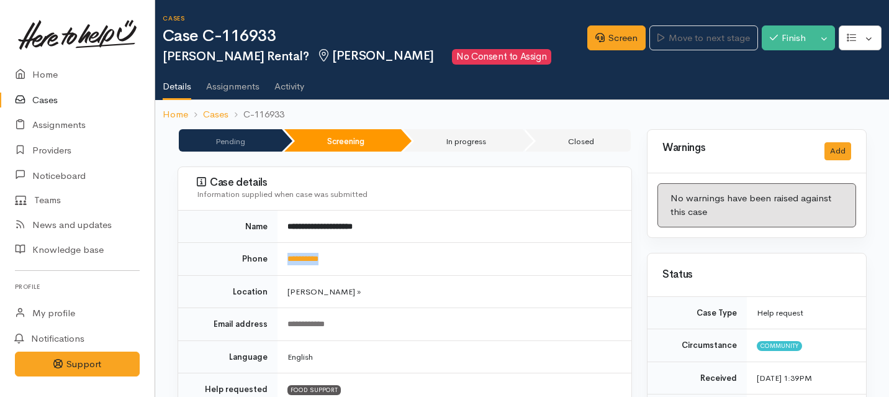
drag, startPoint x: 363, startPoint y: 257, endPoint x: 283, endPoint y: 255, distance: 79.5
click at [283, 255] on td "**********" at bounding box center [455, 259] width 354 height 33
copy link "**********"
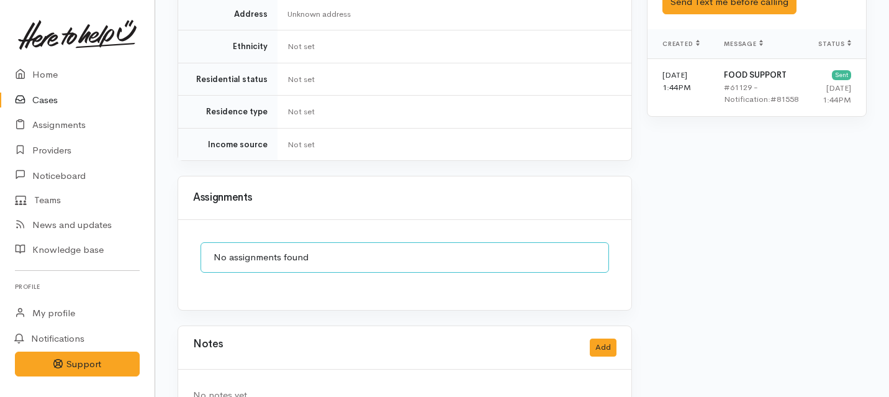
scroll to position [938, 0]
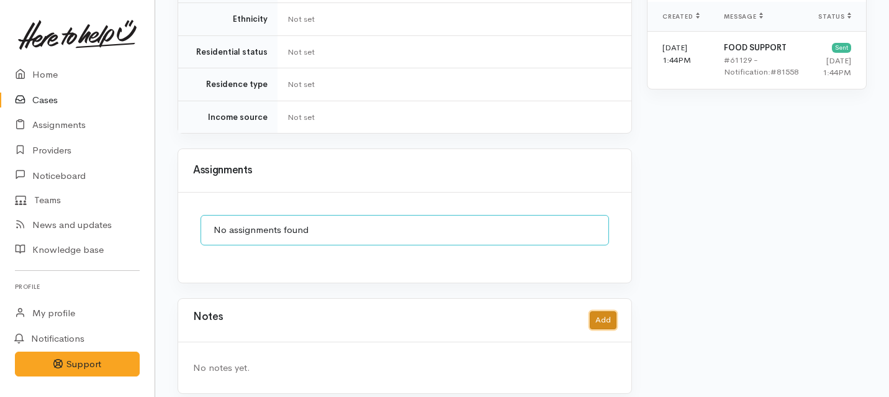
click at [601, 311] on button "Add" at bounding box center [603, 320] width 27 height 18
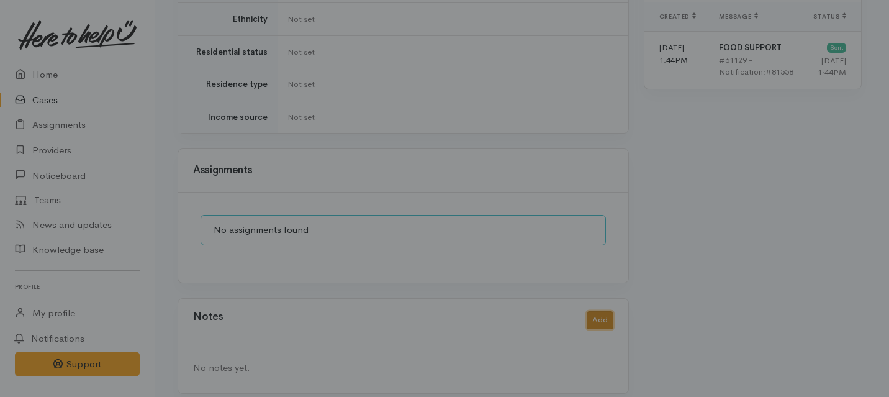
scroll to position [928, 0]
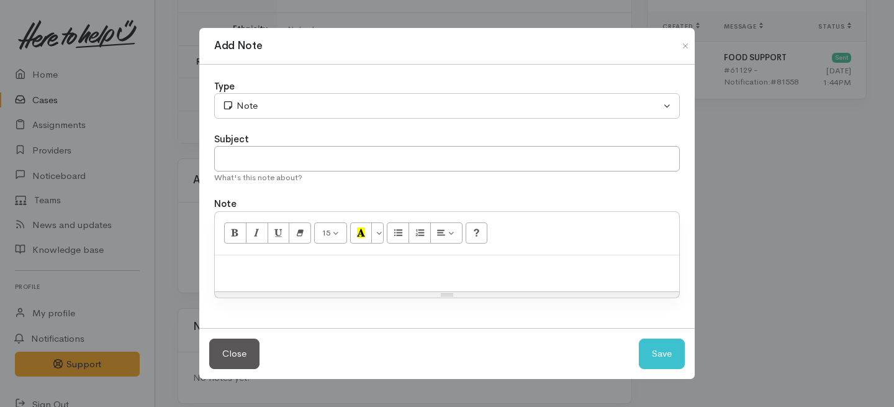
click at [450, 91] on div "Type" at bounding box center [447, 86] width 466 height 14
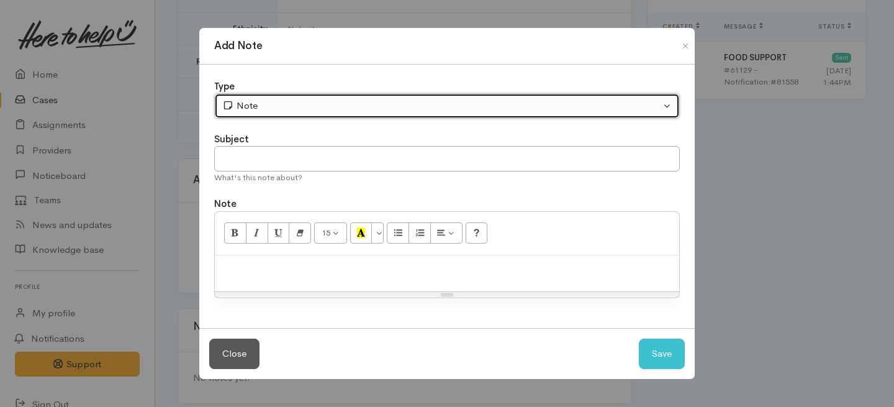
click at [446, 106] on div "Note" at bounding box center [441, 106] width 438 height 14
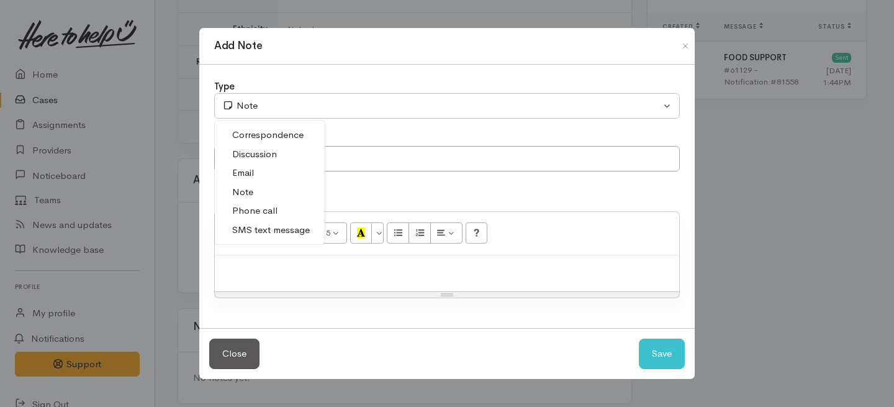
click at [245, 208] on span "Phone call" at bounding box center [254, 211] width 45 height 14
select select "3"
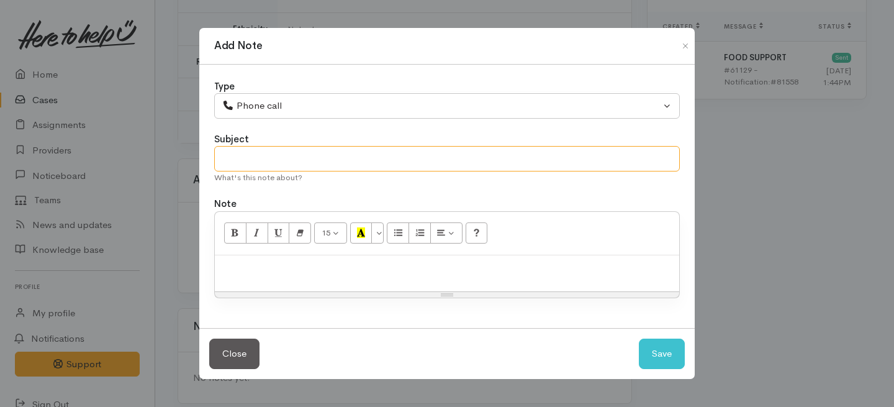
click at [283, 155] on input "text" at bounding box center [447, 158] width 466 height 25
type input "Client withdrew request."
click at [255, 276] on div at bounding box center [447, 273] width 464 height 37
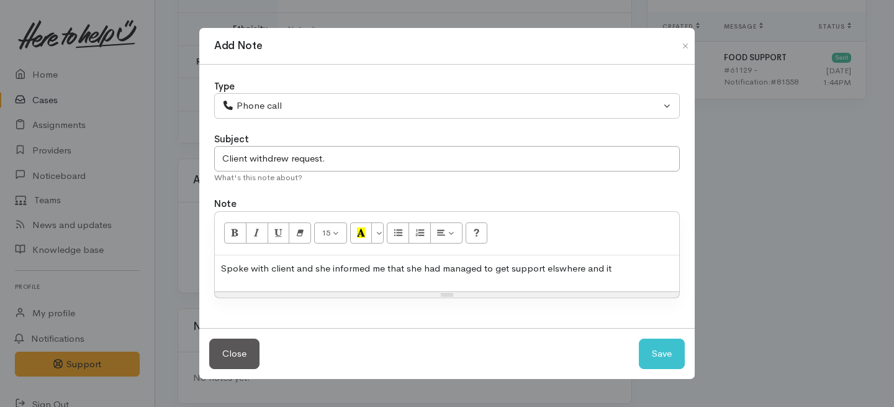
click at [556, 271] on p "Spoke with client and she informed me that she had managed to get support elswh…" at bounding box center [447, 268] width 452 height 14
click at [618, 270] on p "Spoke with client and she informed me that she had managed to get support elsew…" at bounding box center [447, 268] width 452 height 14
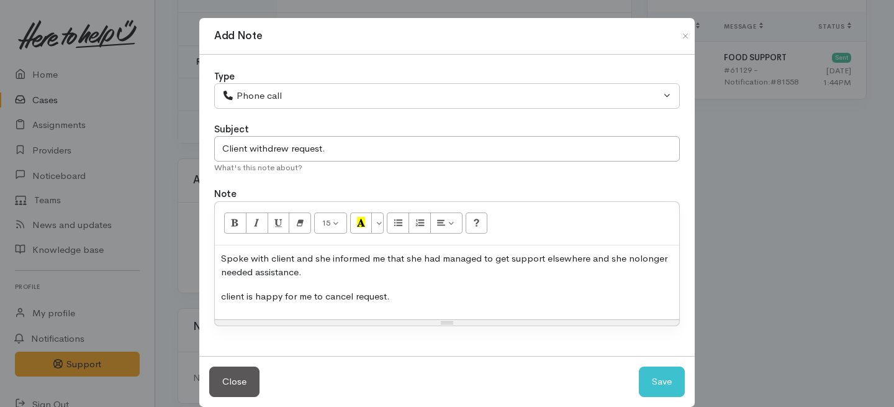
click at [629, 259] on p "Spoke with client and she informed me that she had managed to get support elsew…" at bounding box center [447, 265] width 452 height 28
click at [654, 384] on button "Save" at bounding box center [662, 381] width 46 height 30
select select "1"
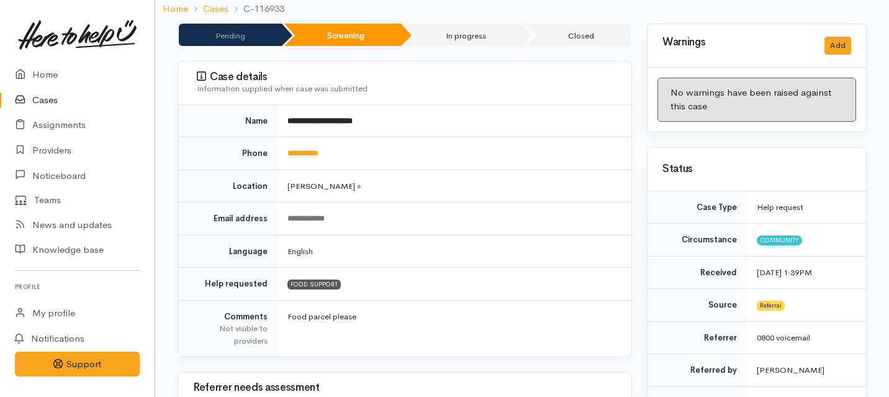
scroll to position [0, 0]
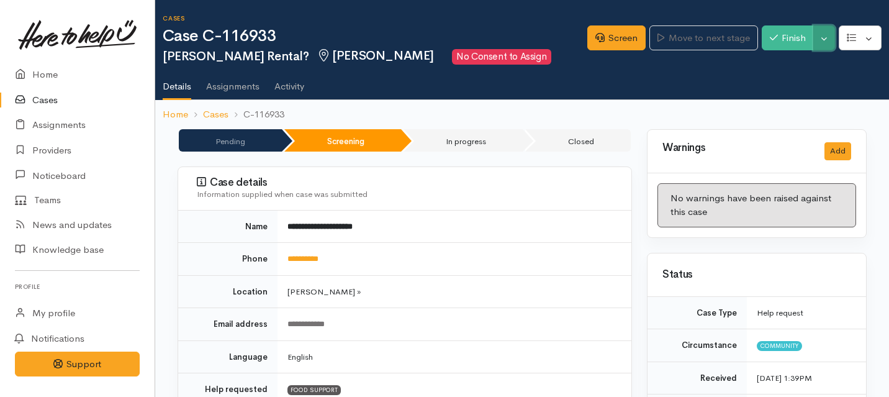
click at [826, 37] on button "Toggle Dropdown" at bounding box center [824, 37] width 22 height 25
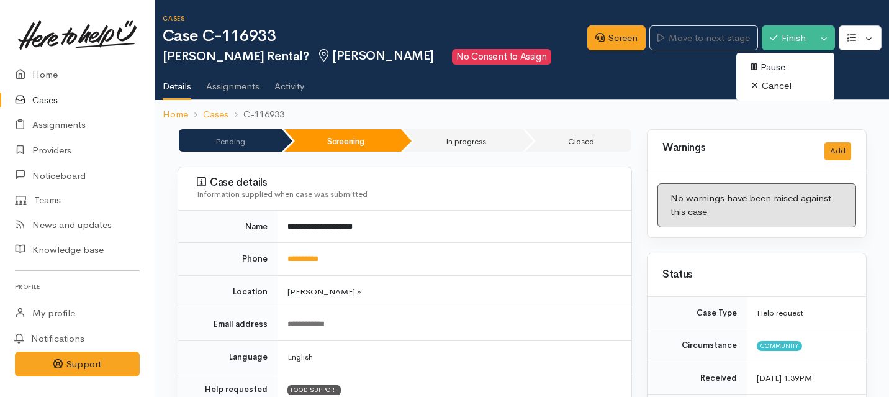
click at [765, 86] on link "Cancel" at bounding box center [785, 85] width 98 height 19
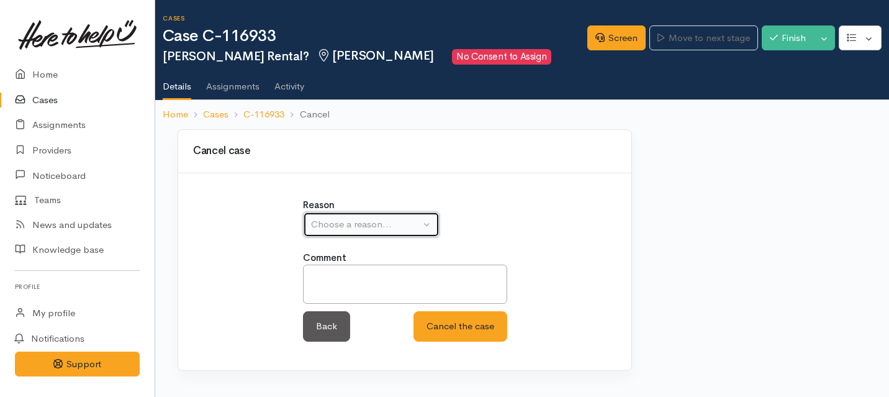
click at [356, 220] on div "Choose a reason..." at bounding box center [365, 224] width 109 height 14
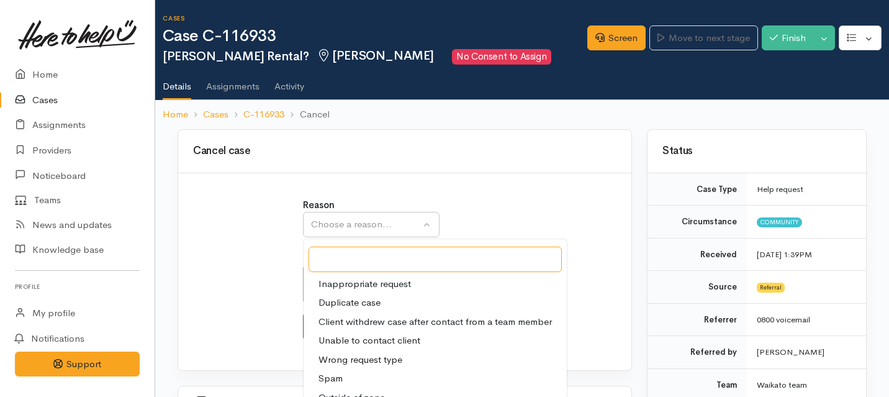
scroll to position [34, 0]
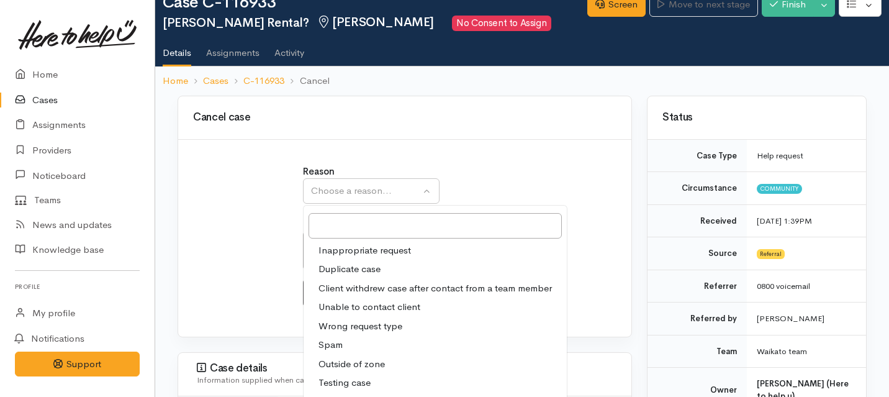
click at [346, 287] on span "Client withdrew case after contact from a team member" at bounding box center [434, 288] width 233 height 14
select select "3"
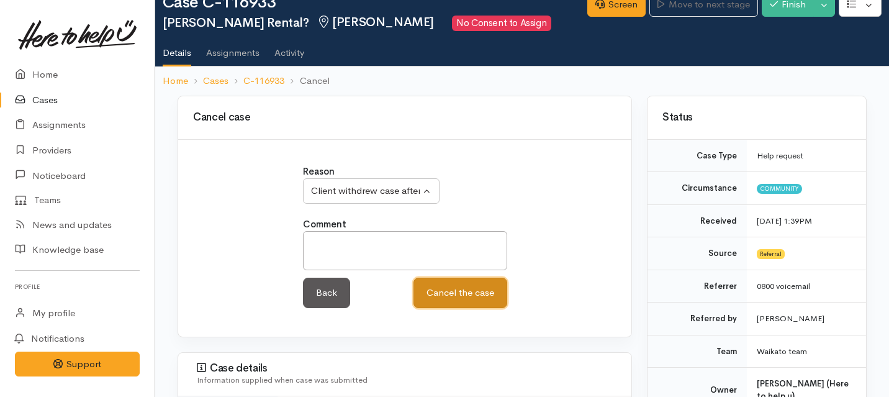
click at [454, 298] on button "Cancel the case" at bounding box center [460, 293] width 94 height 30
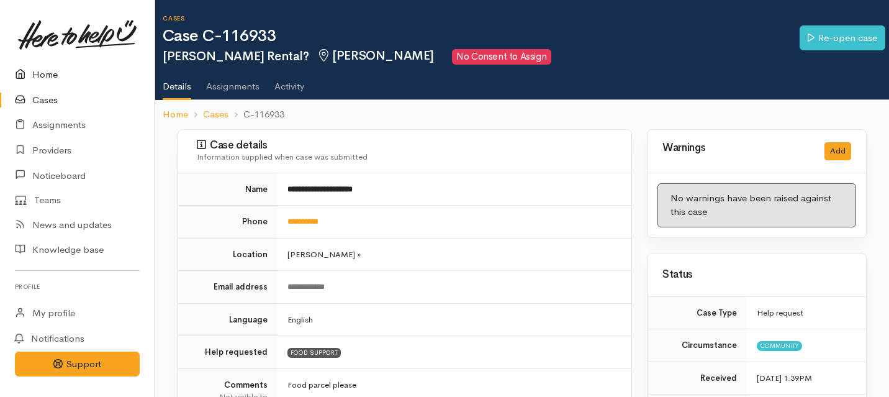
click at [39, 79] on link "Home" at bounding box center [77, 74] width 155 height 25
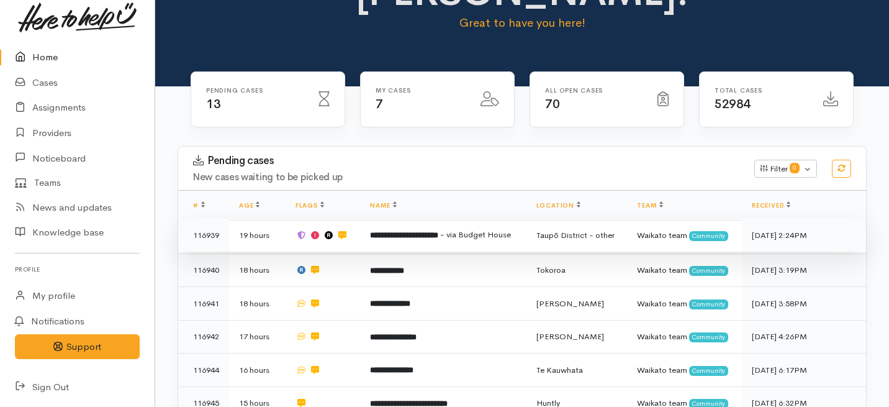
scroll to position [97, 0]
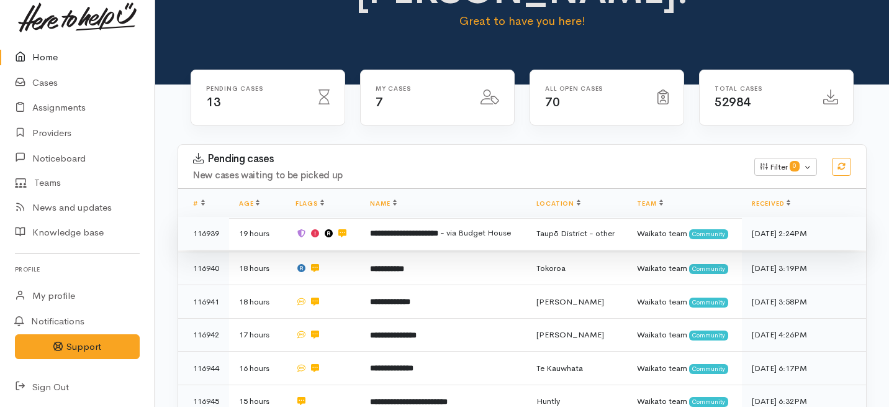
click at [424, 217] on td "**********" at bounding box center [443, 234] width 166 height 34
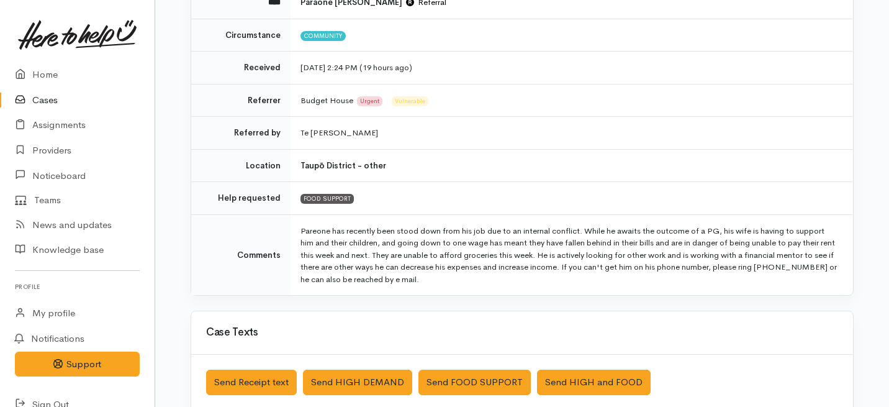
scroll to position [168, 0]
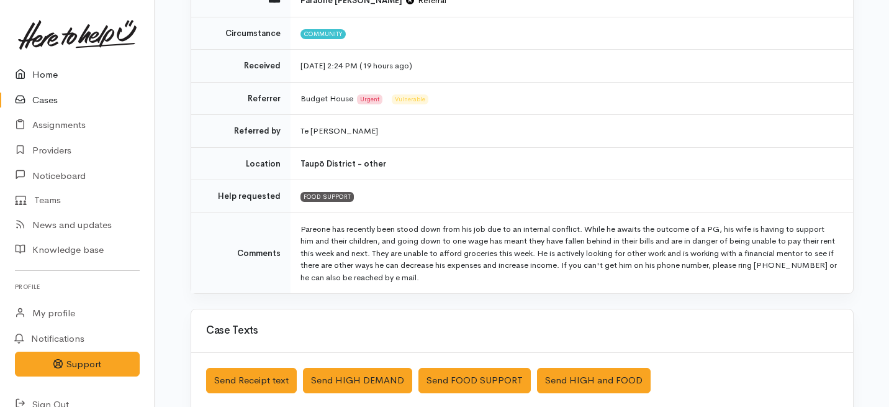
click at [48, 75] on link "Home" at bounding box center [77, 74] width 155 height 25
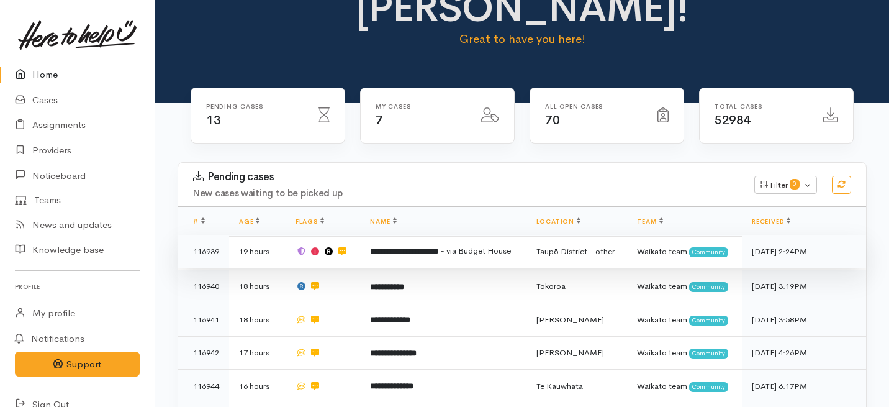
scroll to position [80, 0]
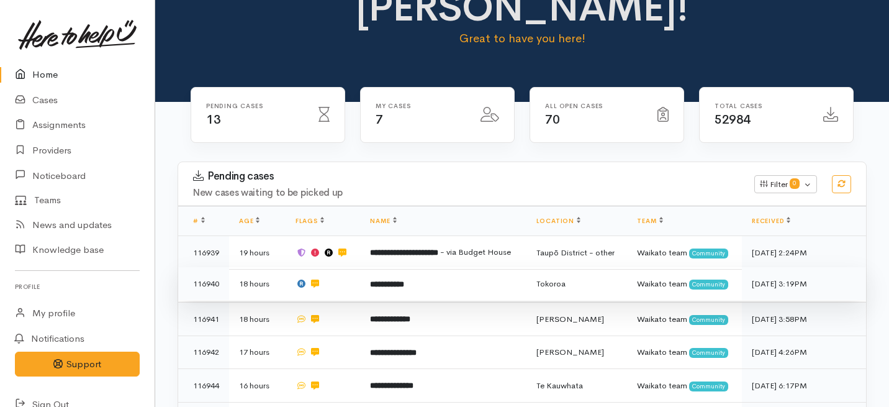
click at [415, 267] on td "**********" at bounding box center [443, 284] width 166 height 34
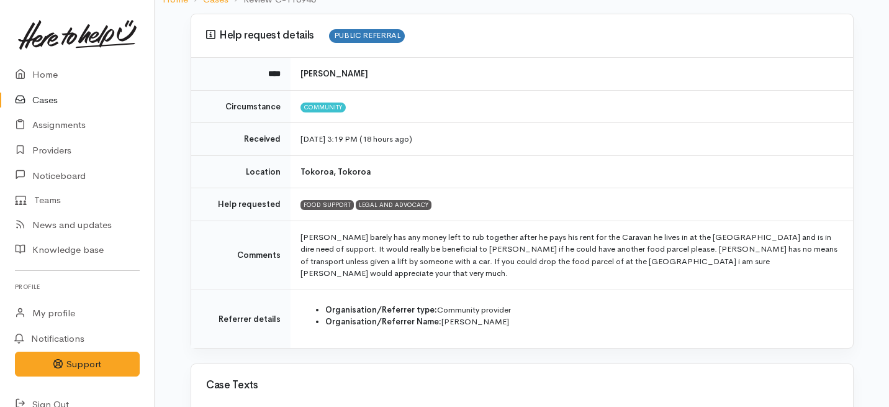
scroll to position [97, 0]
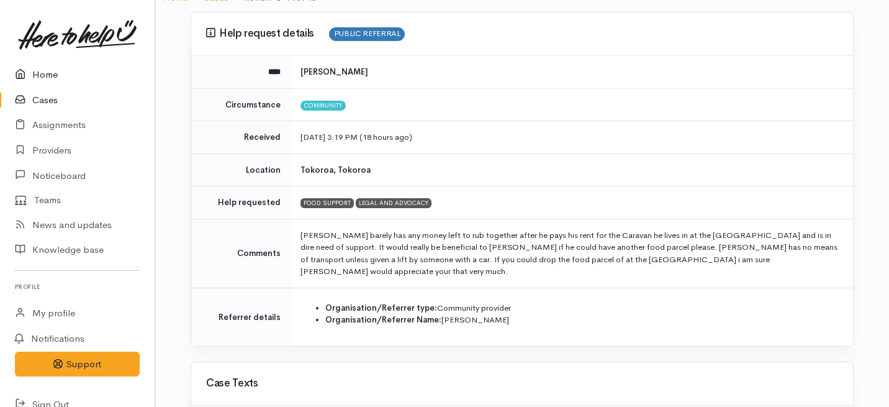
click at [50, 70] on link "Home" at bounding box center [77, 74] width 155 height 25
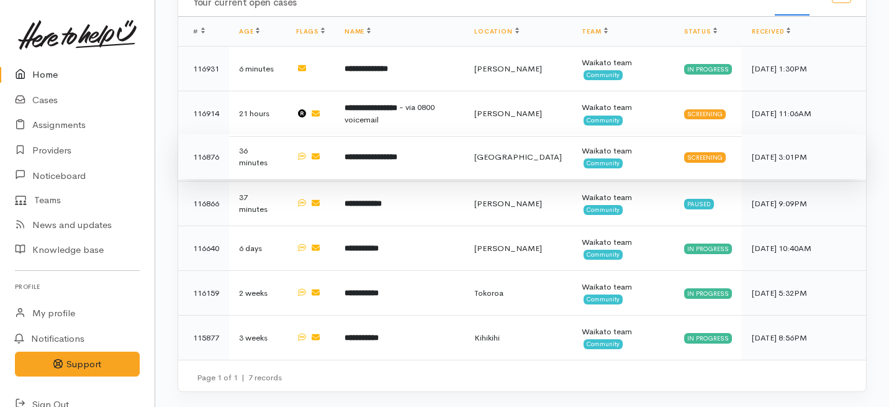
scroll to position [896, 0]
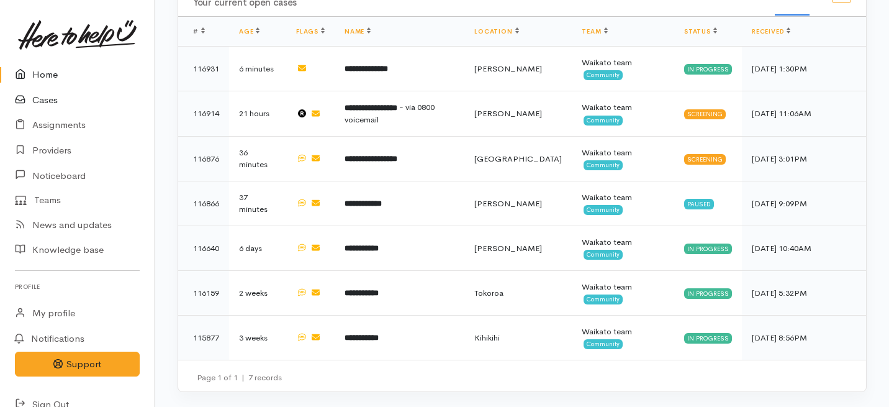
click at [40, 96] on link "Cases" at bounding box center [77, 100] width 155 height 25
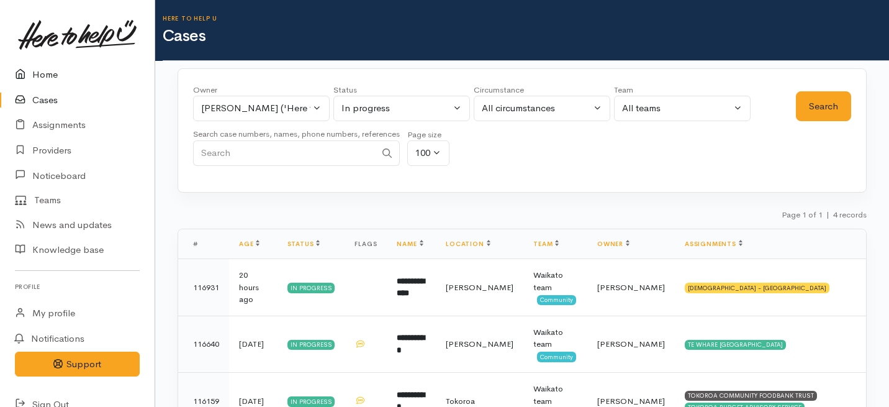
click at [40, 75] on link "Home" at bounding box center [77, 74] width 155 height 25
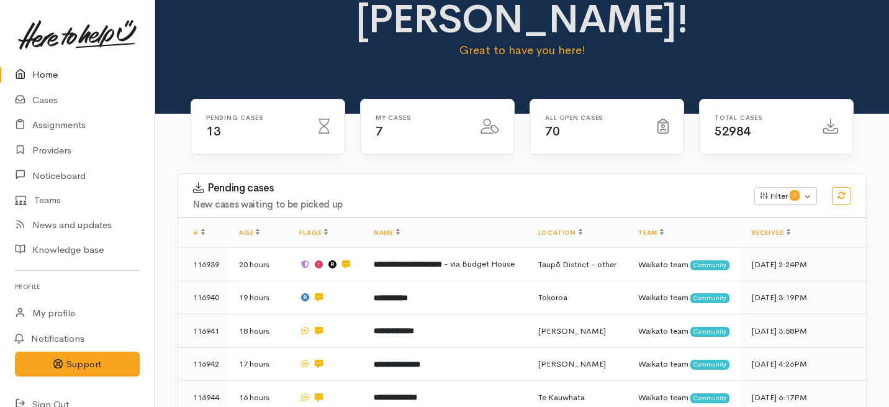
scroll to position [93, 0]
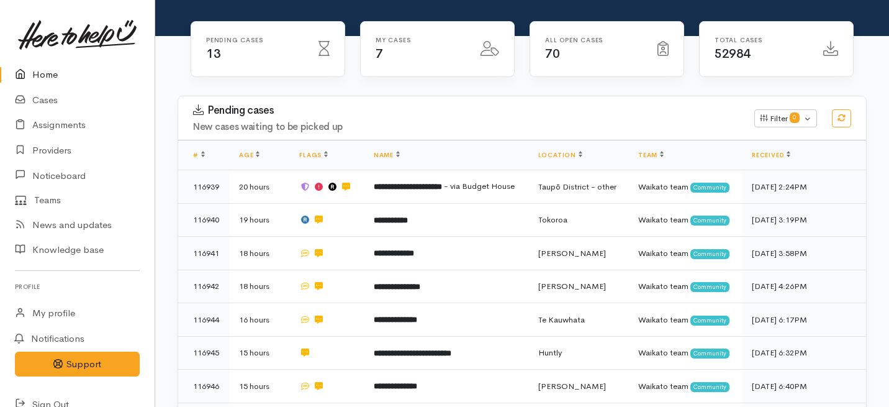
scroll to position [150, 0]
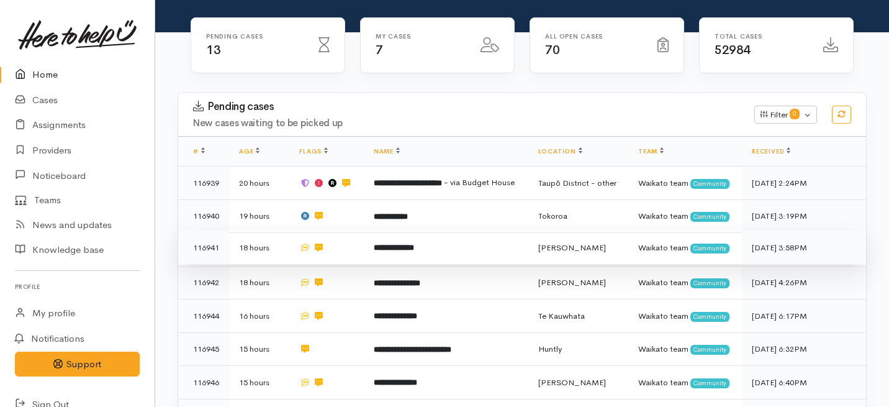
click at [378, 239] on td "**********" at bounding box center [446, 248] width 165 height 34
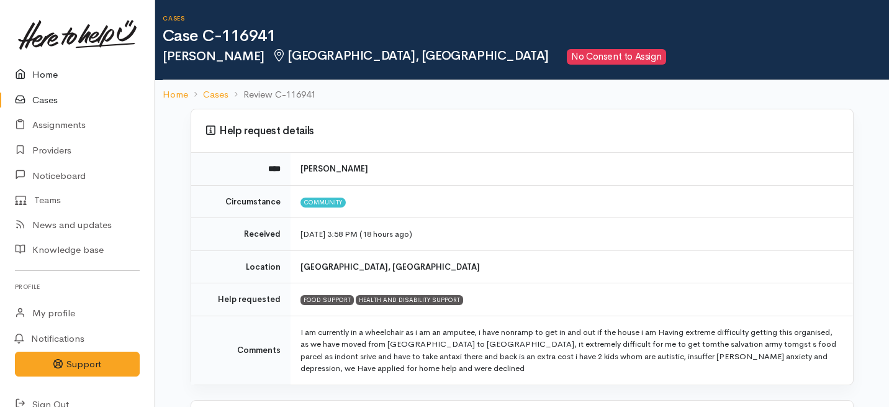
click at [48, 74] on link "Home" at bounding box center [77, 74] width 155 height 25
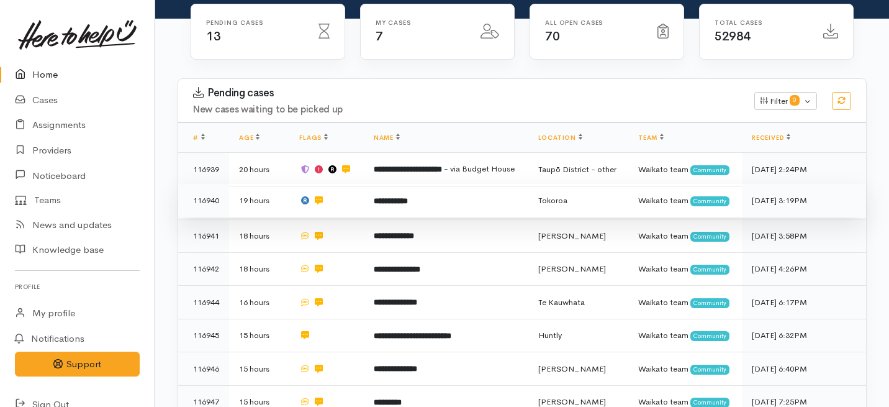
scroll to position [164, 0]
